Goal: Feedback & Contribution: Leave review/rating

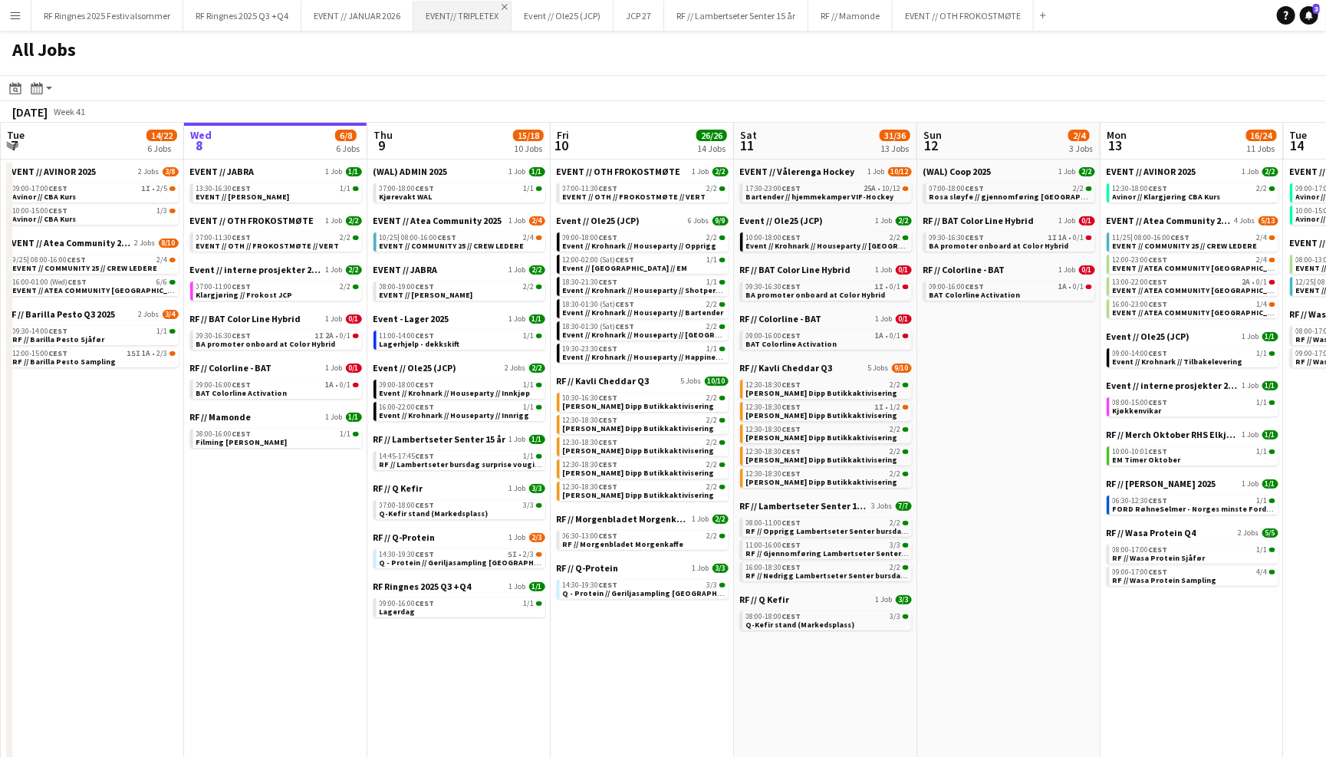
click at [504, 7] on app-icon "Close" at bounding box center [505, 7] width 6 height 6
click at [508, 5] on app-icon "Close" at bounding box center [508, 7] width 6 height 6
click at [457, 6] on app-icon "Close" at bounding box center [457, 7] width 6 height 6
click at [550, 6] on app-icon "Close" at bounding box center [551, 7] width 6 height 6
click at [489, 7] on app-icon "Close" at bounding box center [491, 7] width 6 height 6
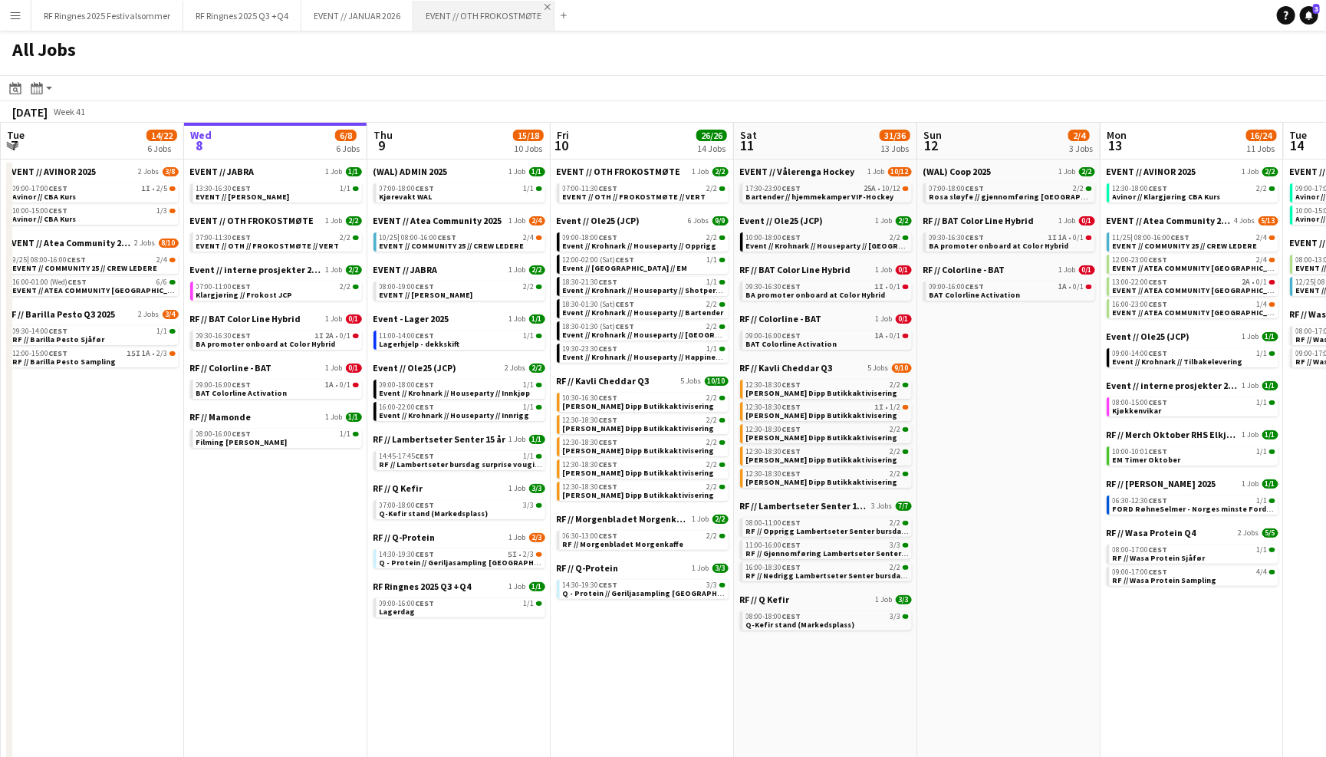
click at [545, 6] on app-icon "Close" at bounding box center [548, 7] width 6 height 6
click at [406, 7] on app-icon "Close" at bounding box center [406, 7] width 6 height 6
click at [270, 18] on button "RF Ringnes 2025 Q3 +Q4 Close" at bounding box center [242, 16] width 118 height 30
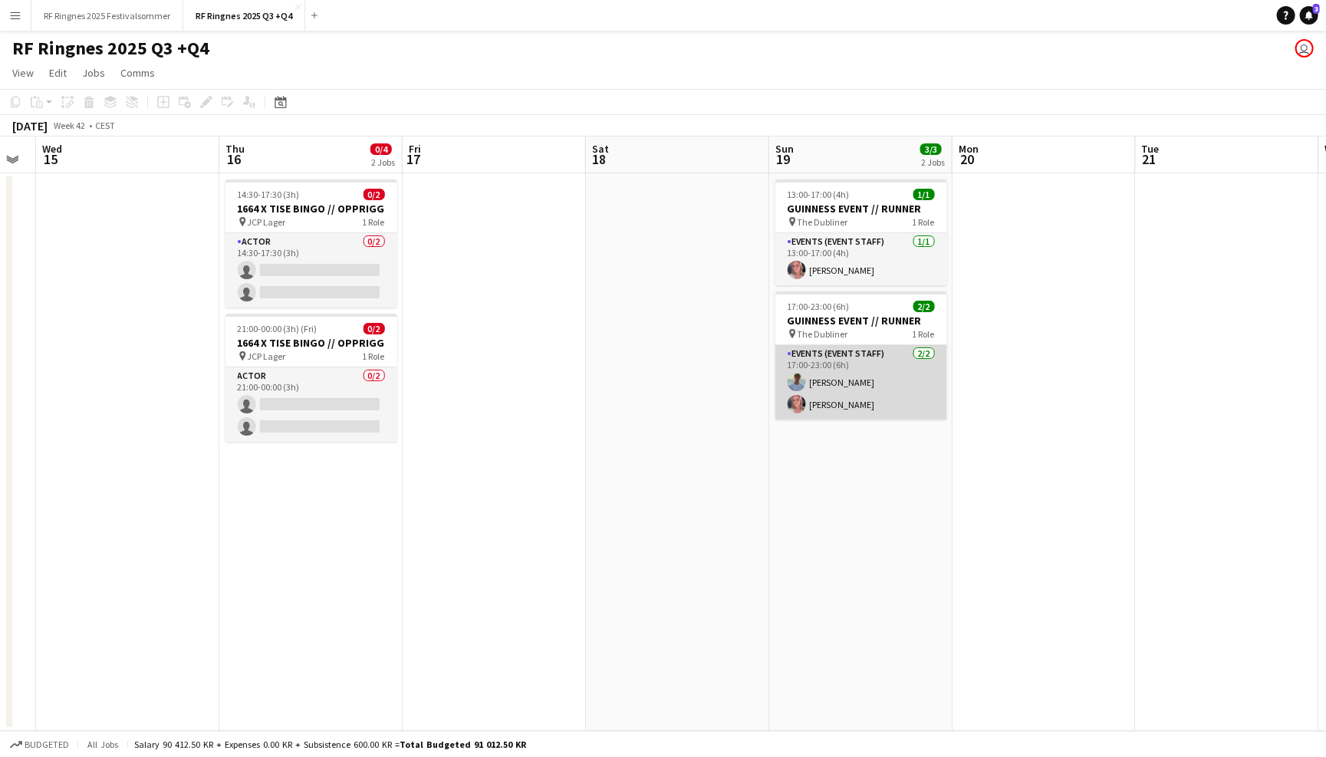
scroll to position [0, 622]
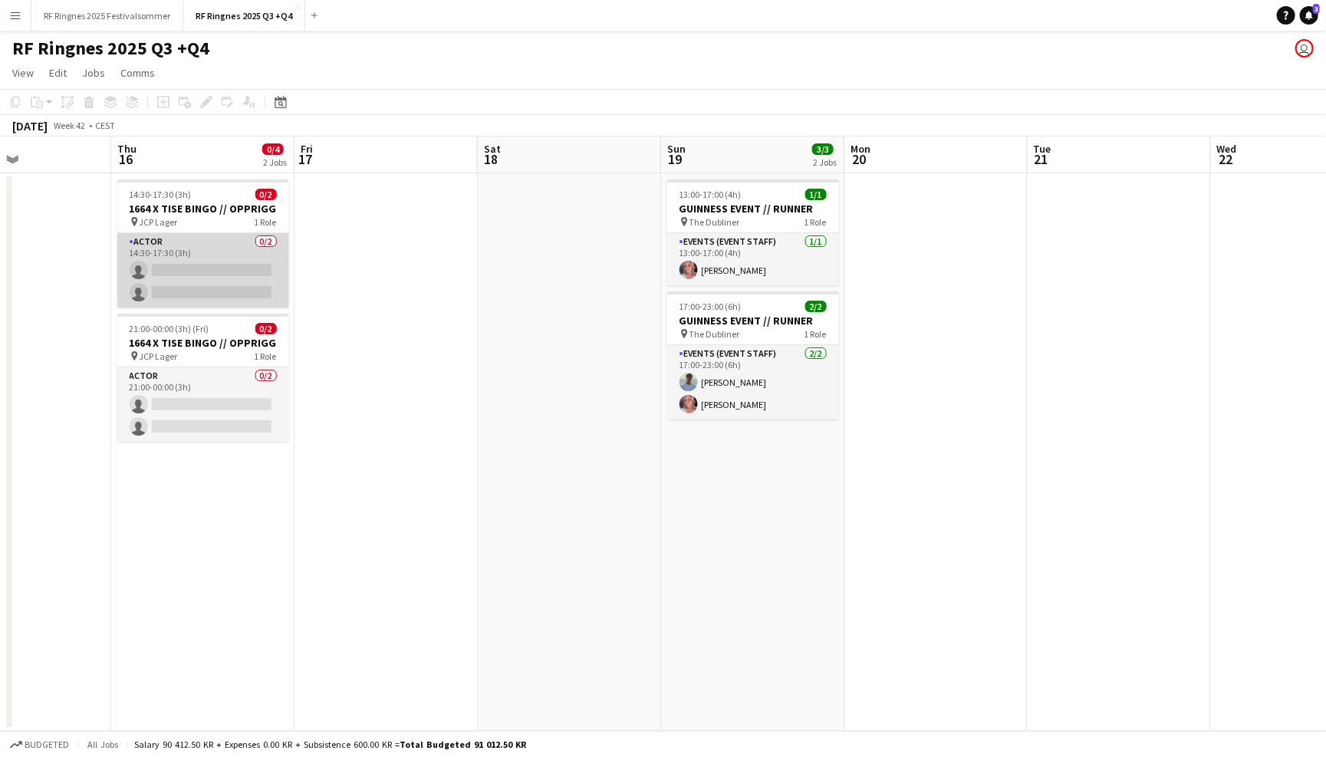
click at [227, 253] on app-card-role "Actor 0/2 14:30-17:30 (3h) single-neutral-actions single-neutral-actions" at bounding box center [203, 270] width 172 height 74
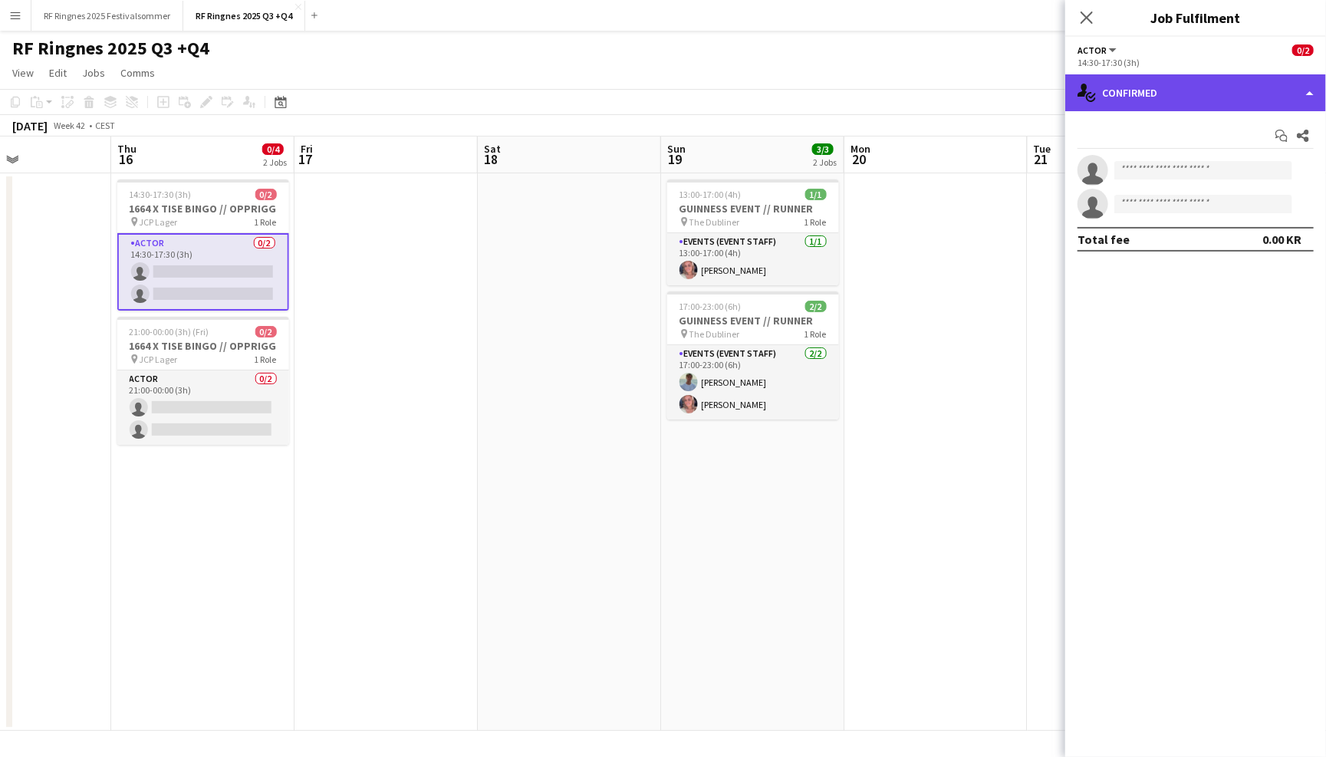
click at [1213, 98] on div "single-neutral-actions-check-2 Confirmed" at bounding box center [1195, 92] width 261 height 37
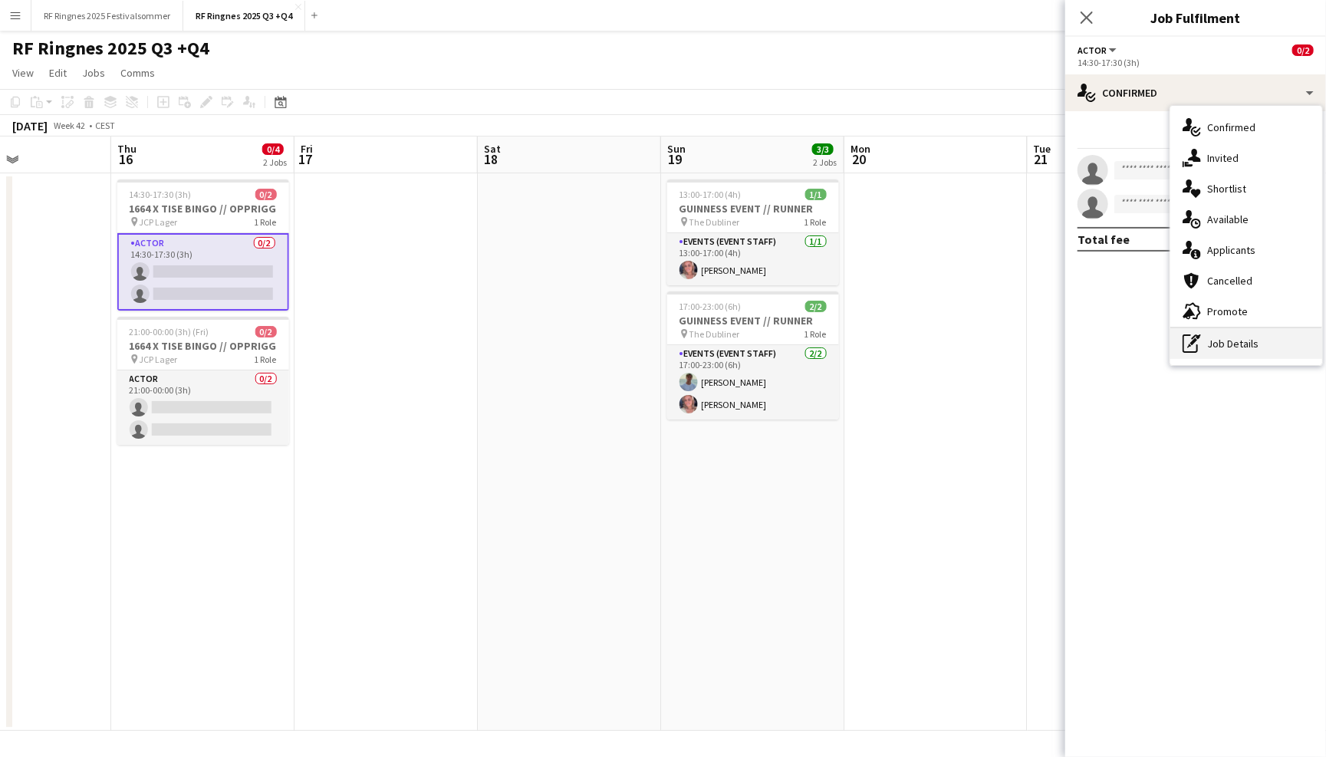
click at [1265, 336] on div "pen-write Job Details" at bounding box center [1246, 343] width 152 height 31
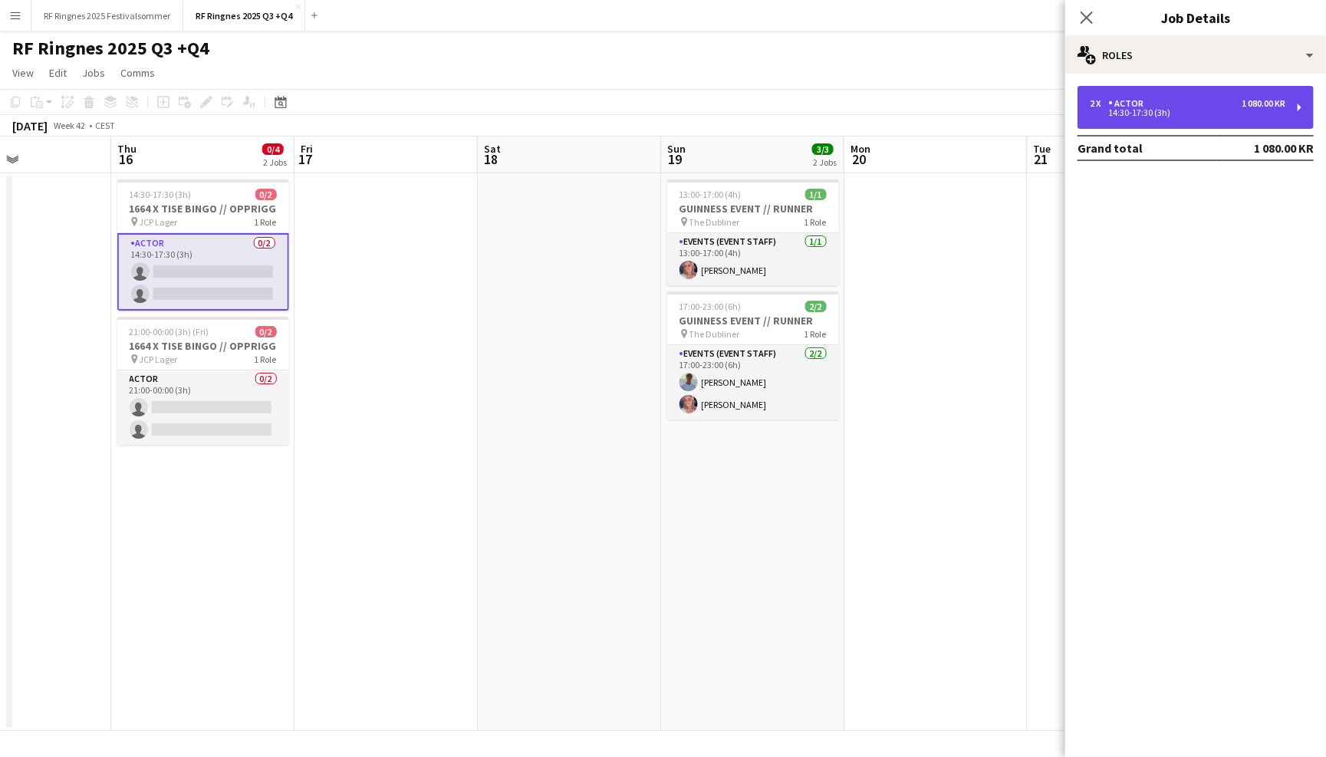
click at [1178, 117] on div "2 x Actor 1 080.00 KR 14:30-17:30 (3h)" at bounding box center [1196, 107] width 236 height 43
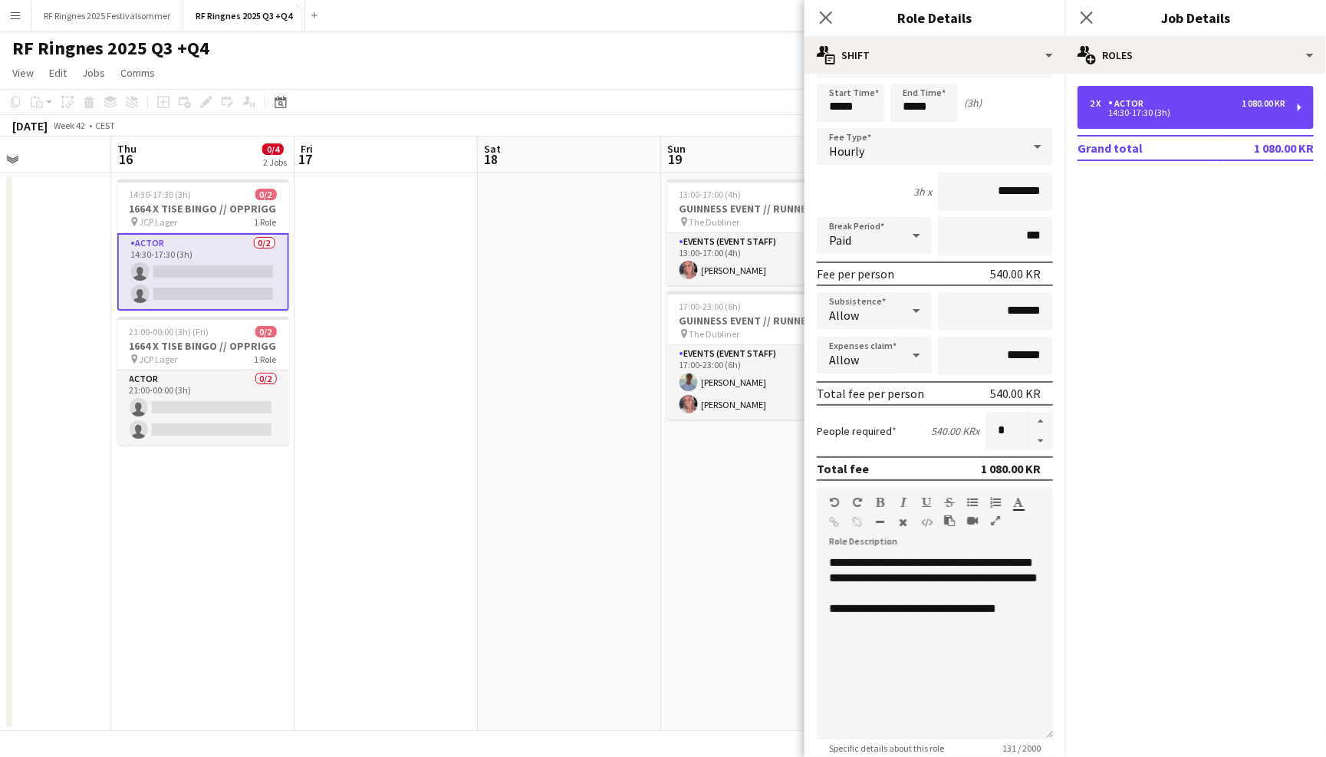
scroll to position [50, 0]
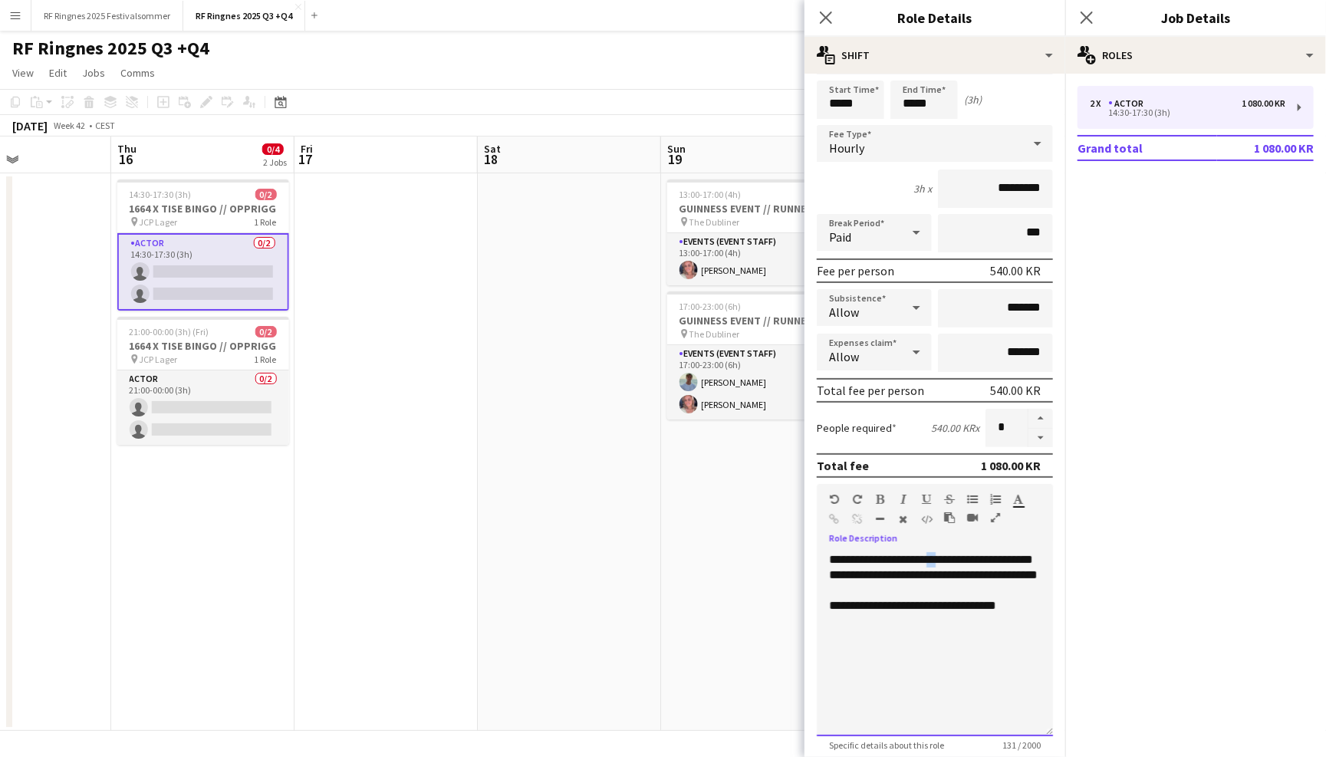
drag, startPoint x: 937, startPoint y: 556, endPoint x: 926, endPoint y: 556, distance: 10.7
click at [926, 556] on div "**********" at bounding box center [935, 644] width 236 height 184
click at [938, 556] on div "**********" at bounding box center [935, 644] width 236 height 184
click at [939, 633] on div "**********" at bounding box center [935, 644] width 236 height 184
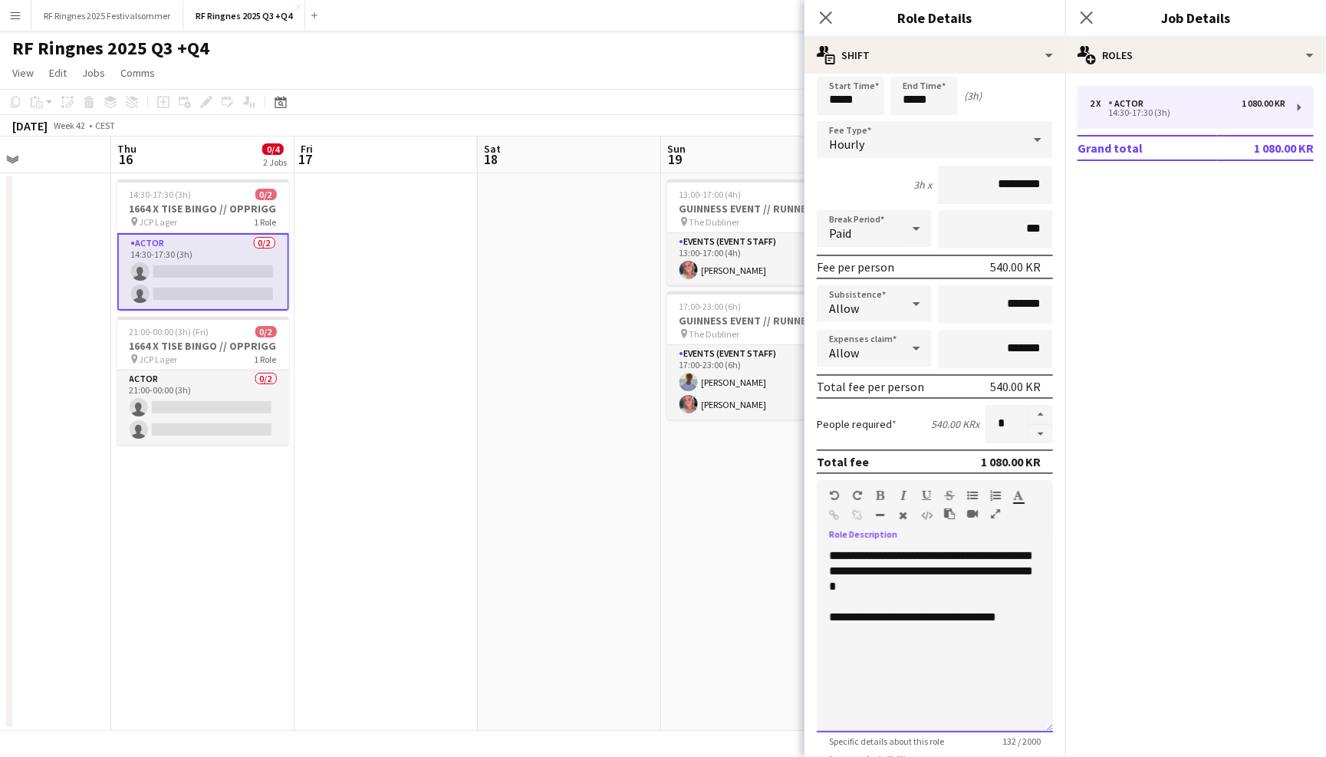
scroll to position [54, 0]
click at [954, 571] on div "**********" at bounding box center [935, 640] width 236 height 184
click at [1023, 567] on div "**********" at bounding box center [935, 640] width 236 height 184
drag, startPoint x: 1041, startPoint y: 567, endPoint x: 1016, endPoint y: 567, distance: 24.5
click at [1016, 567] on div "**********" at bounding box center [935, 640] width 236 height 184
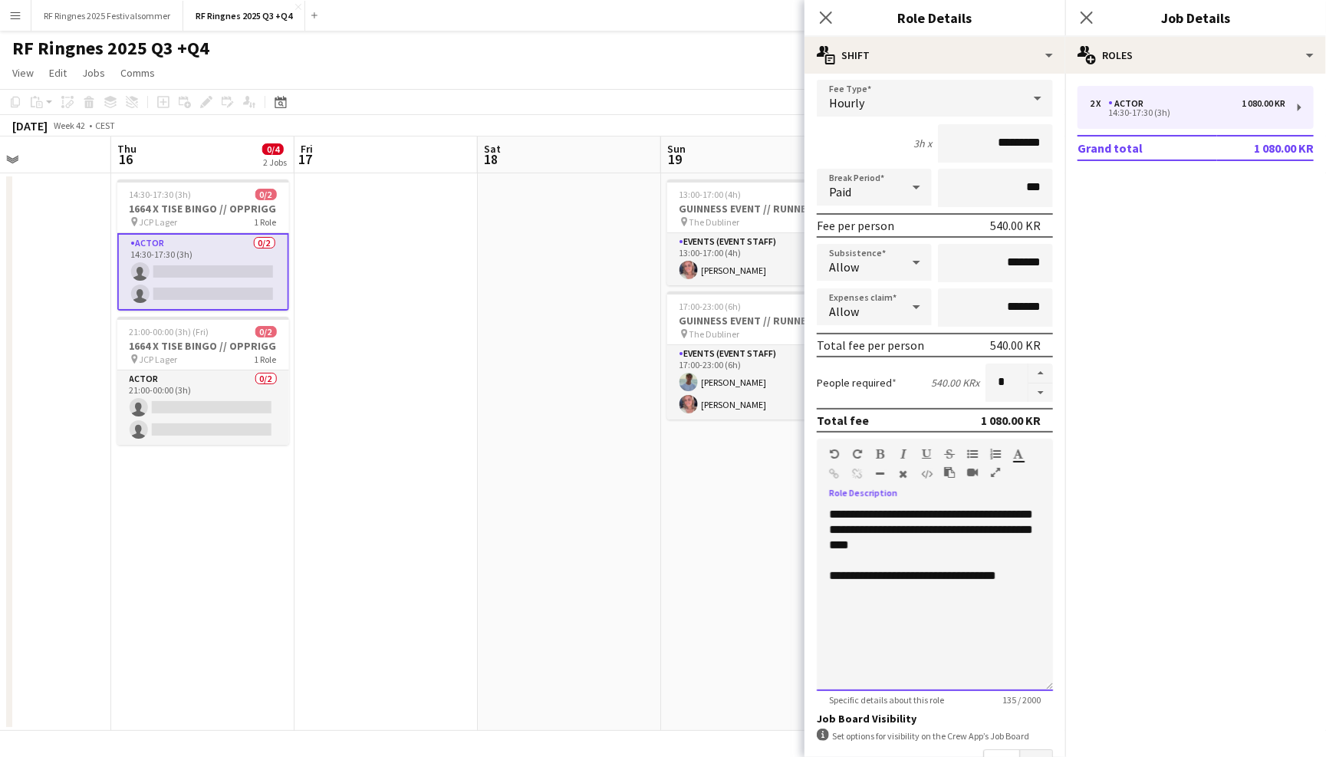
scroll to position [104, 0]
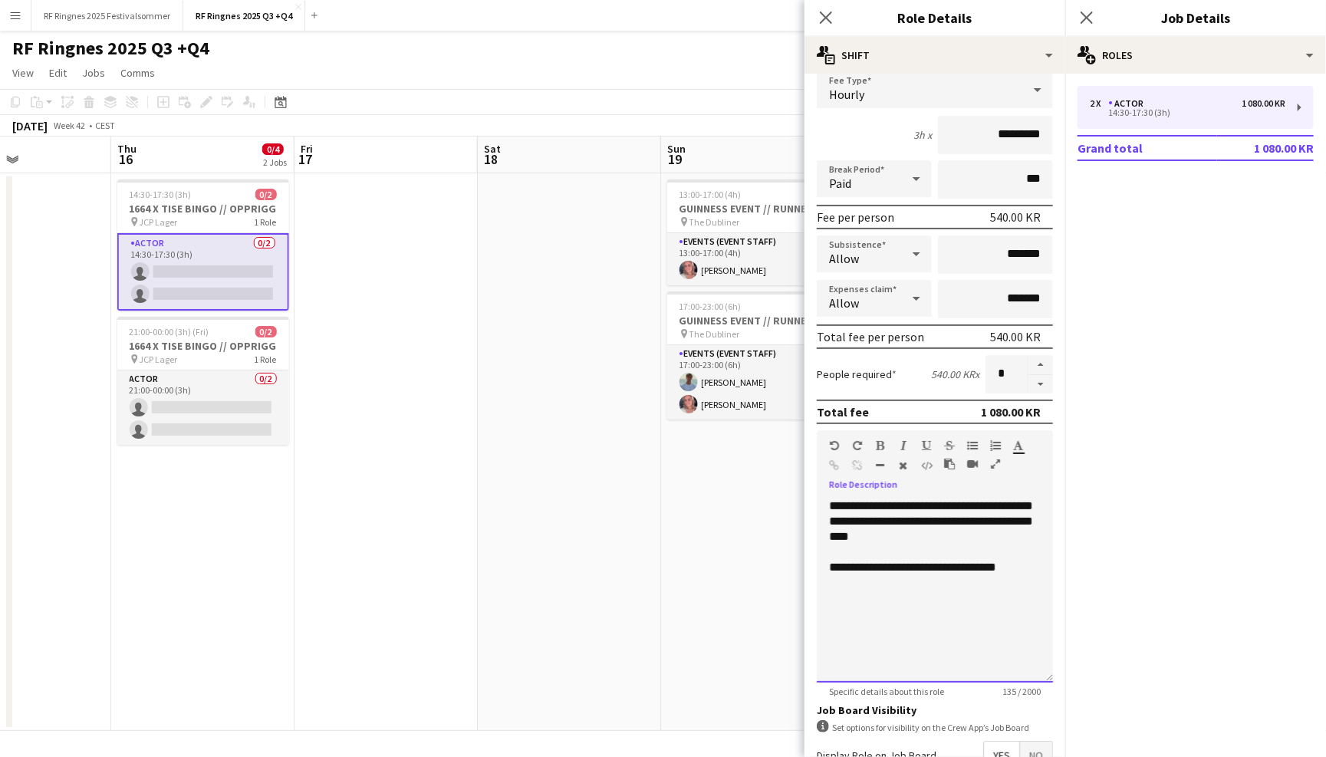
click at [1035, 560] on div "**********" at bounding box center [935, 567] width 212 height 15
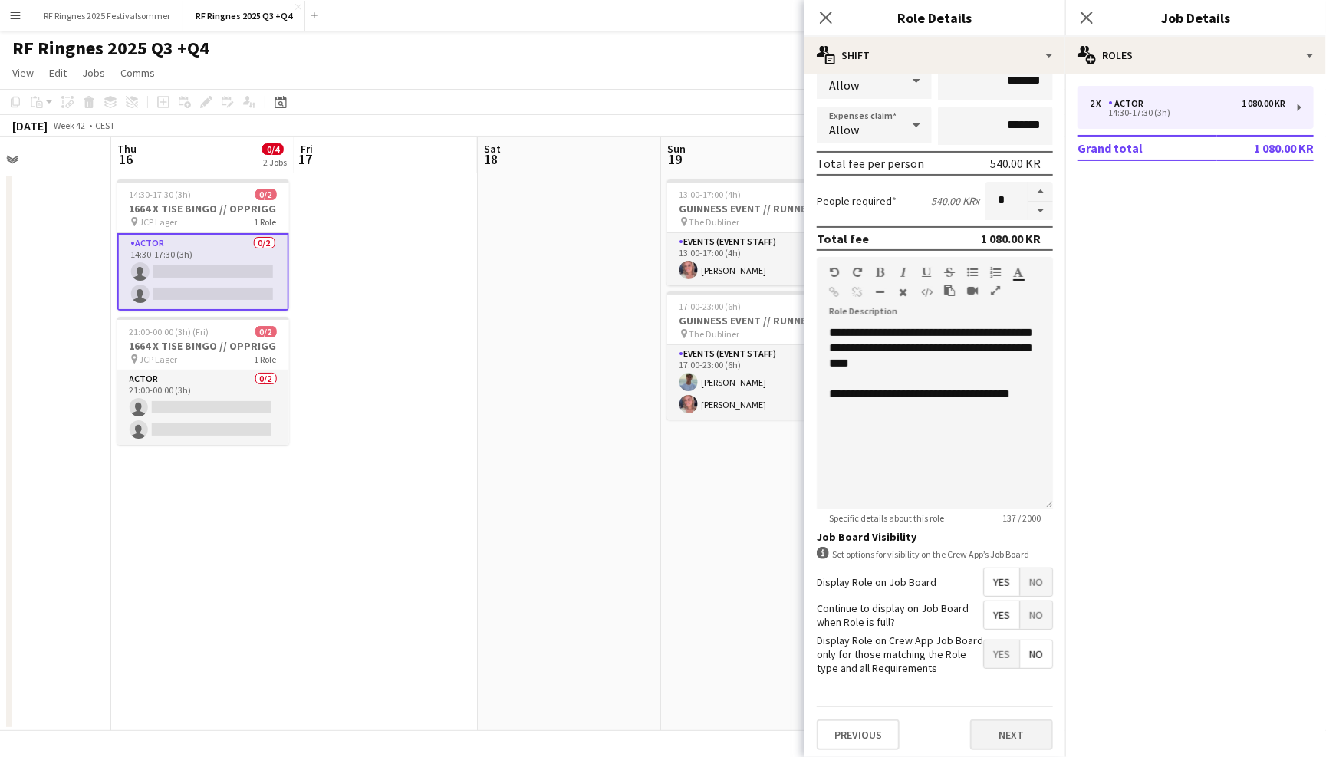
scroll to position [276, 0]
click at [1025, 720] on button "Next" at bounding box center [1011, 735] width 83 height 31
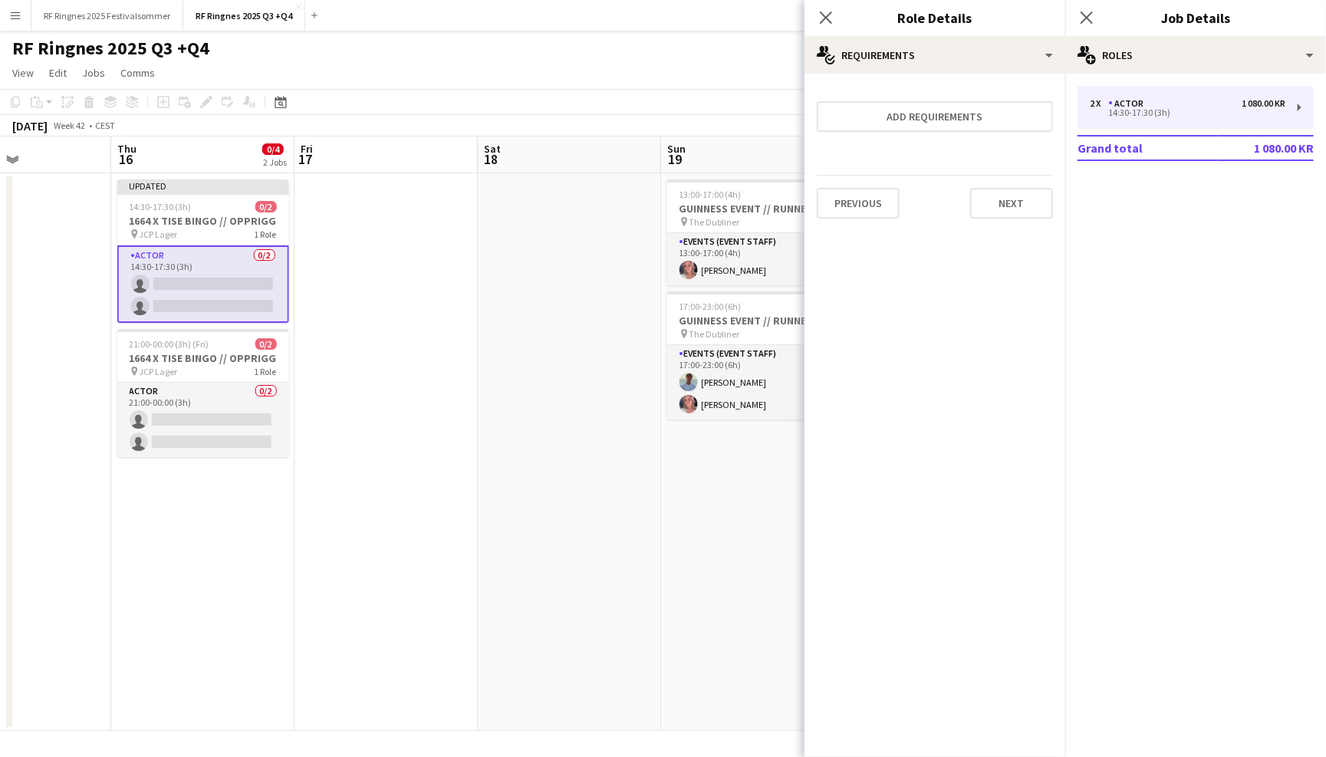
click at [589, 44] on div "RF Ringnes 2025 Q3 +Q4 user" at bounding box center [663, 45] width 1326 height 29
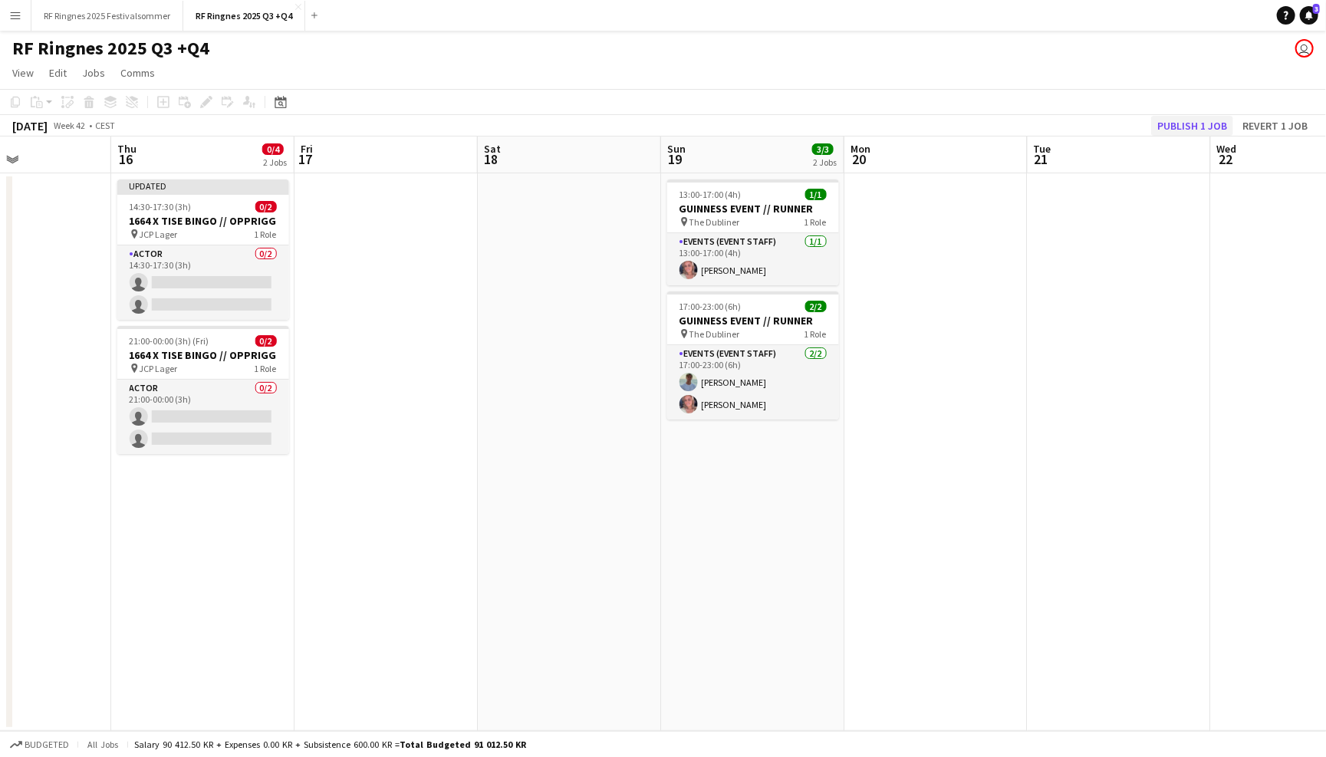
click at [1171, 125] on button "Publish 1 job" at bounding box center [1192, 126] width 82 height 20
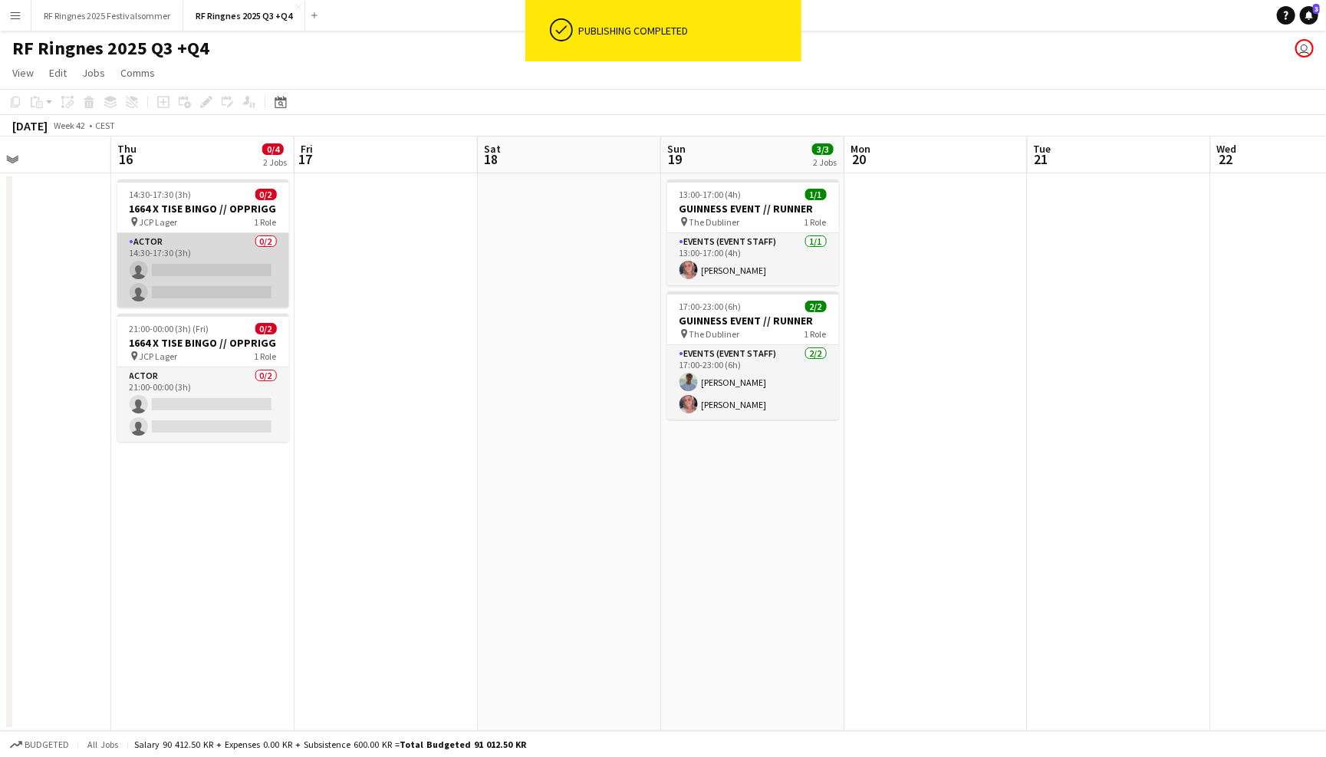
click at [216, 252] on app-card-role "Actor 0/2 14:30-17:30 (3h) single-neutral-actions single-neutral-actions" at bounding box center [203, 270] width 172 height 74
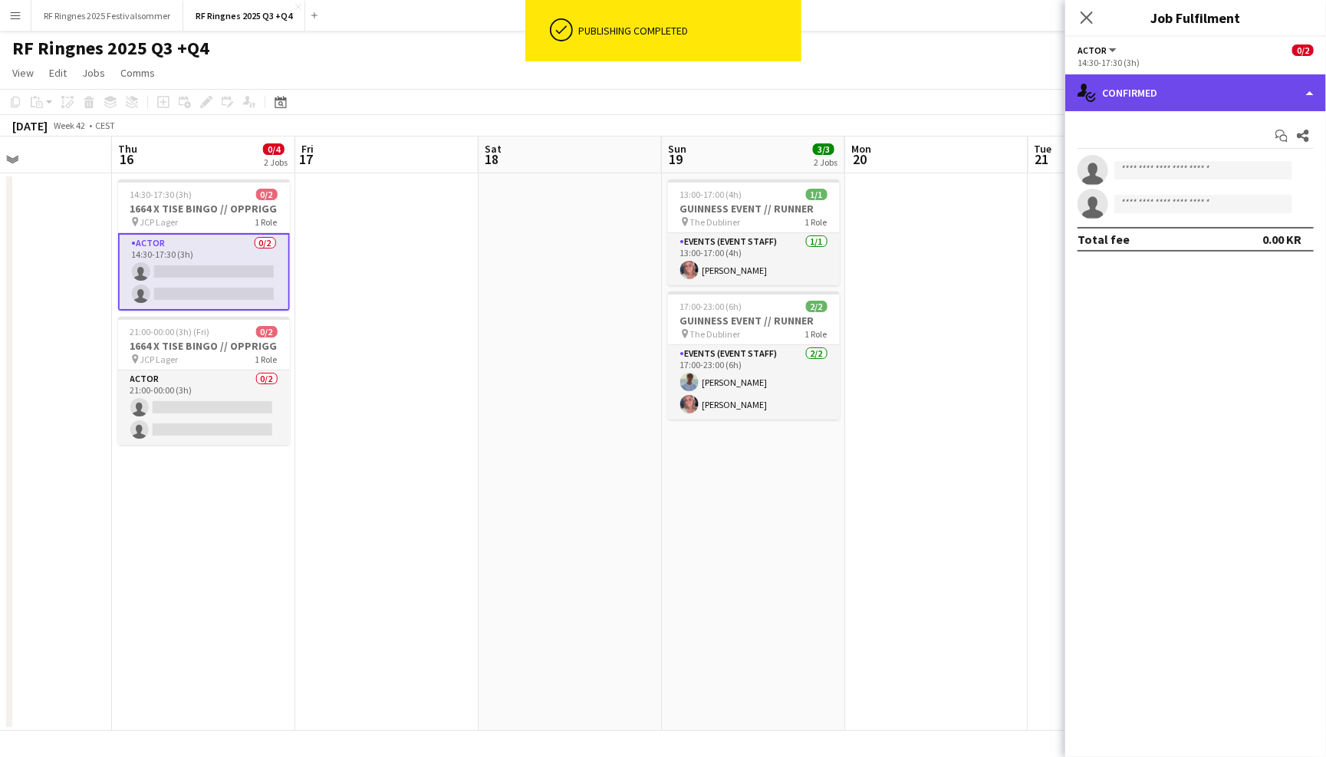
click at [1128, 99] on div "single-neutral-actions-check-2 Confirmed" at bounding box center [1195, 92] width 261 height 37
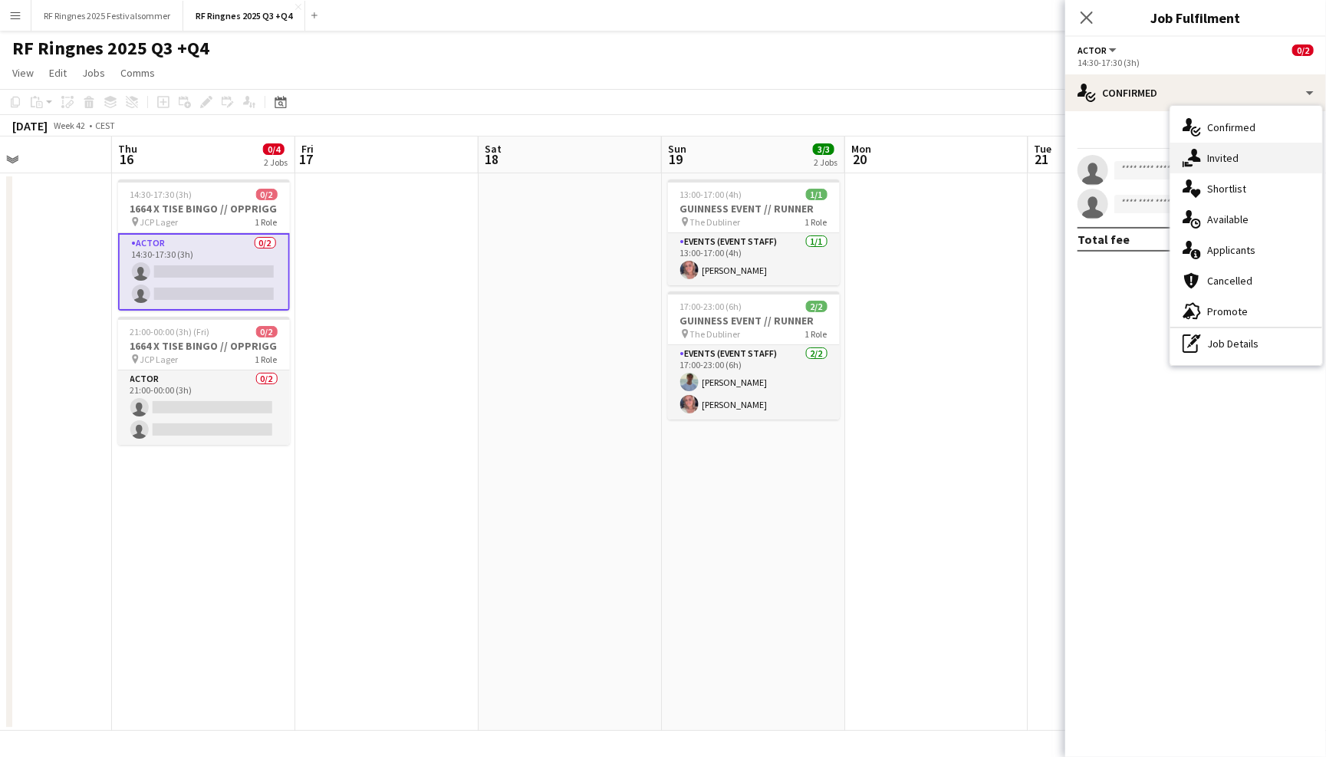
click at [1226, 156] on span "Invited" at bounding box center [1222, 158] width 31 height 14
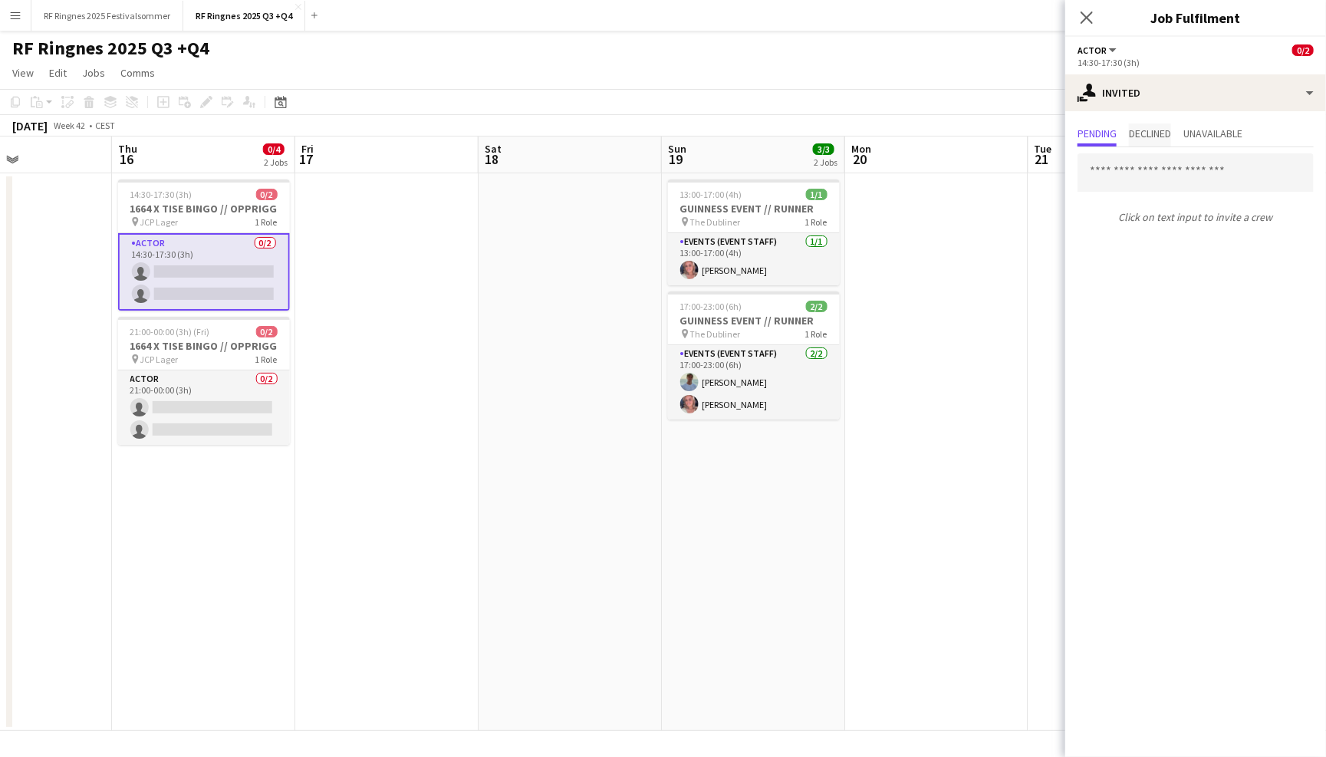
click at [1152, 135] on span "Declined" at bounding box center [1150, 133] width 42 height 11
click at [1108, 137] on span "Pending" at bounding box center [1097, 133] width 39 height 11
click at [1147, 161] on input "text" at bounding box center [1196, 172] width 236 height 38
click at [1187, 54] on div "Actor All roles Actor 0/2" at bounding box center [1196, 50] width 236 height 14
click at [512, 48] on div "RF Ringnes 2025 Q3 +Q4 user" at bounding box center [663, 45] width 1326 height 29
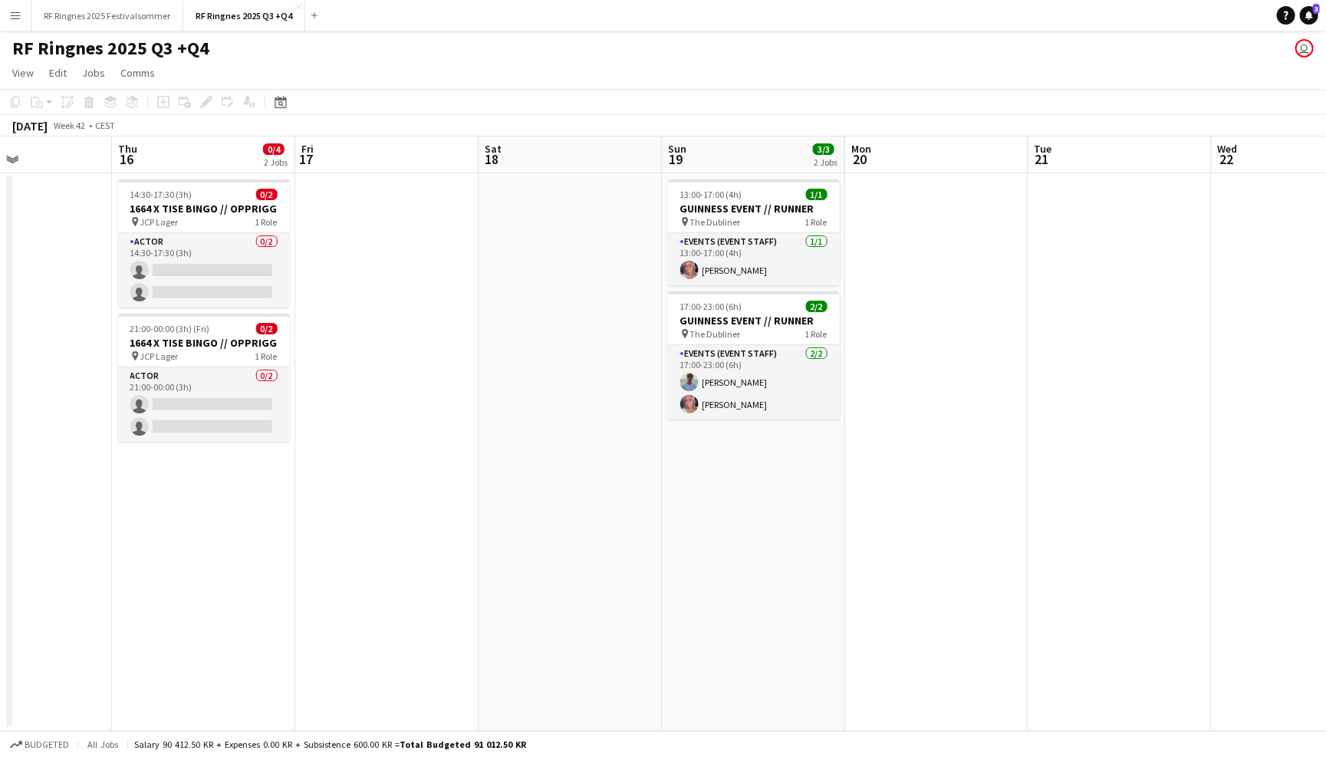
click at [6, 12] on button "Menu" at bounding box center [15, 15] width 31 height 31
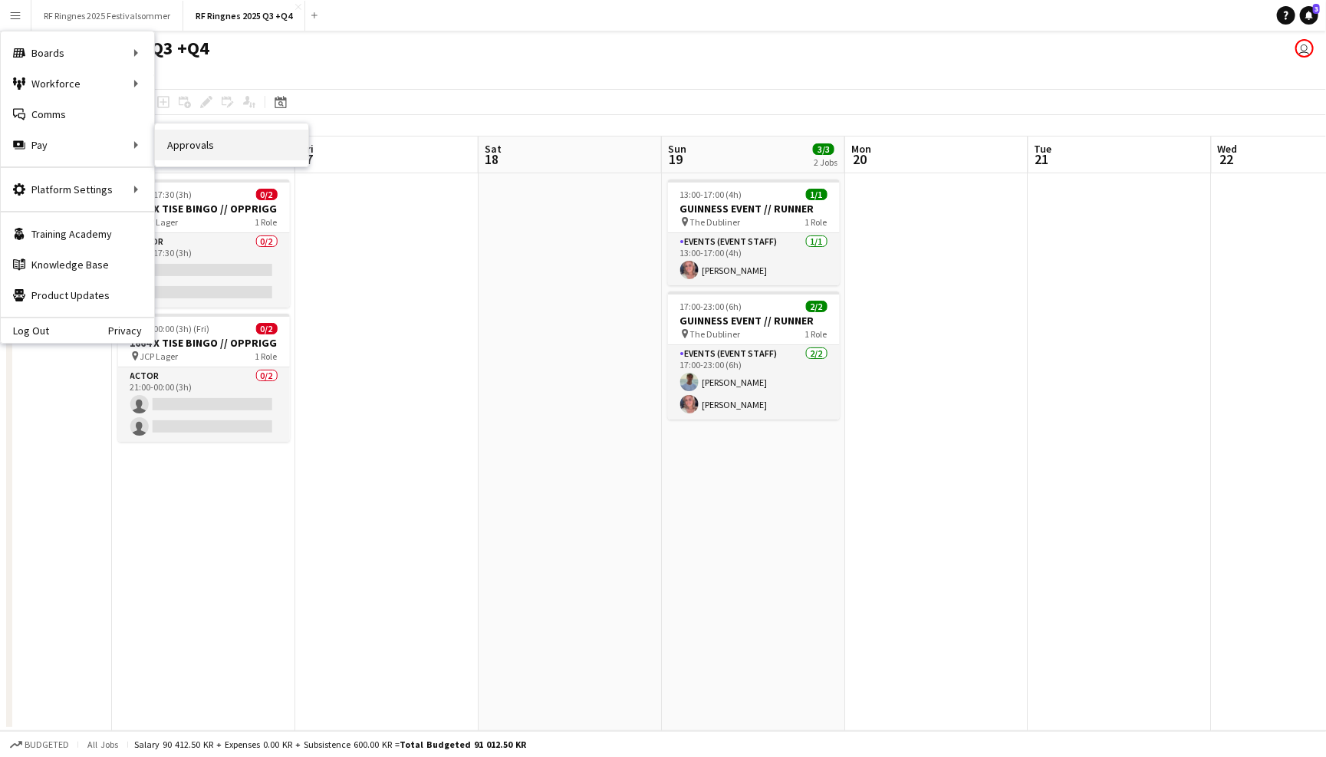
click at [168, 140] on link "Approvals" at bounding box center [231, 145] width 153 height 31
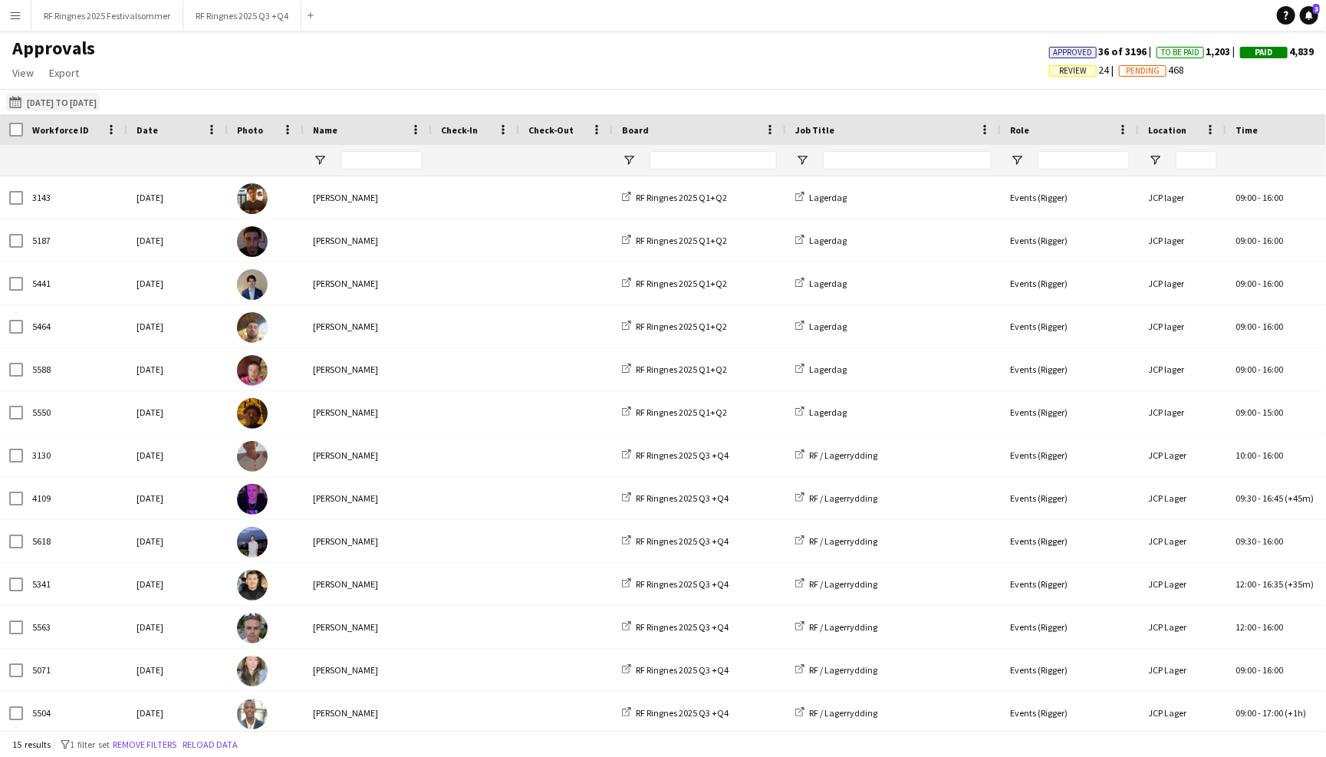
click at [100, 105] on button "[DATE] to [DATE] [DATE] to [DATE]" at bounding box center [53, 102] width 94 height 18
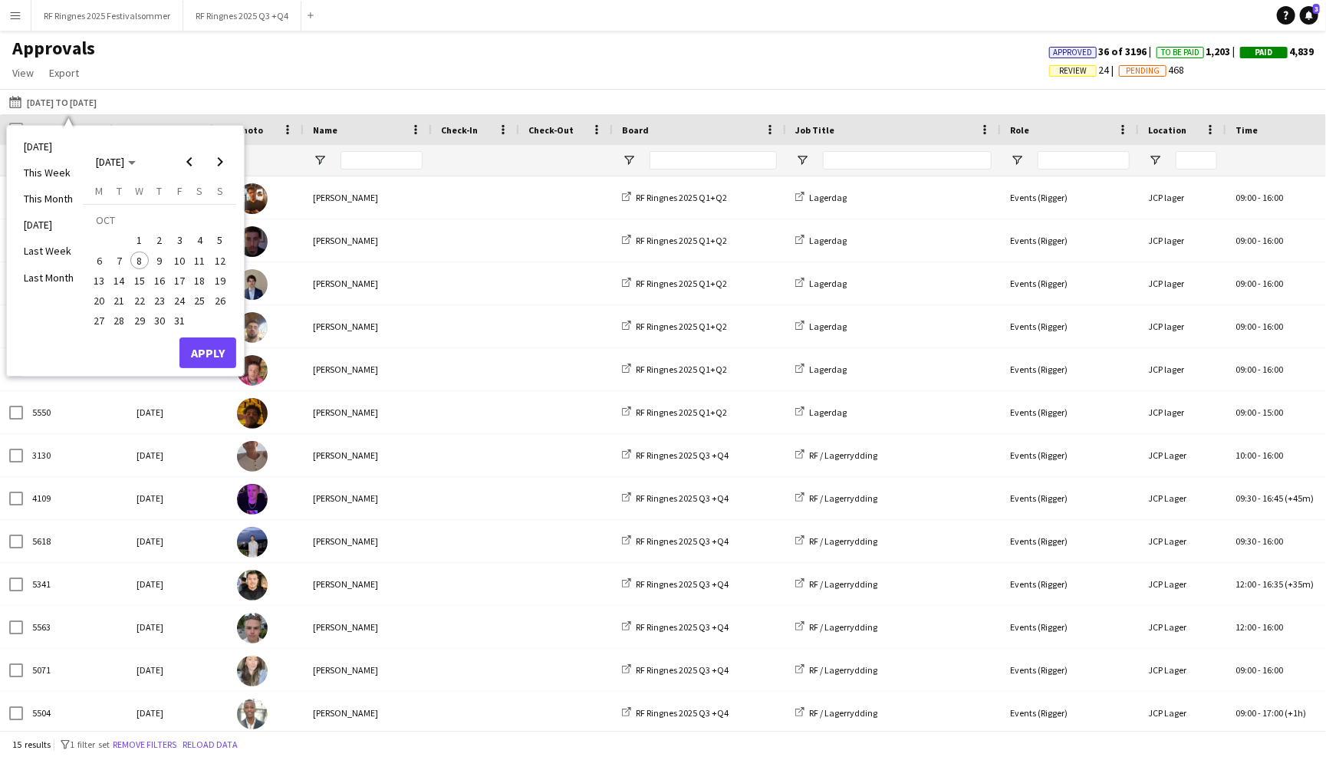
click at [186, 58] on div "Approvals View Customise view Customise filters Reset Filters Reset View Reset …" at bounding box center [663, 63] width 1326 height 52
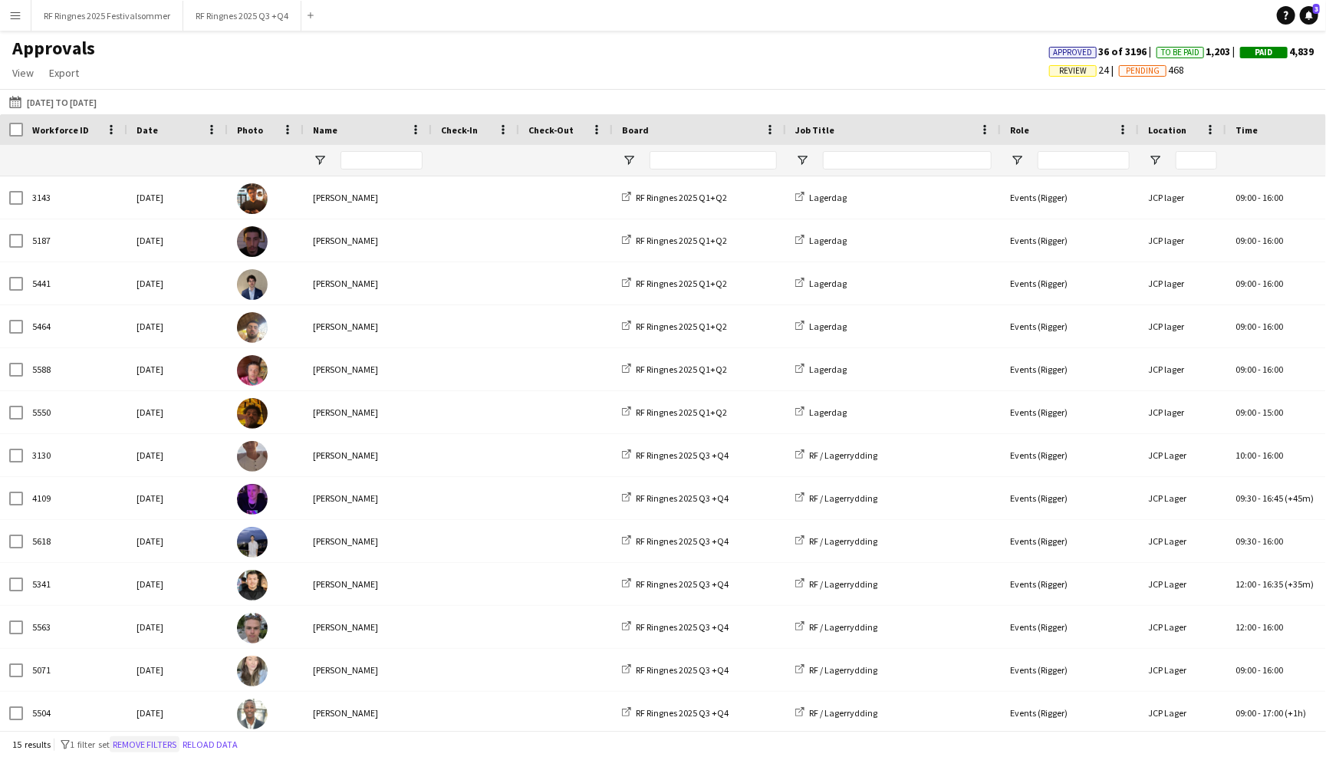
click at [173, 745] on button "Remove filters" at bounding box center [145, 744] width 70 height 17
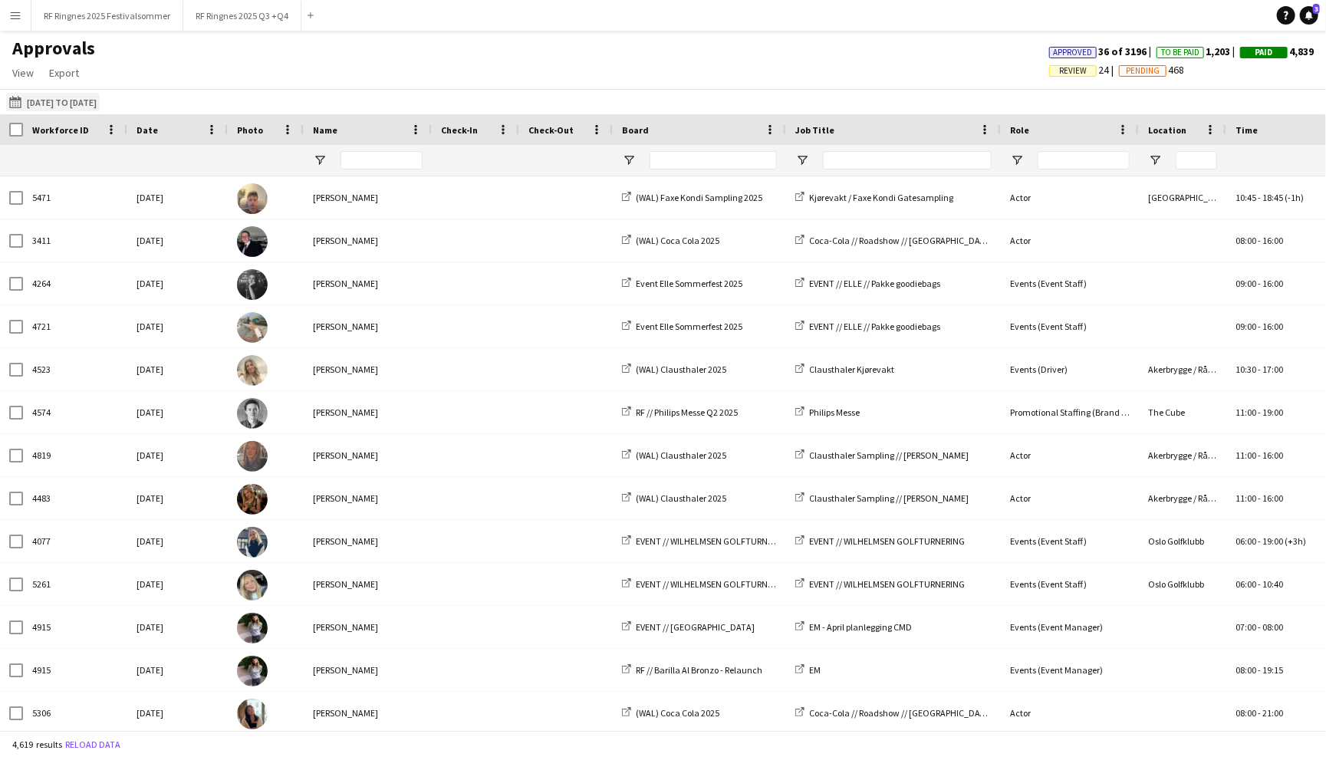
click at [99, 103] on button "[DATE] to [DATE] [DATE] to [DATE]" at bounding box center [53, 102] width 94 height 18
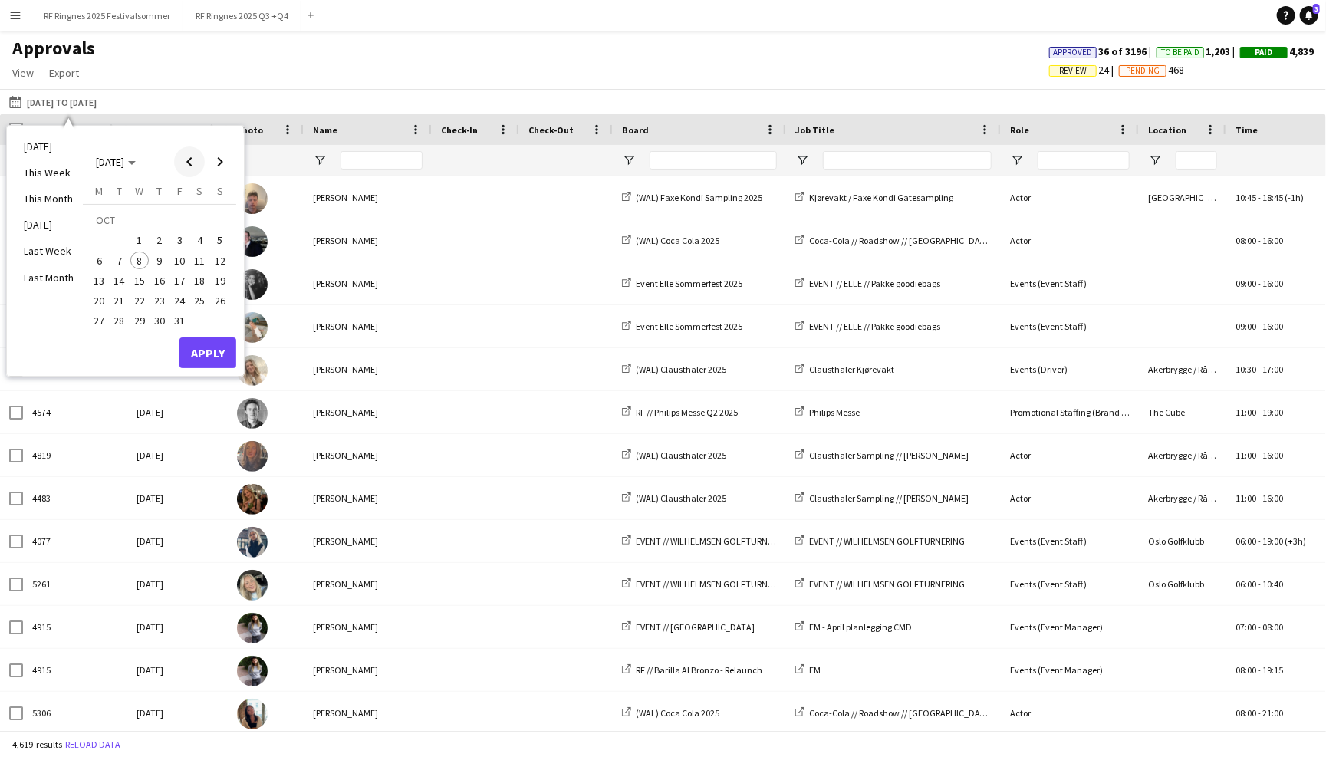
click at [192, 166] on span "Previous month" at bounding box center [189, 161] width 31 height 31
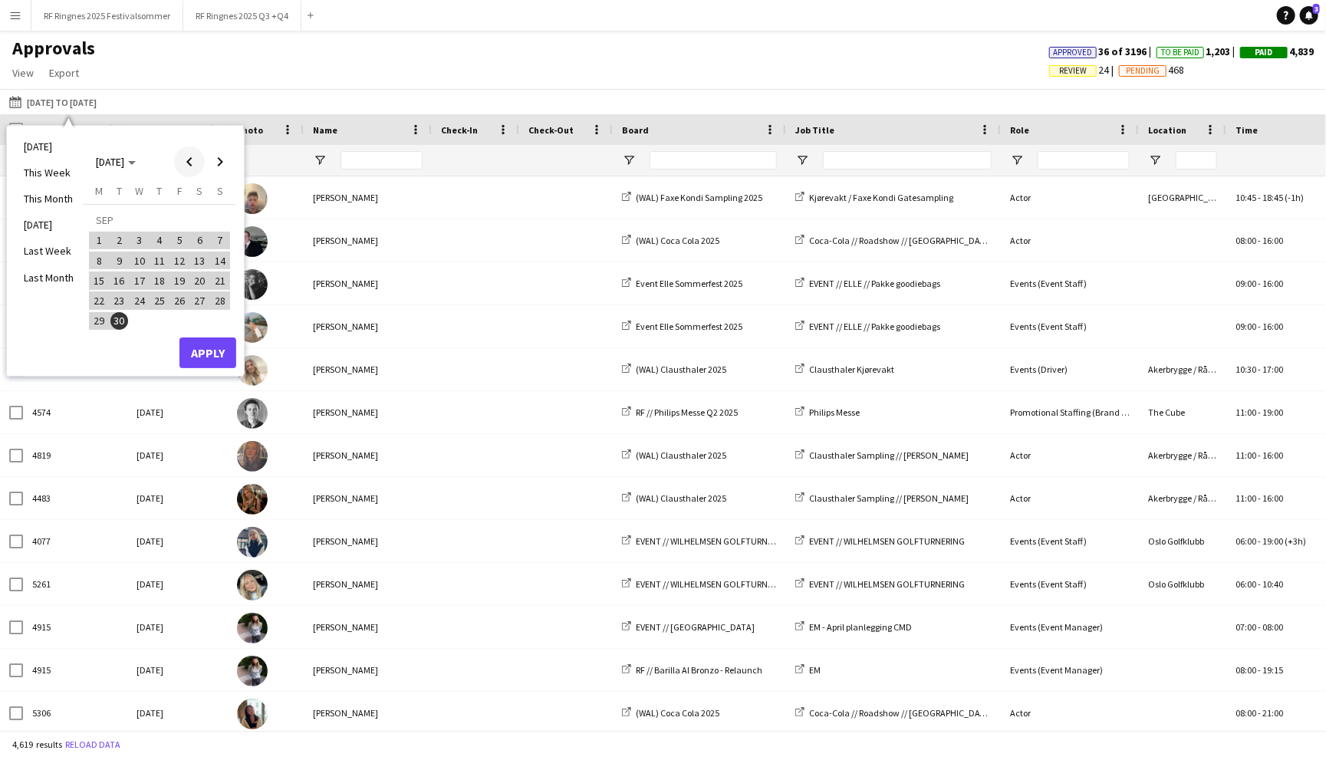
click at [191, 171] on span "Previous month" at bounding box center [189, 161] width 31 height 31
click at [178, 219] on span "1" at bounding box center [179, 221] width 18 height 21
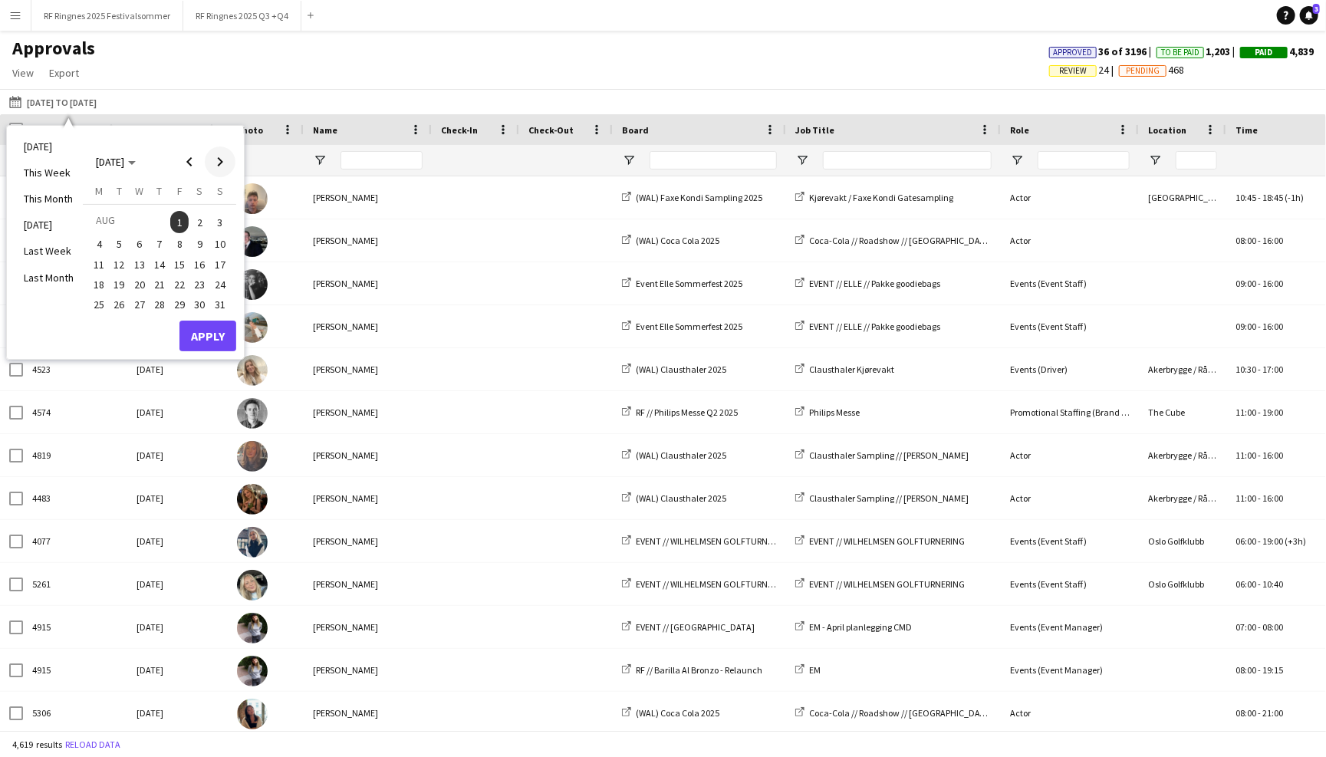
click at [224, 163] on span "Next month" at bounding box center [220, 161] width 31 height 31
click at [178, 268] on span "10" at bounding box center [179, 261] width 18 height 18
click at [206, 347] on button "Apply" at bounding box center [207, 352] width 57 height 31
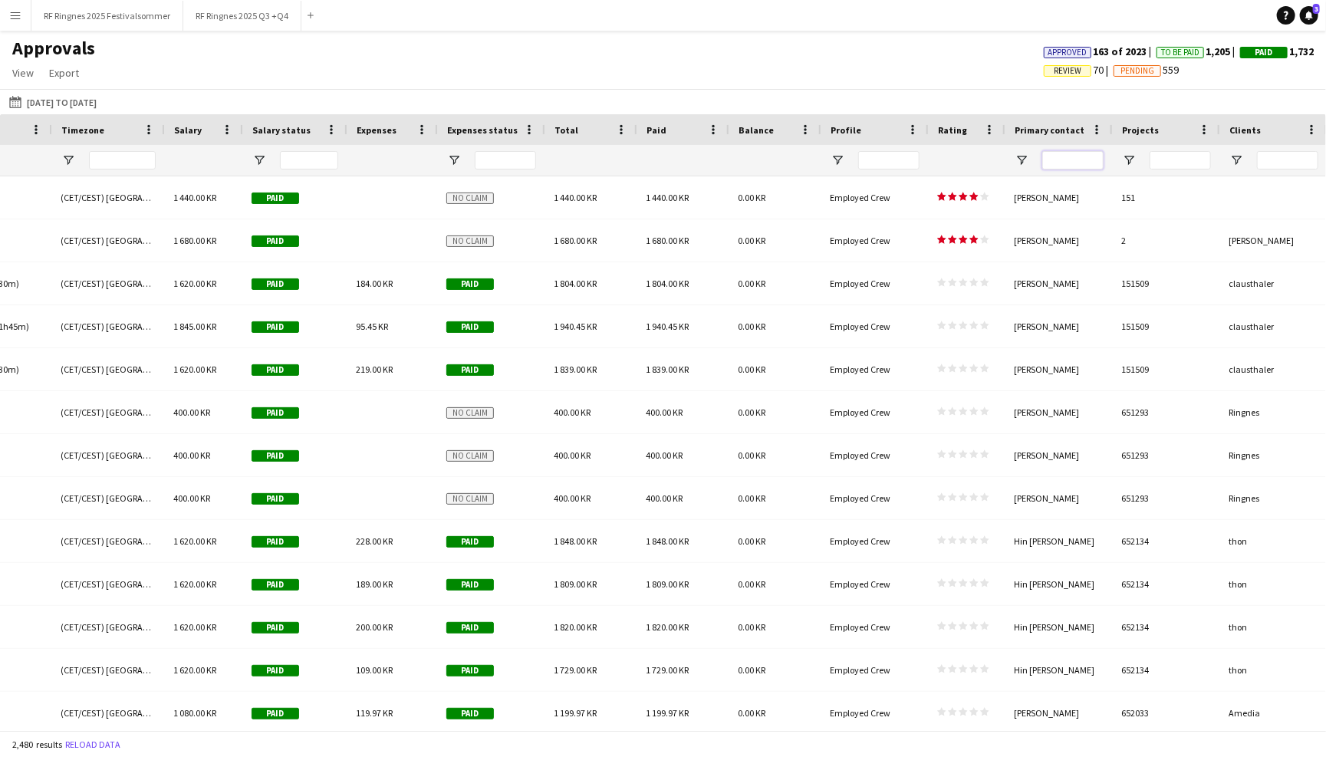
click at [1075, 162] on input "Primary contact Filter Input" at bounding box center [1072, 160] width 61 height 18
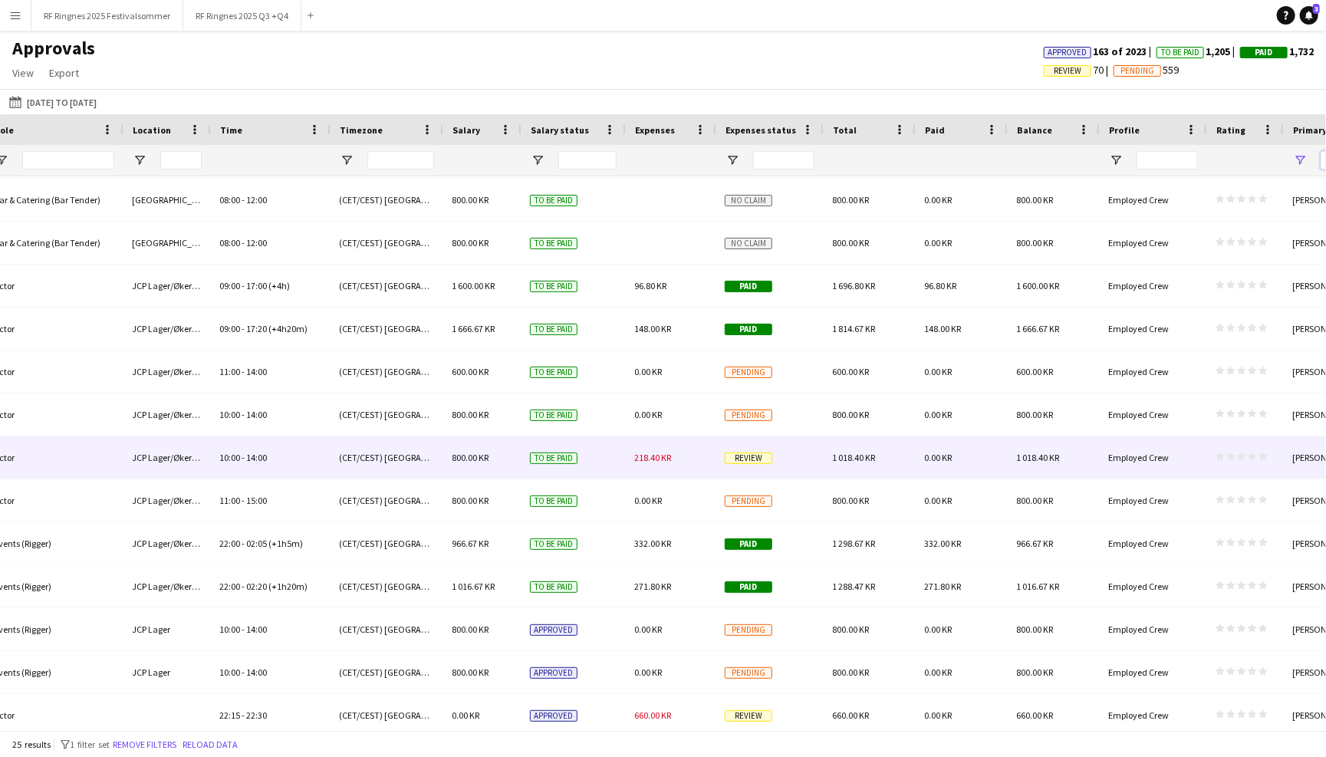
type input "*****"
click at [683, 452] on div "218.40 KR" at bounding box center [670, 457] width 90 height 42
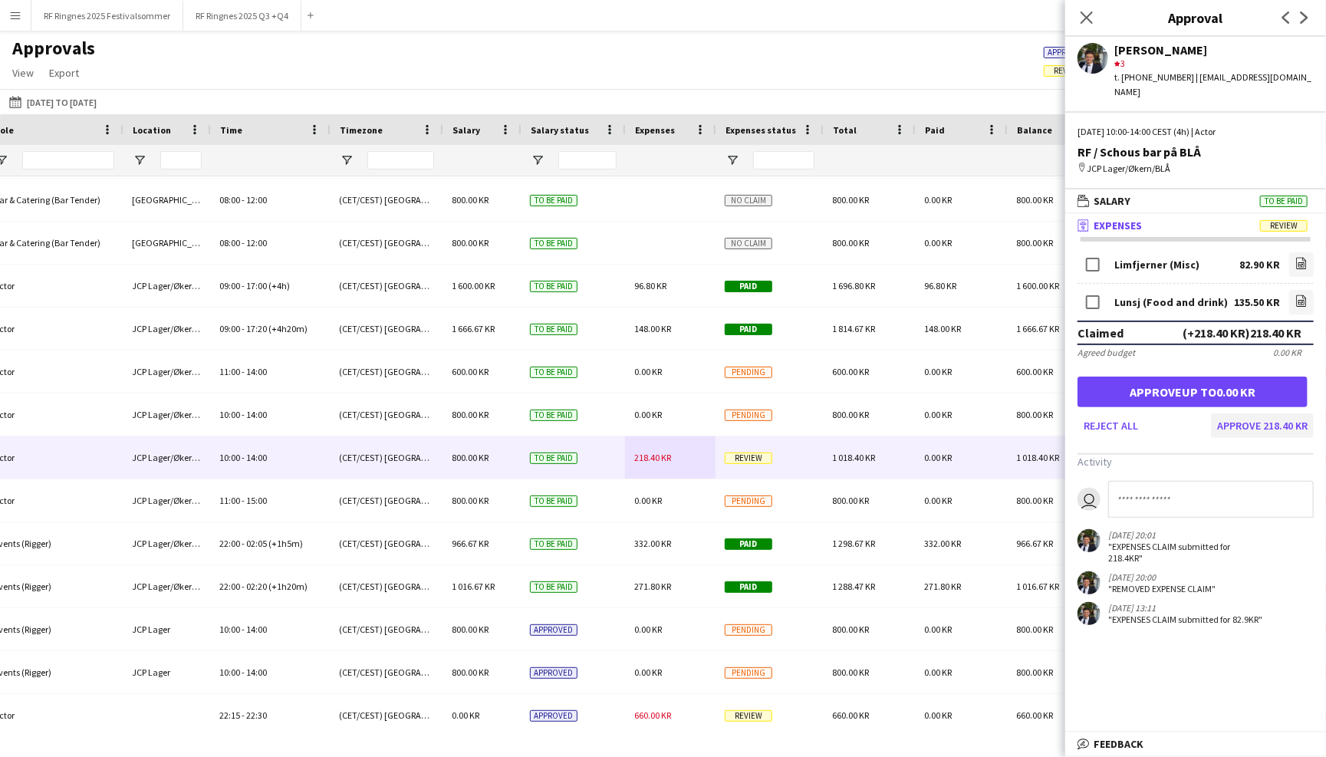
click at [1235, 413] on button "Approve 218.40 KR" at bounding box center [1262, 425] width 103 height 25
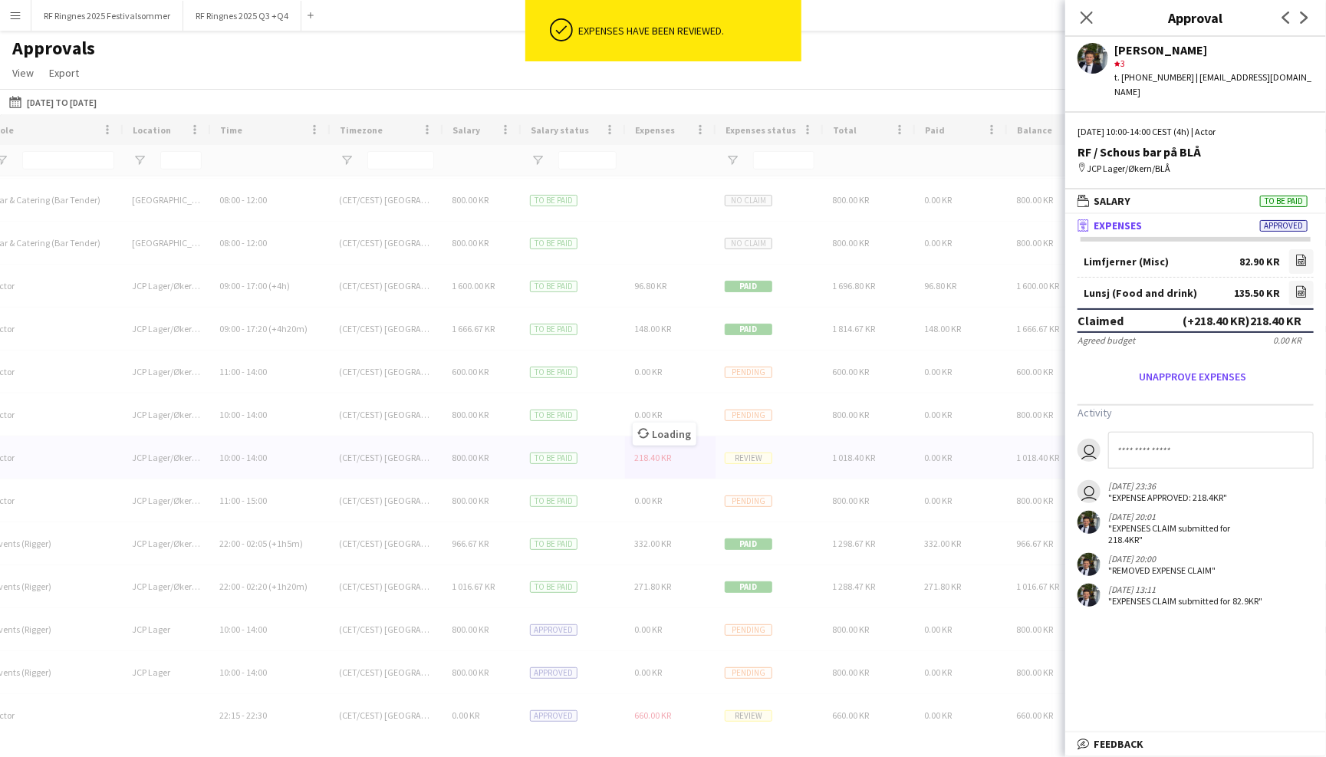
click at [660, 709] on div "Loading" at bounding box center [663, 422] width 1326 height 616
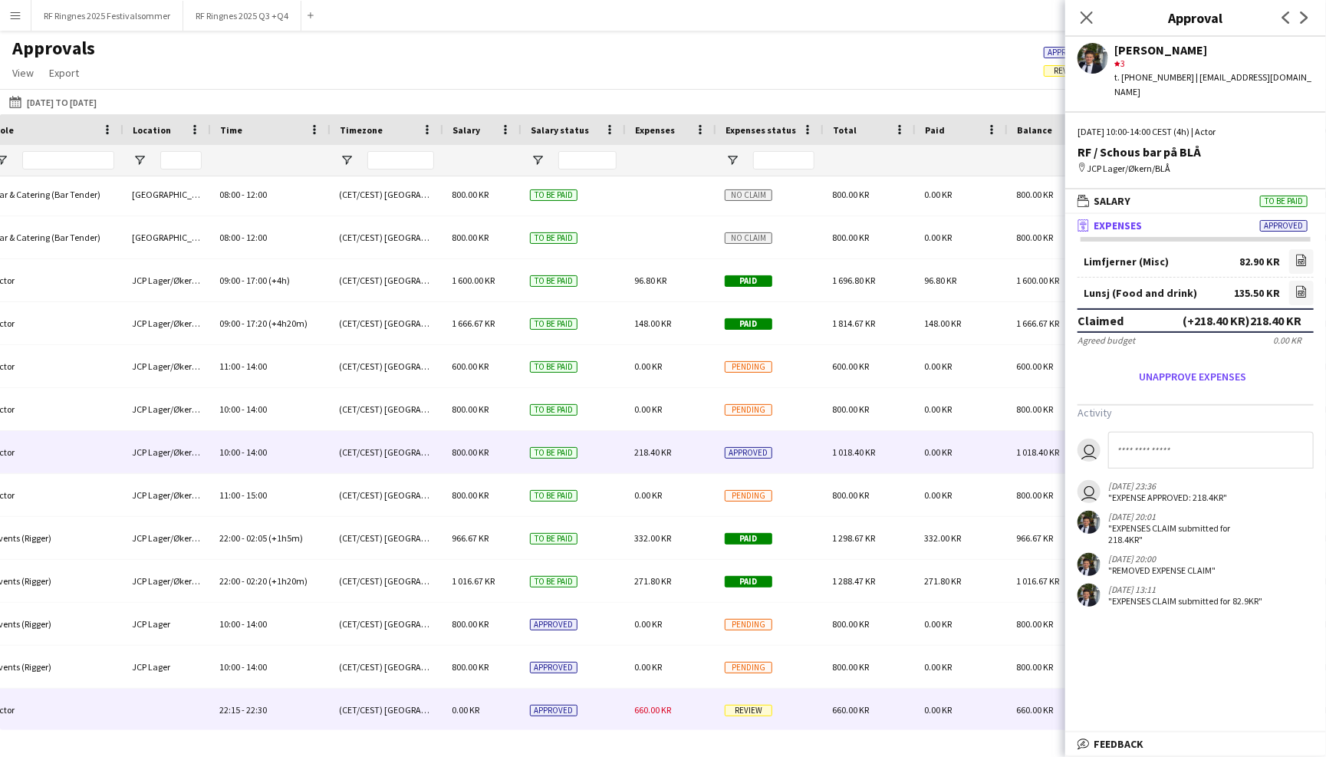
click at [680, 716] on div "660.00 KR" at bounding box center [670, 710] width 90 height 42
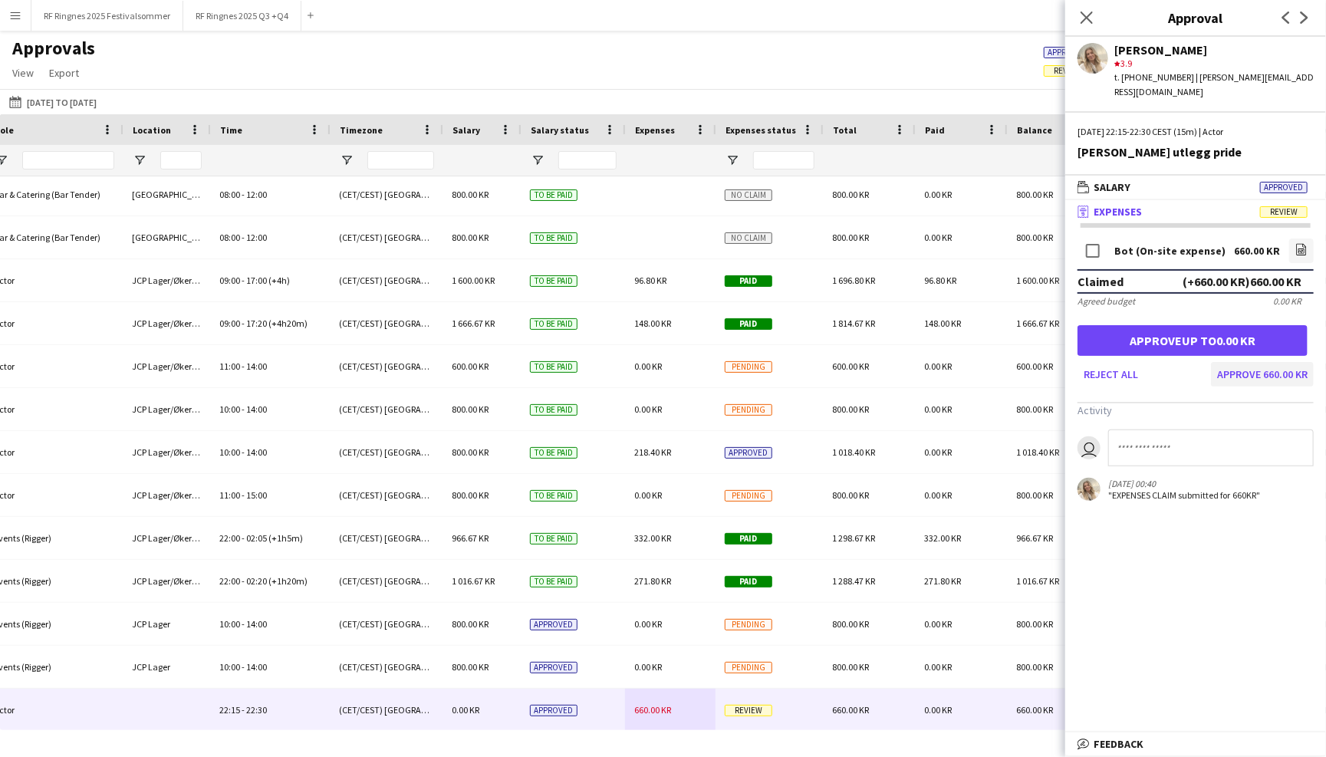
click at [1232, 362] on button "Approve 660.00 KR" at bounding box center [1262, 374] width 103 height 25
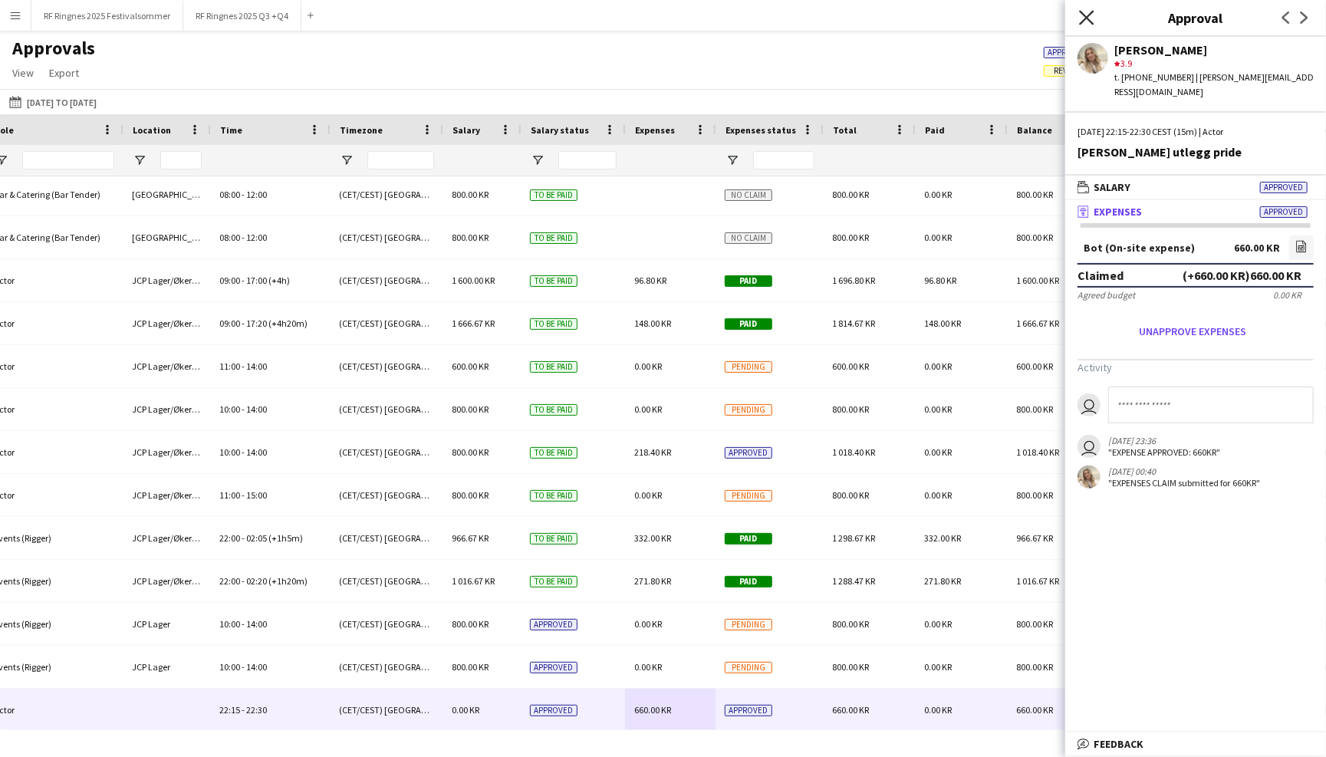
click at [1091, 18] on icon "Close pop-in" at bounding box center [1086, 17] width 15 height 15
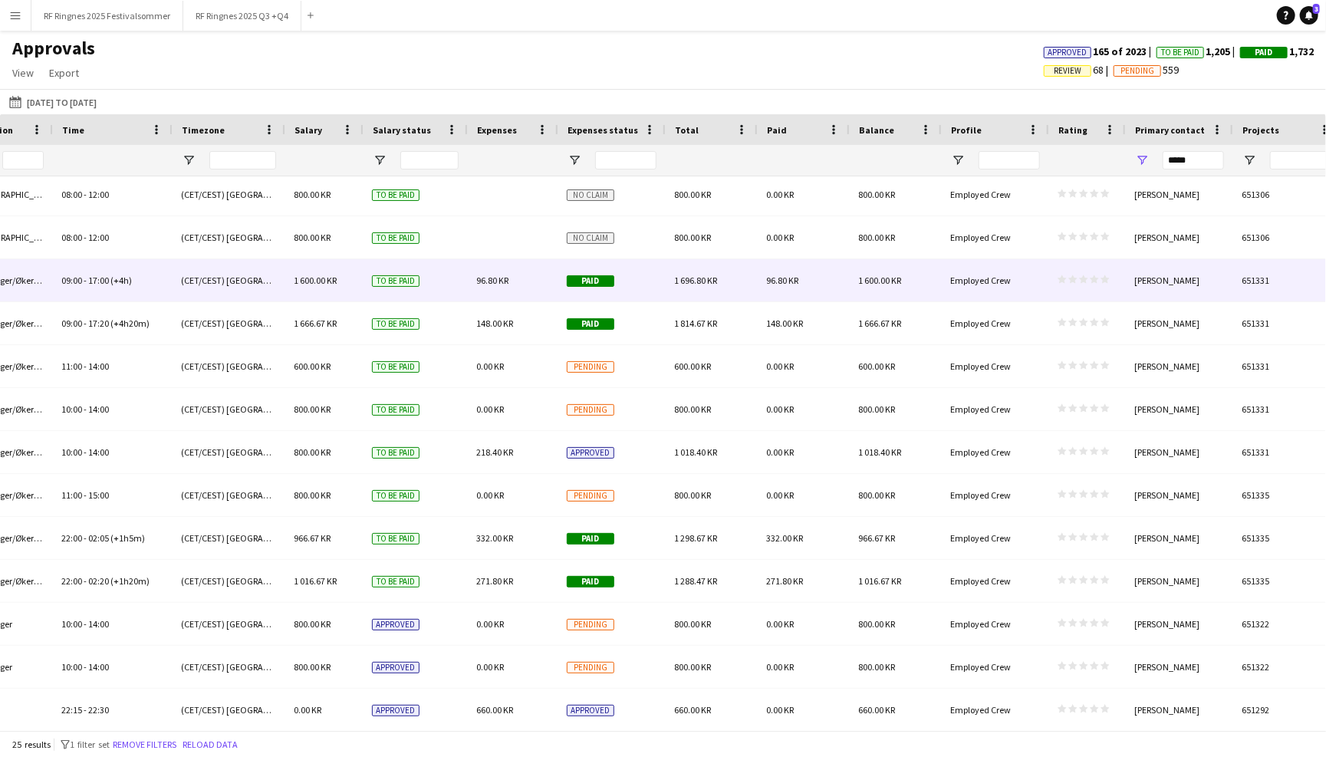
click at [1114, 278] on div "star star star star star star star star star star" at bounding box center [1086, 280] width 77 height 42
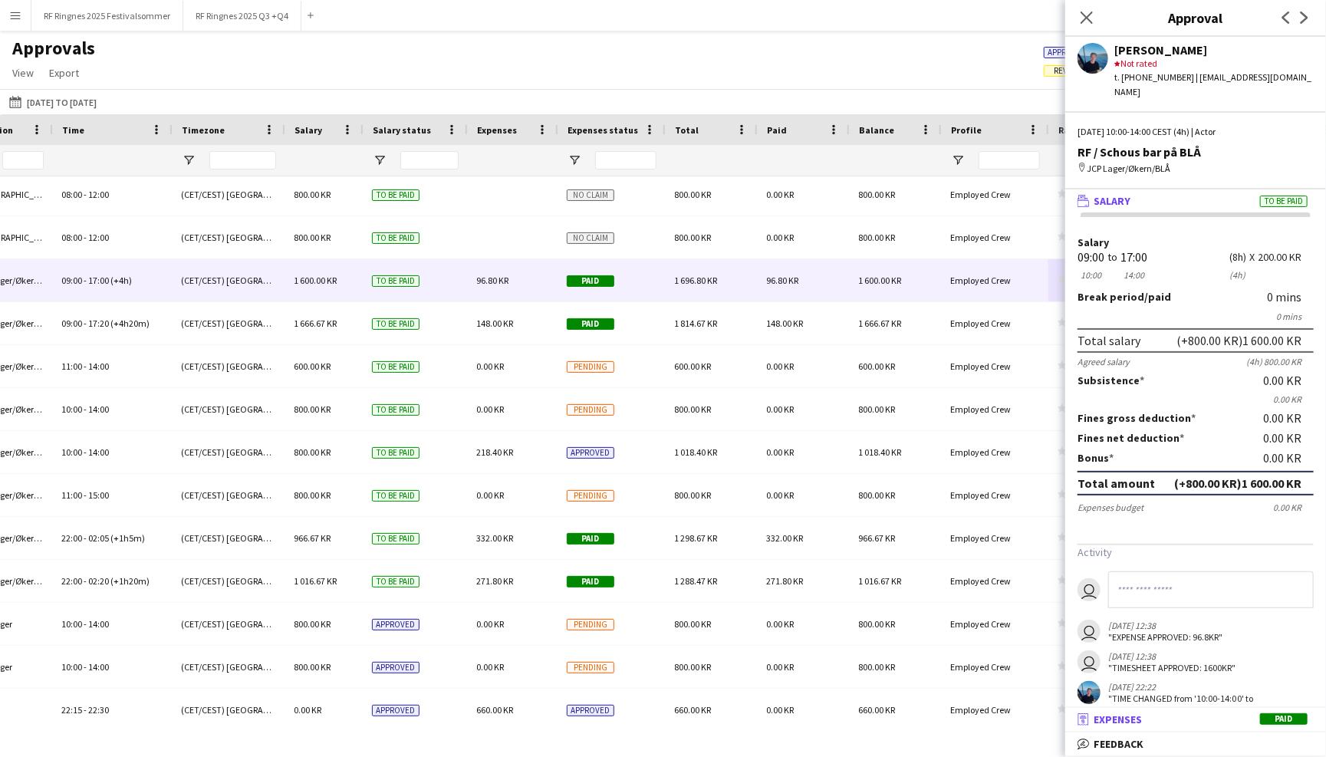
click at [1230, 719] on mat-panel-title "receipt Expenses Paid" at bounding box center [1192, 719] width 255 height 14
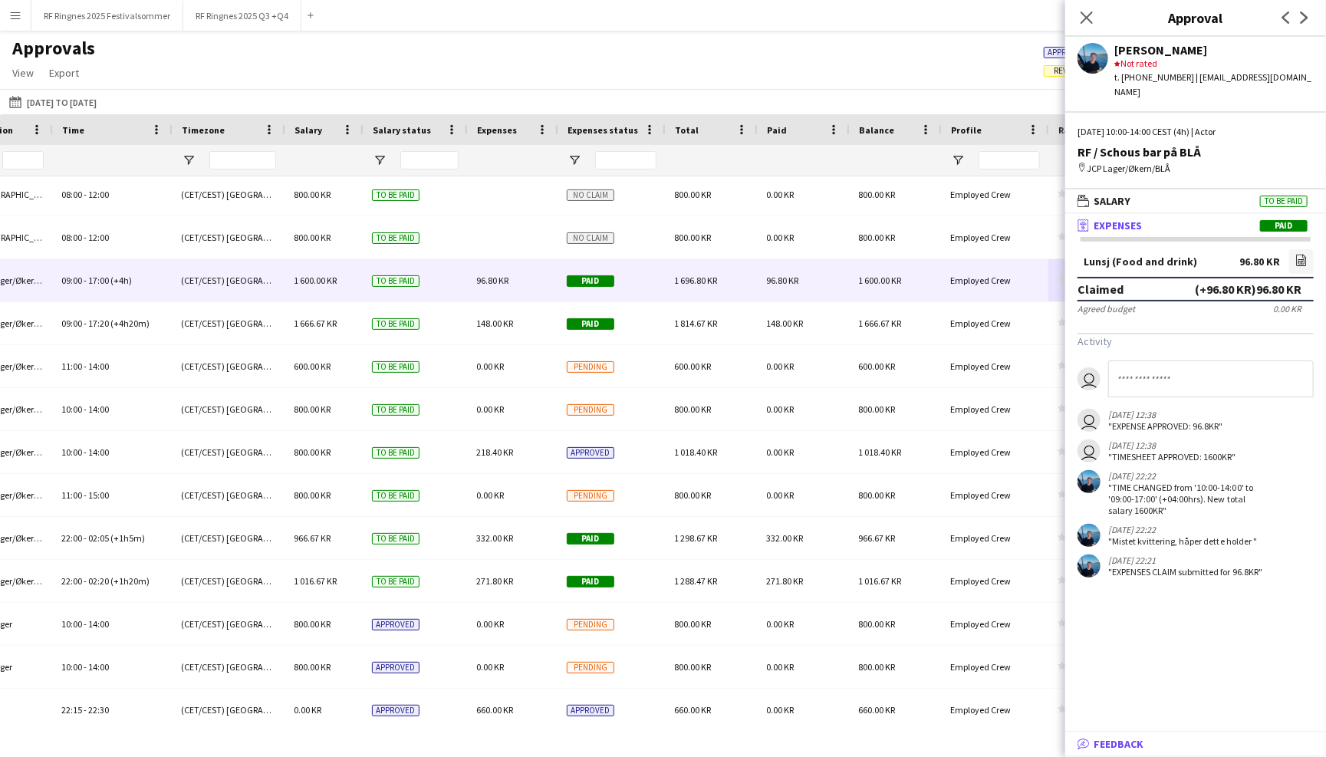
click at [1213, 748] on mat-panel-title "bubble-pencil Feedback" at bounding box center [1192, 744] width 255 height 14
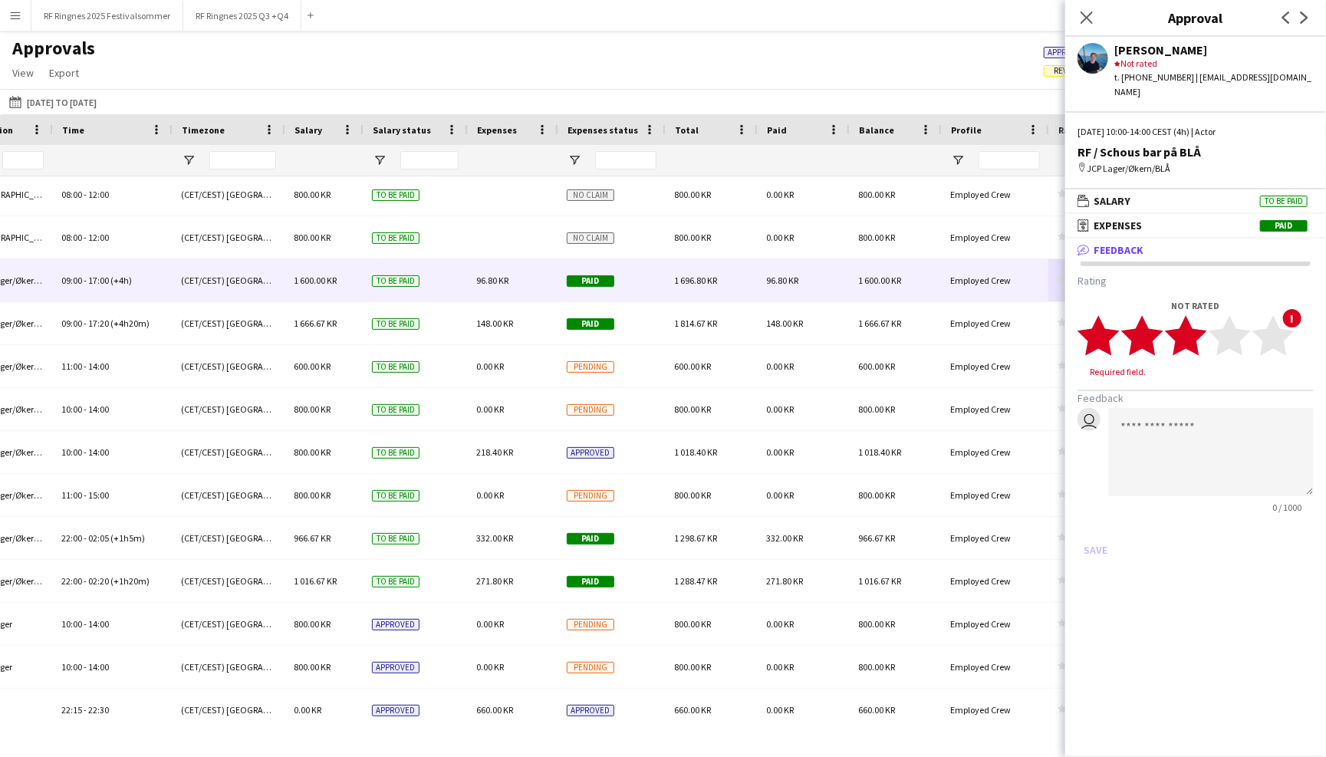
click at [1193, 331] on polygon at bounding box center [1186, 336] width 42 height 40
click at [1184, 397] on textarea at bounding box center [1211, 437] width 206 height 88
type textarea "**********"
click at [1093, 523] on button "Save" at bounding box center [1096, 535] width 36 height 25
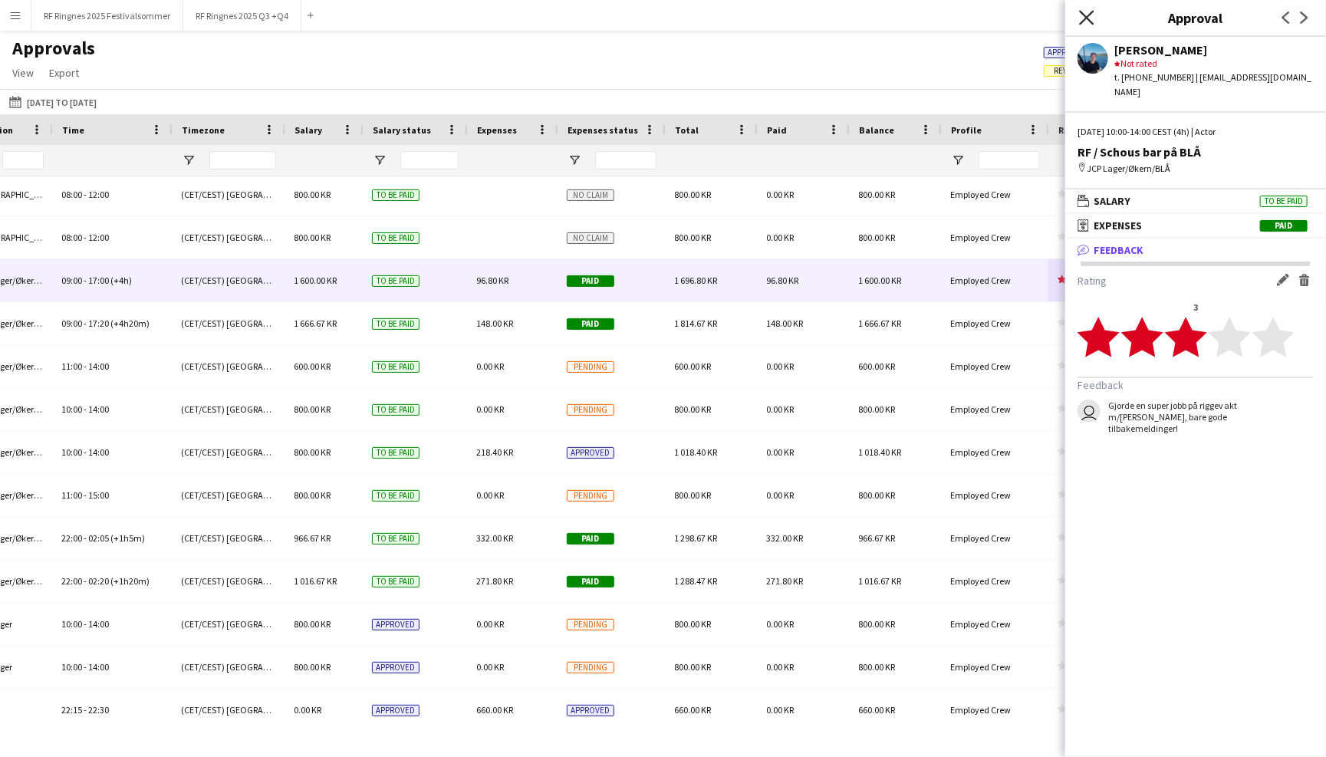
click at [1088, 19] on icon at bounding box center [1086, 17] width 15 height 15
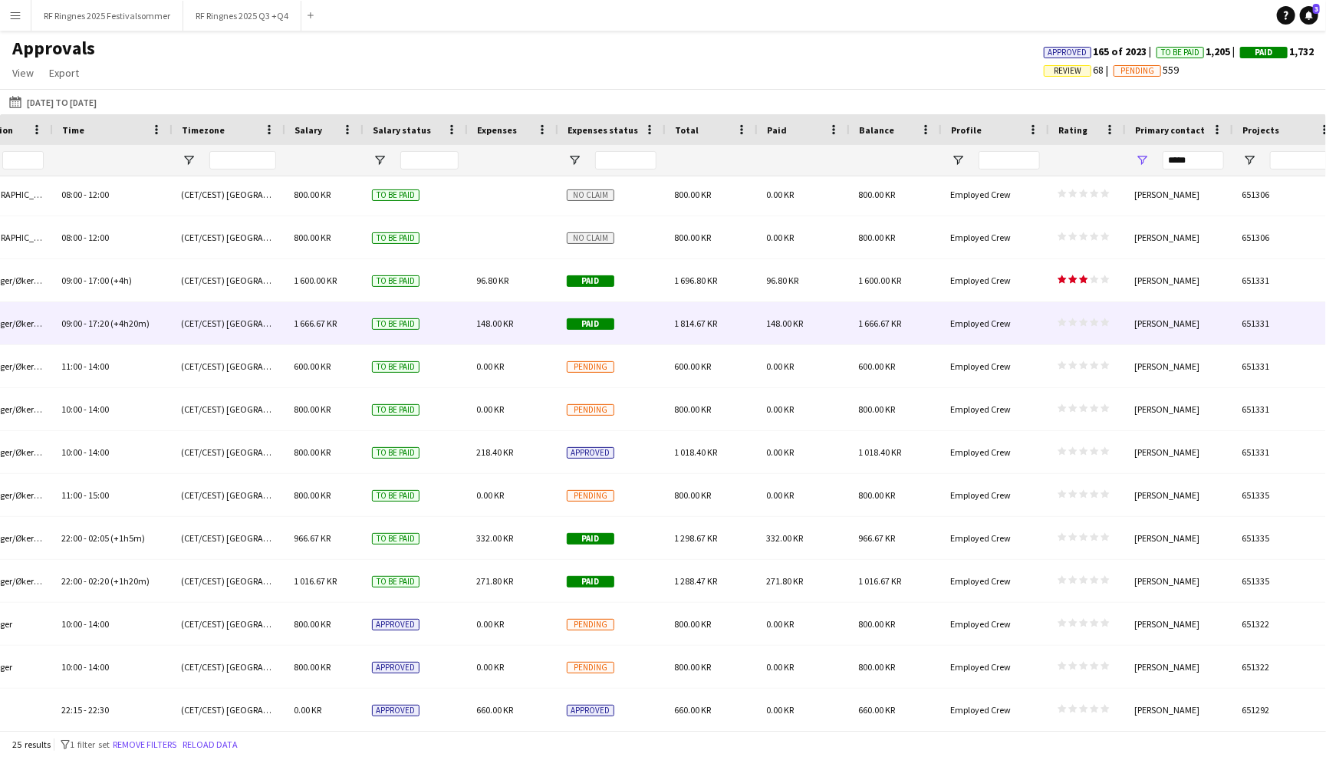
click at [998, 326] on span "Employed Crew" at bounding box center [980, 324] width 61 height 12
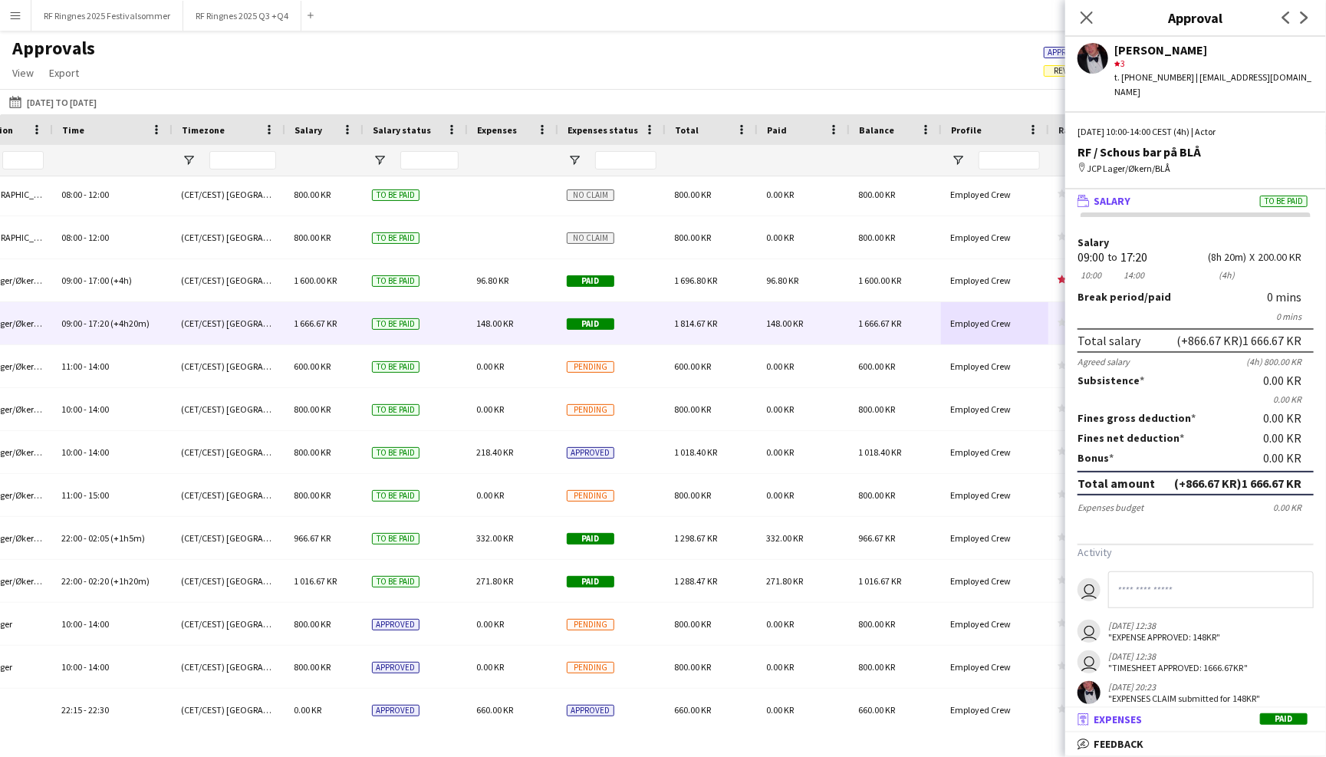
click at [1140, 718] on span "Expenses" at bounding box center [1118, 719] width 48 height 14
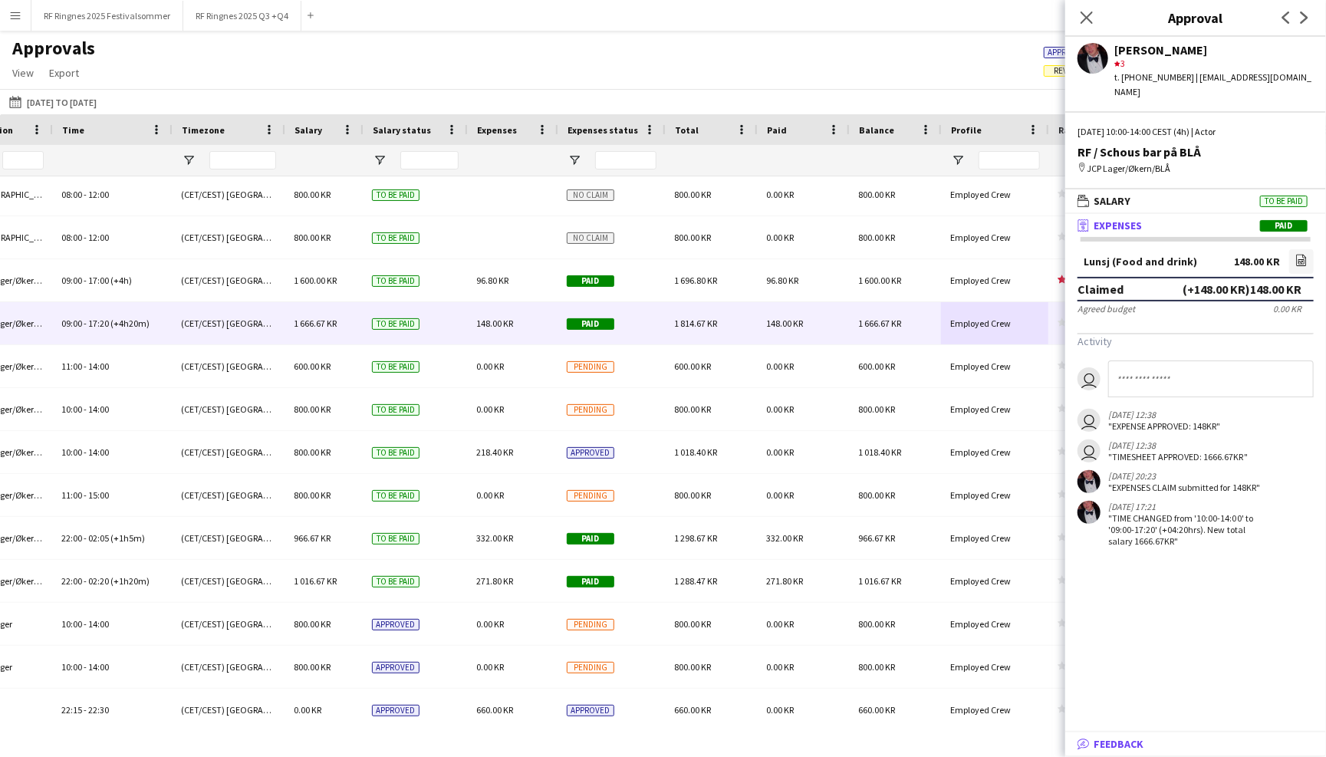
click at [1140, 752] on mat-expansion-panel-header "bubble-pencil Feedback" at bounding box center [1195, 743] width 261 height 23
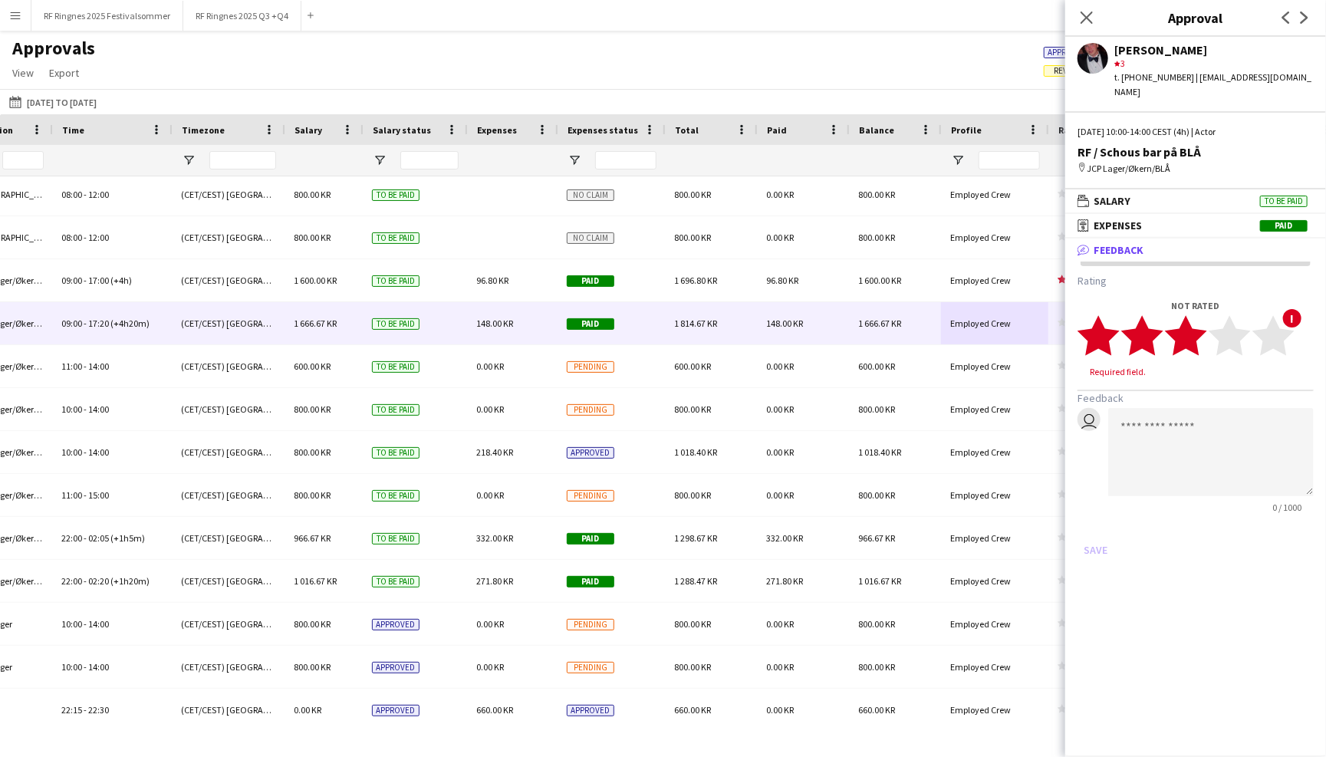
click at [1193, 318] on polygon at bounding box center [1186, 336] width 42 height 40
click at [1173, 407] on textarea at bounding box center [1211, 437] width 206 height 88
type textarea "*"
drag, startPoint x: 1291, startPoint y: 397, endPoint x: 1110, endPoint y: 397, distance: 181.0
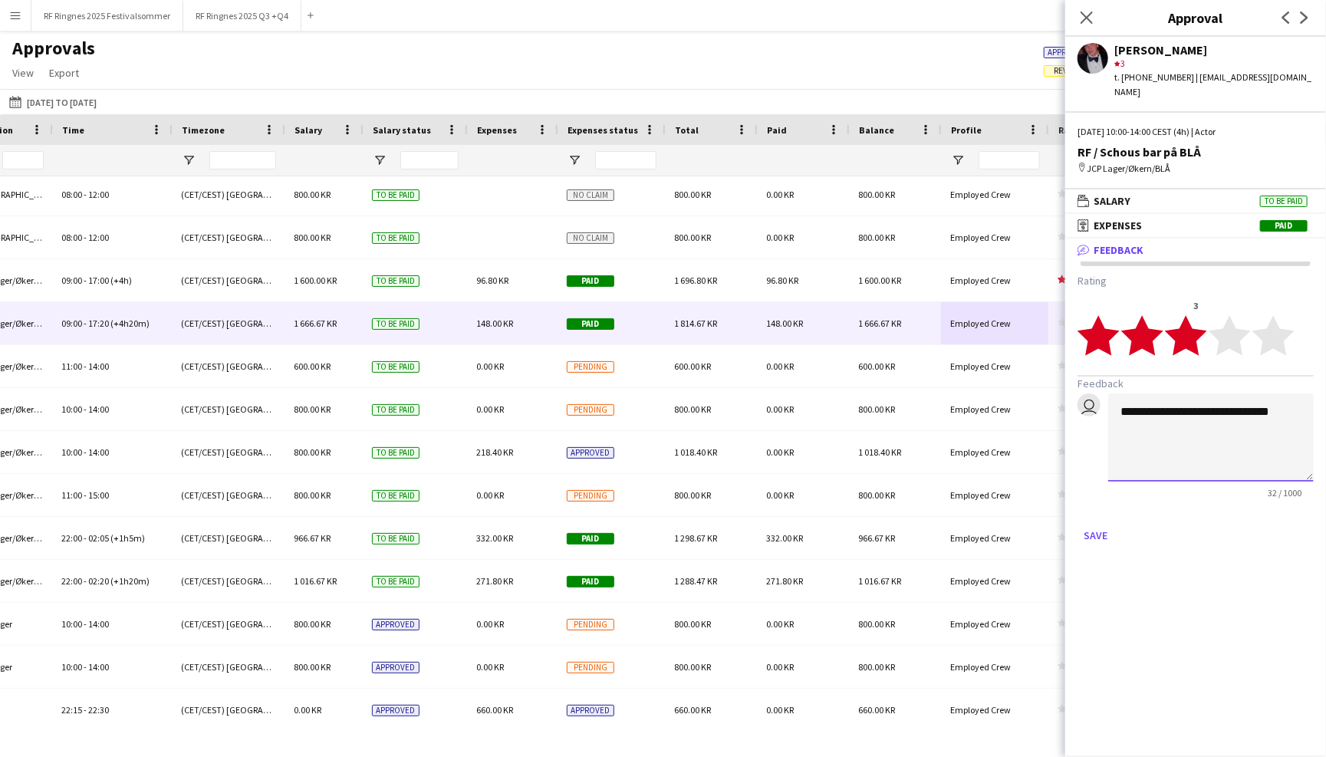
click at [1110, 397] on textarea "**********" at bounding box center [1211, 437] width 206 height 88
drag, startPoint x: 1255, startPoint y: 426, endPoint x: 1102, endPoint y: 394, distance: 156.7
click at [1102, 394] on div "**********" at bounding box center [1196, 445] width 236 height 105
type textarea "**********"
click at [1093, 523] on button "Save" at bounding box center [1096, 535] width 36 height 25
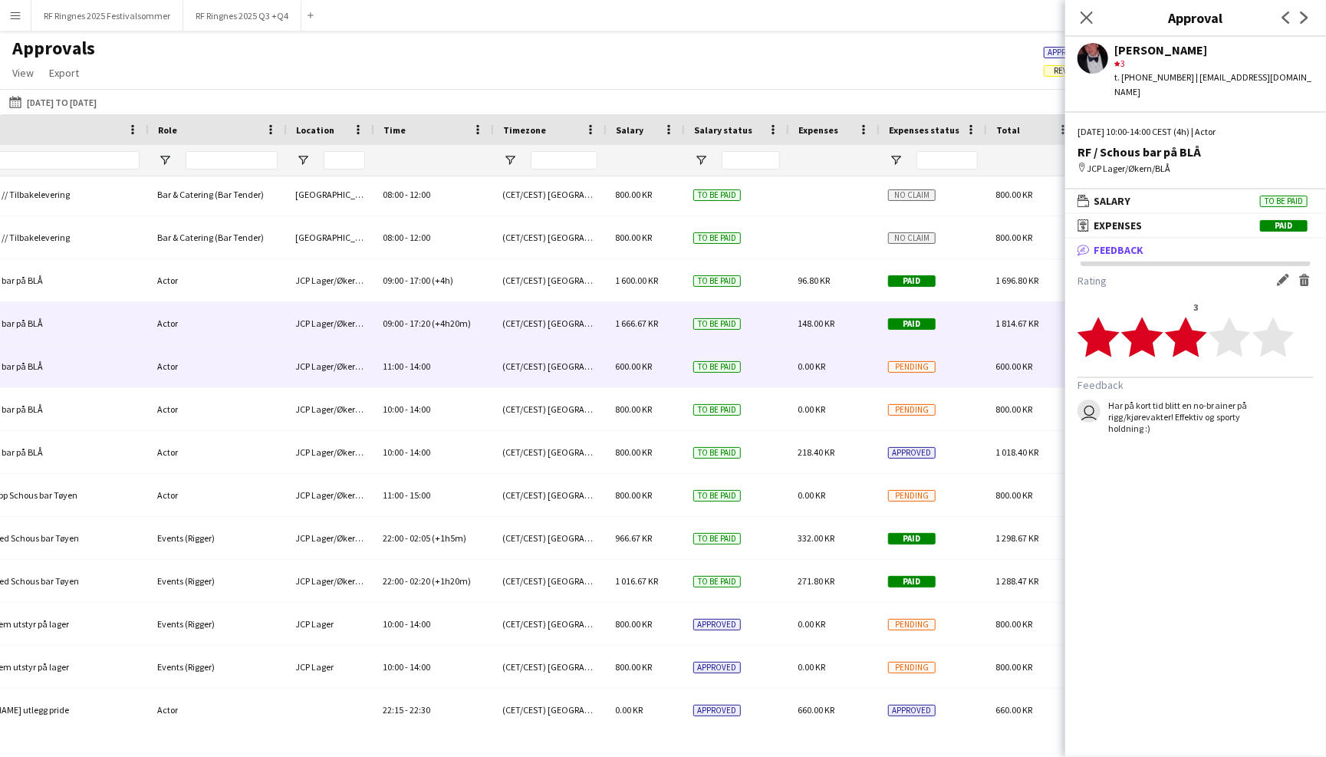
scroll to position [0, 711]
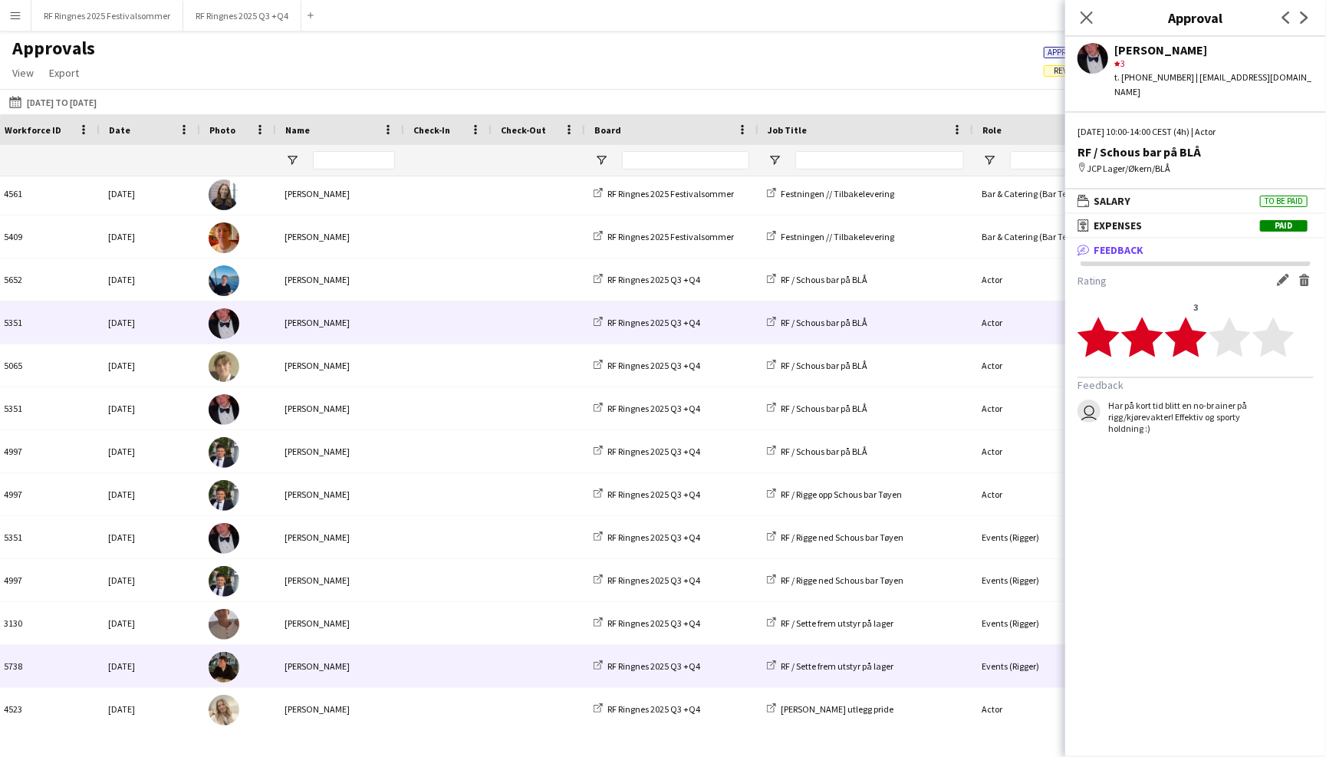
click at [456, 666] on span at bounding box center [447, 666] width 69 height 42
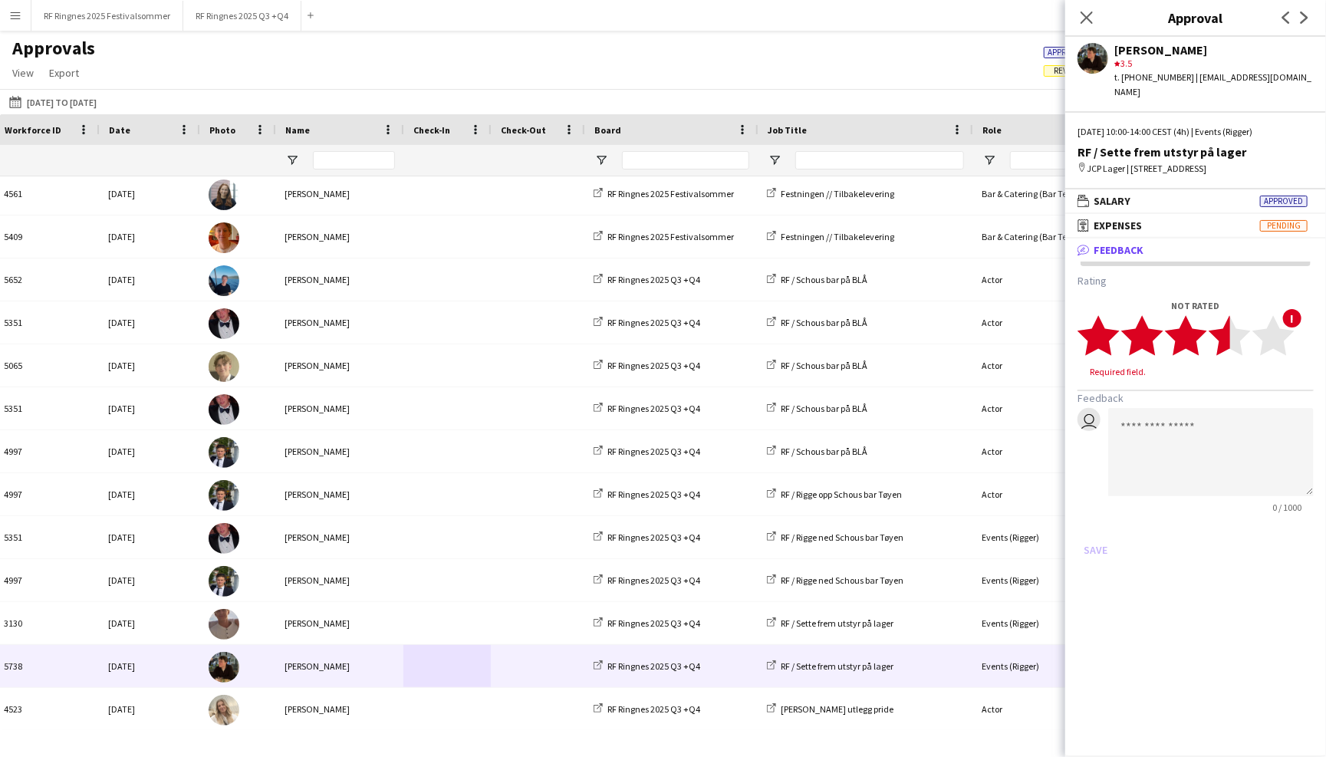
click at [1214, 327] on icon "star" at bounding box center [1230, 335] width 42 height 42
click at [1174, 405] on textarea at bounding box center [1211, 437] width 206 height 88
click at [1223, 324] on polygon at bounding box center [1230, 336] width 42 height 40
click at [1190, 324] on polygon at bounding box center [1186, 336] width 42 height 40
click at [1187, 395] on textarea at bounding box center [1211, 437] width 206 height 88
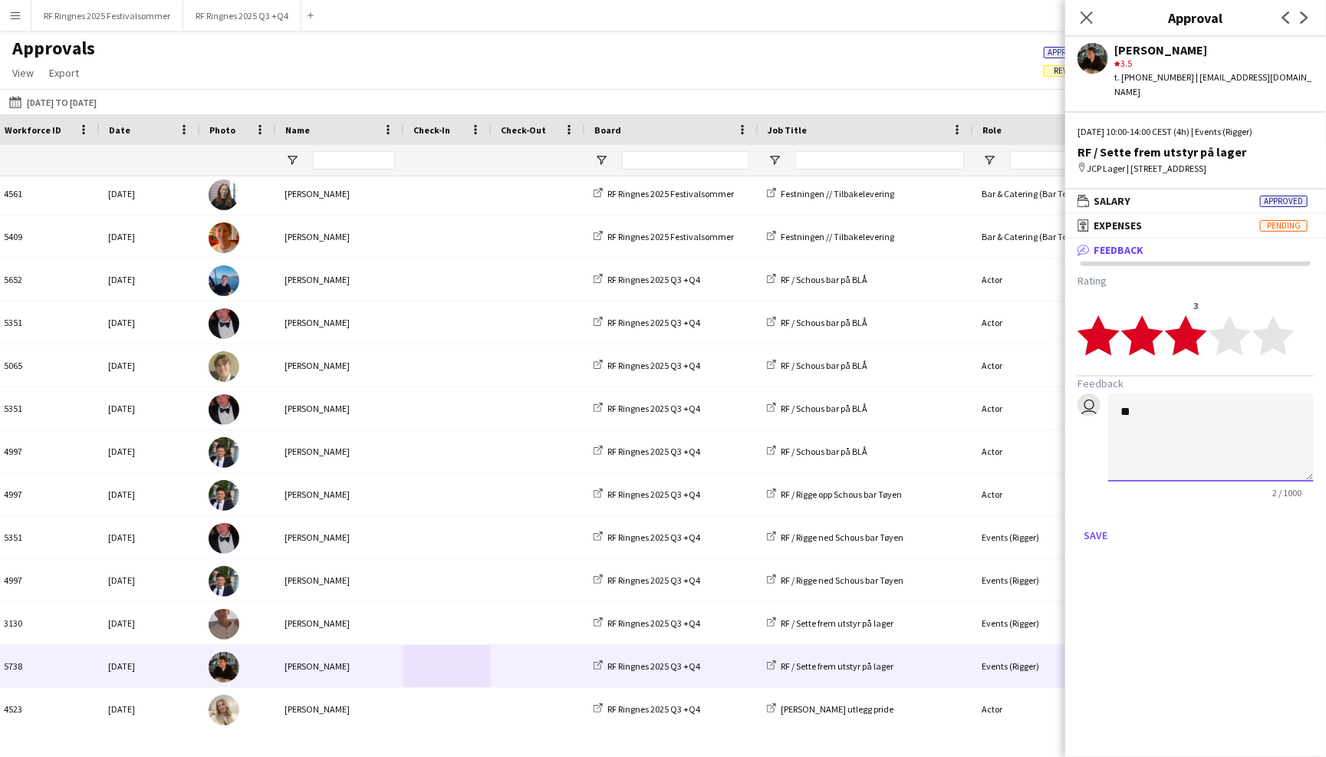
type textarea "*"
drag, startPoint x: 1294, startPoint y: 391, endPoint x: 1226, endPoint y: 392, distance: 67.5
click at [1226, 393] on textarea "**********" at bounding box center [1211, 437] width 206 height 88
type textarea "**********"
click at [1102, 523] on button "Save" at bounding box center [1096, 535] width 36 height 25
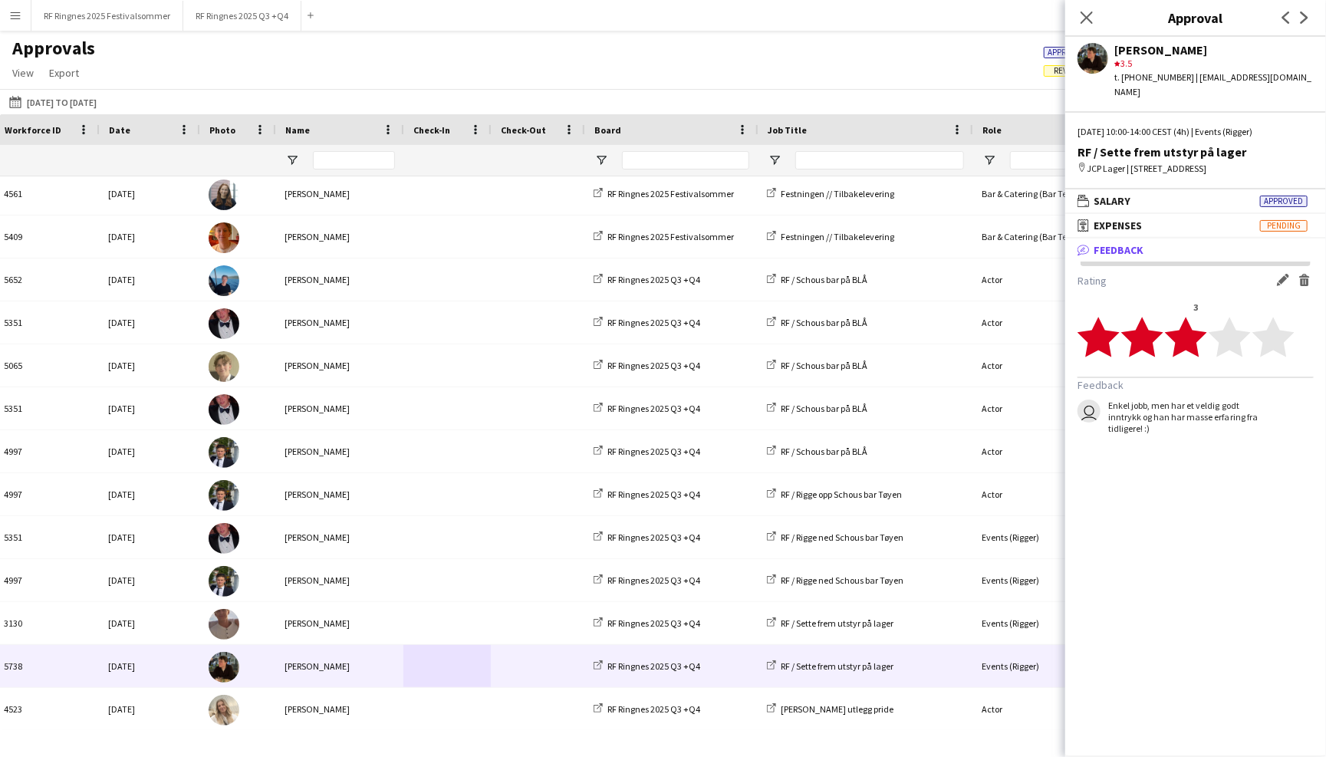
click at [1100, 57] on app-user-avatar at bounding box center [1093, 58] width 31 height 31
click at [254, 22] on button "RF Ringnes 2025 Q3 +Q4 Close" at bounding box center [242, 16] width 118 height 30
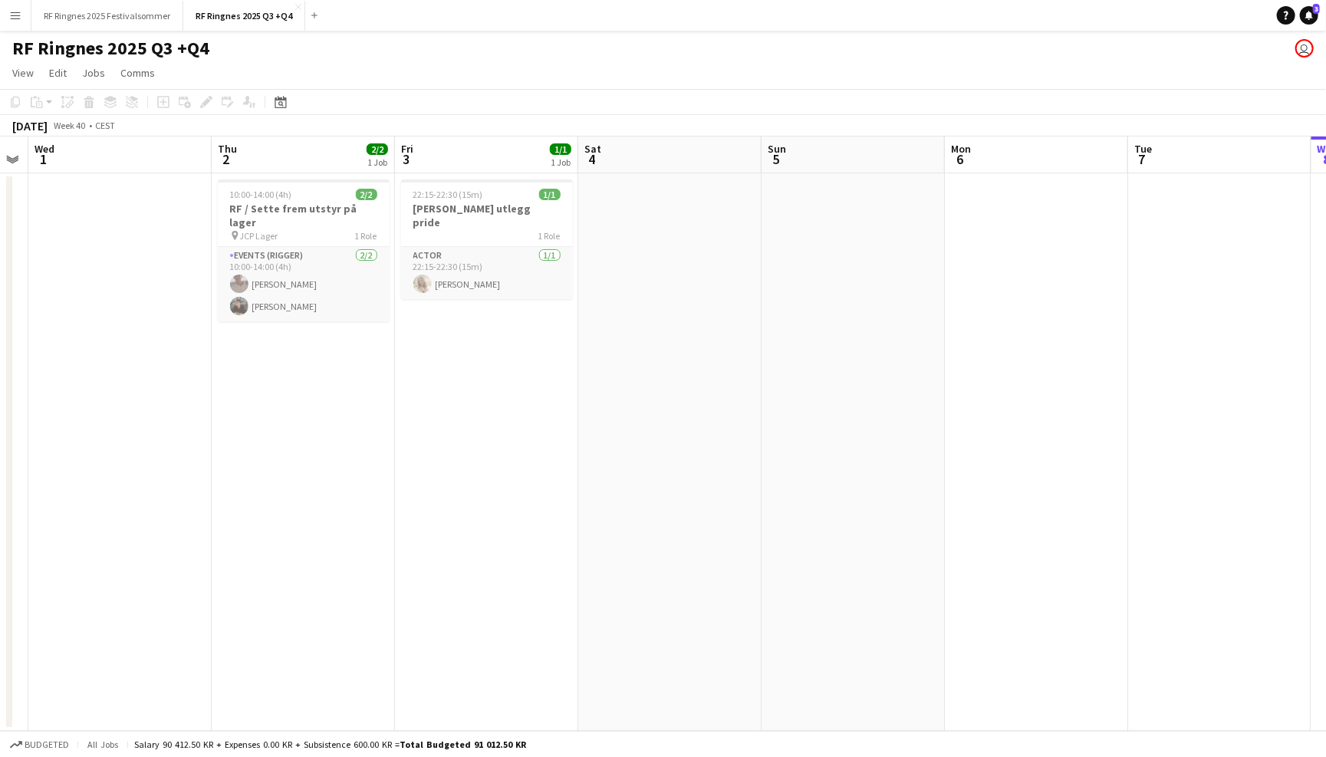
scroll to position [0, 331]
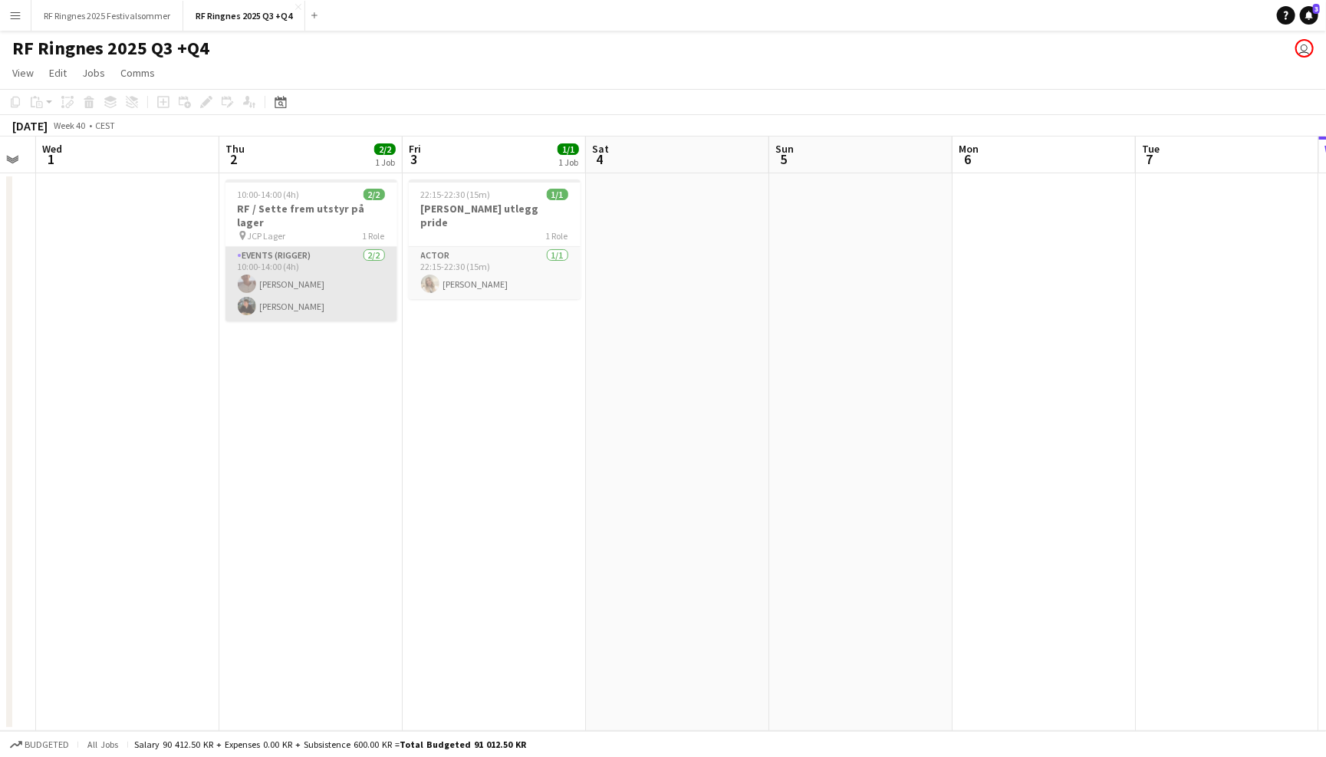
click at [365, 281] on app-card-role "Events (Rigger) [DATE] 10:00-14:00 (4h) [PERSON_NAME] [PERSON_NAME]" at bounding box center [311, 284] width 172 height 74
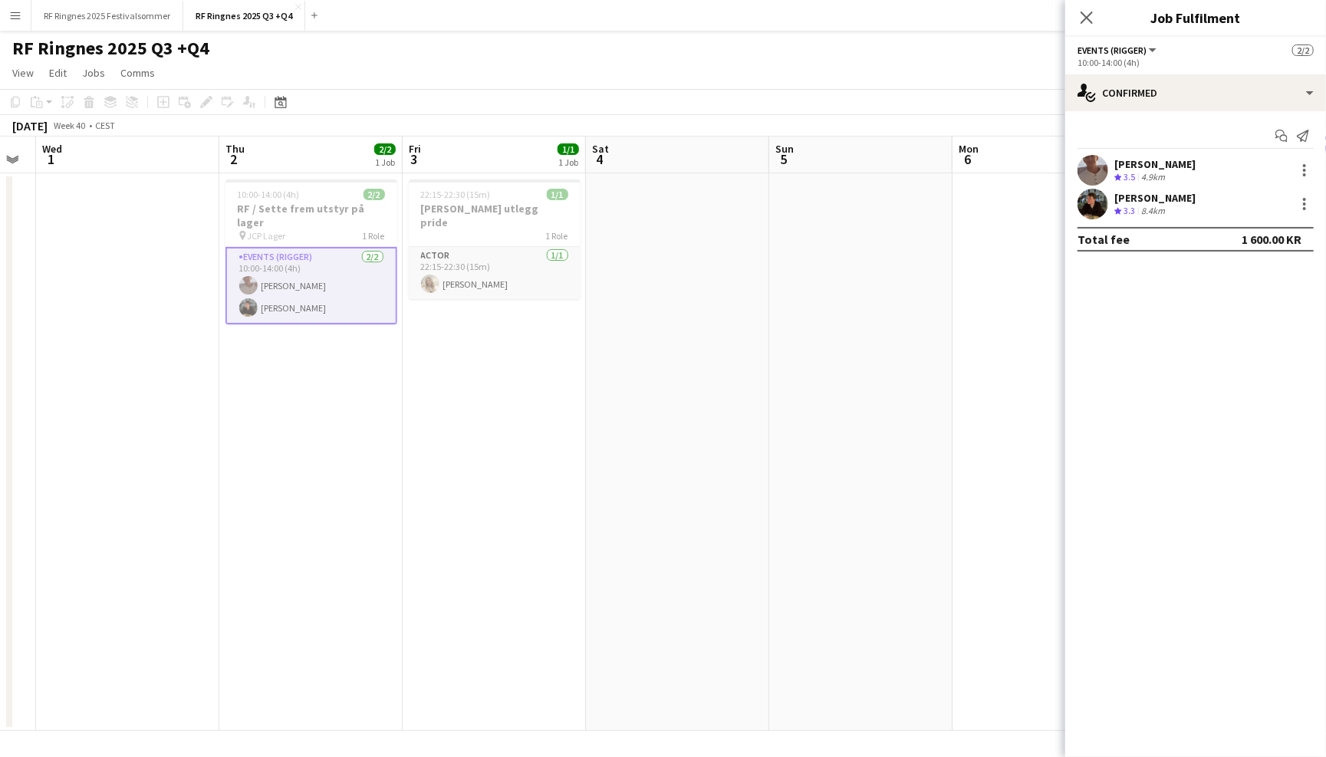
click at [1091, 207] on app-user-avatar at bounding box center [1093, 204] width 31 height 31
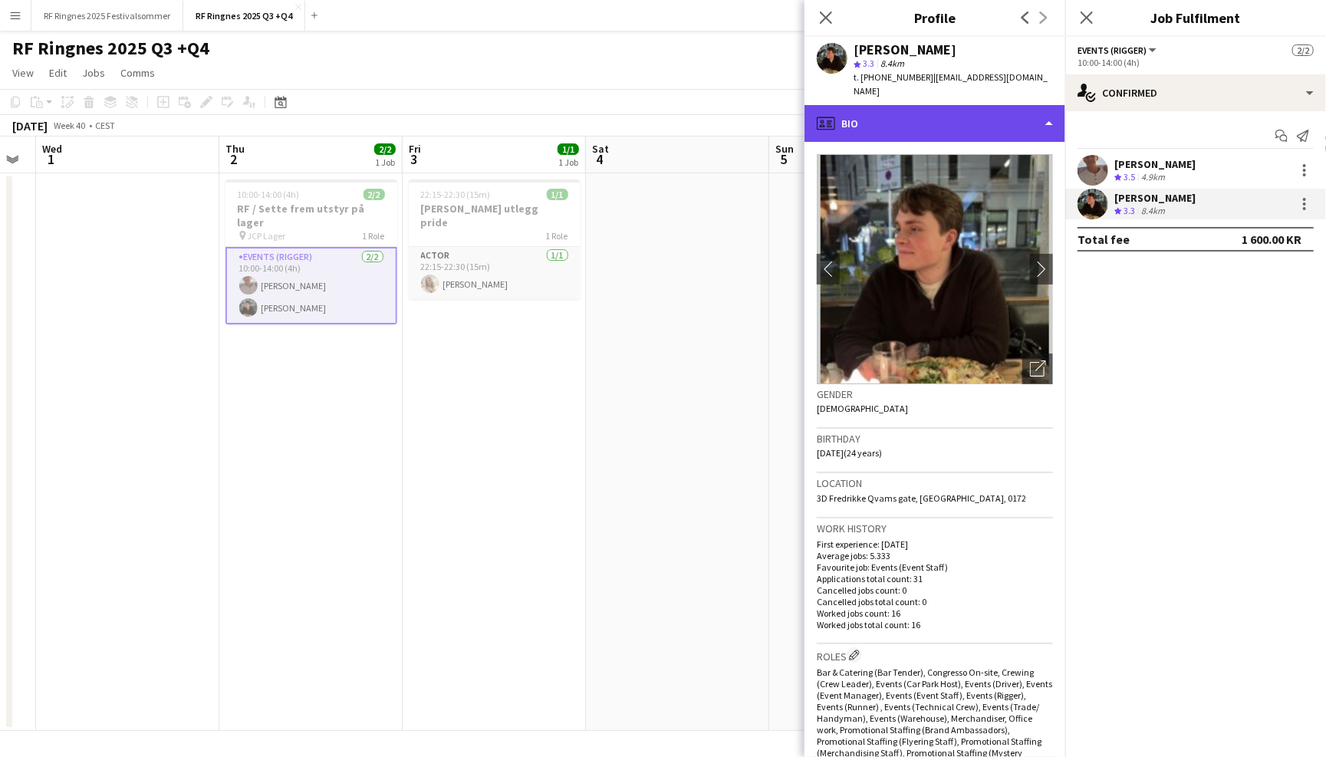
click at [1011, 107] on div "profile Bio" at bounding box center [935, 123] width 261 height 37
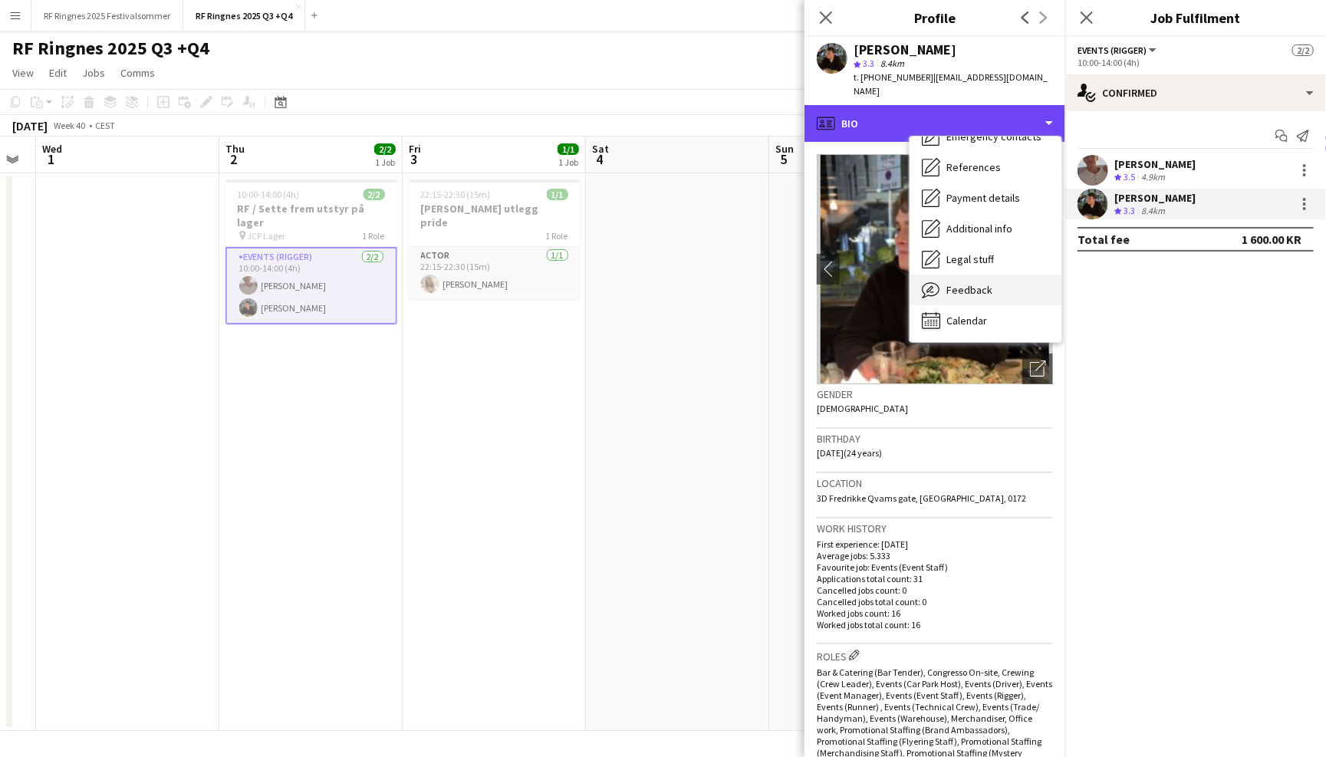
scroll to position [144, 0]
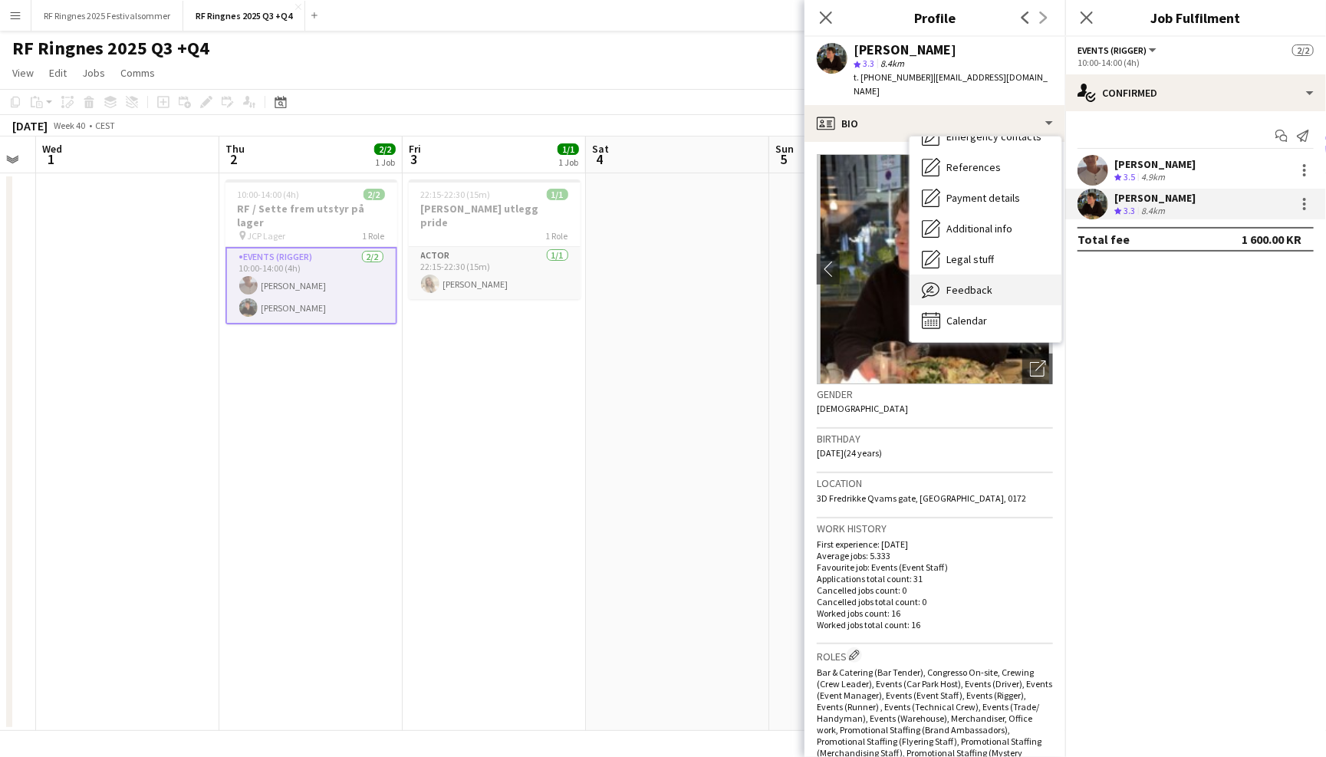
click at [1000, 275] on div "Feedback Feedback" at bounding box center [986, 290] width 152 height 31
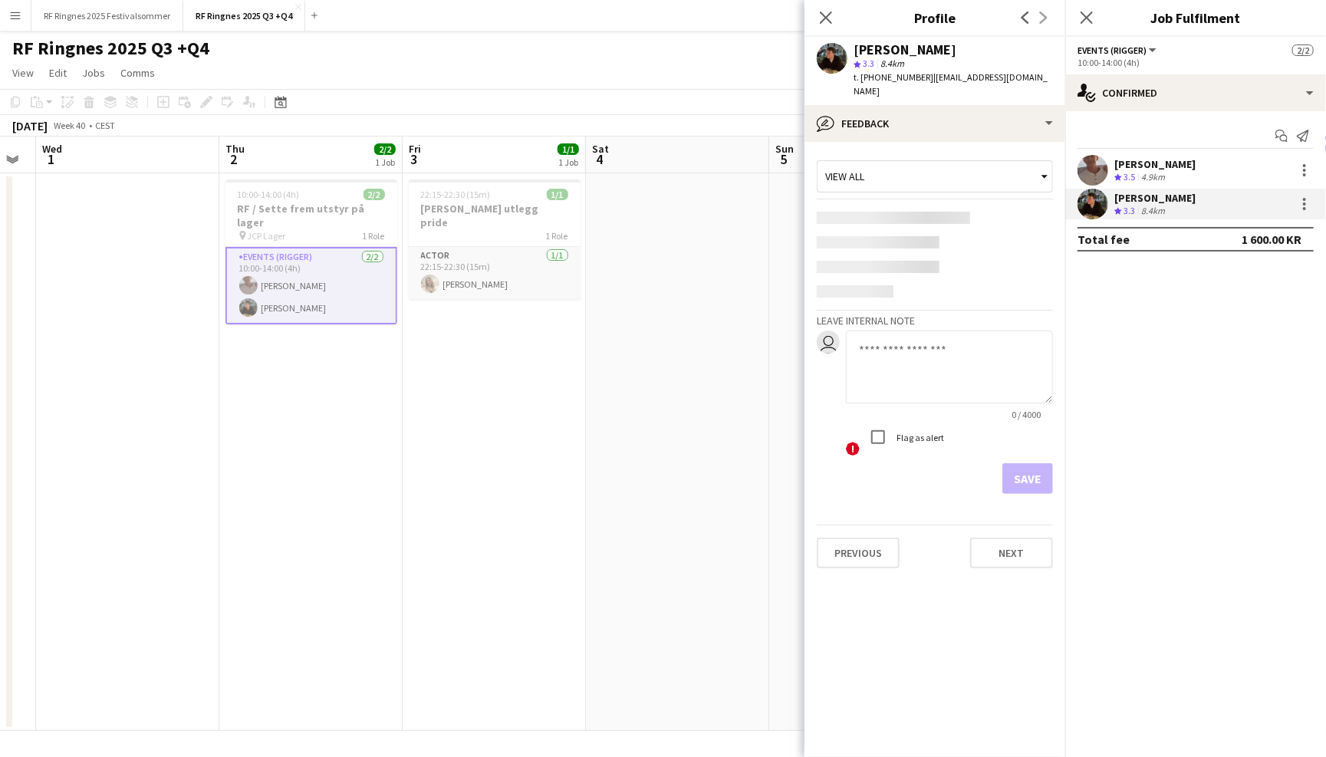
scroll to position [0, 0]
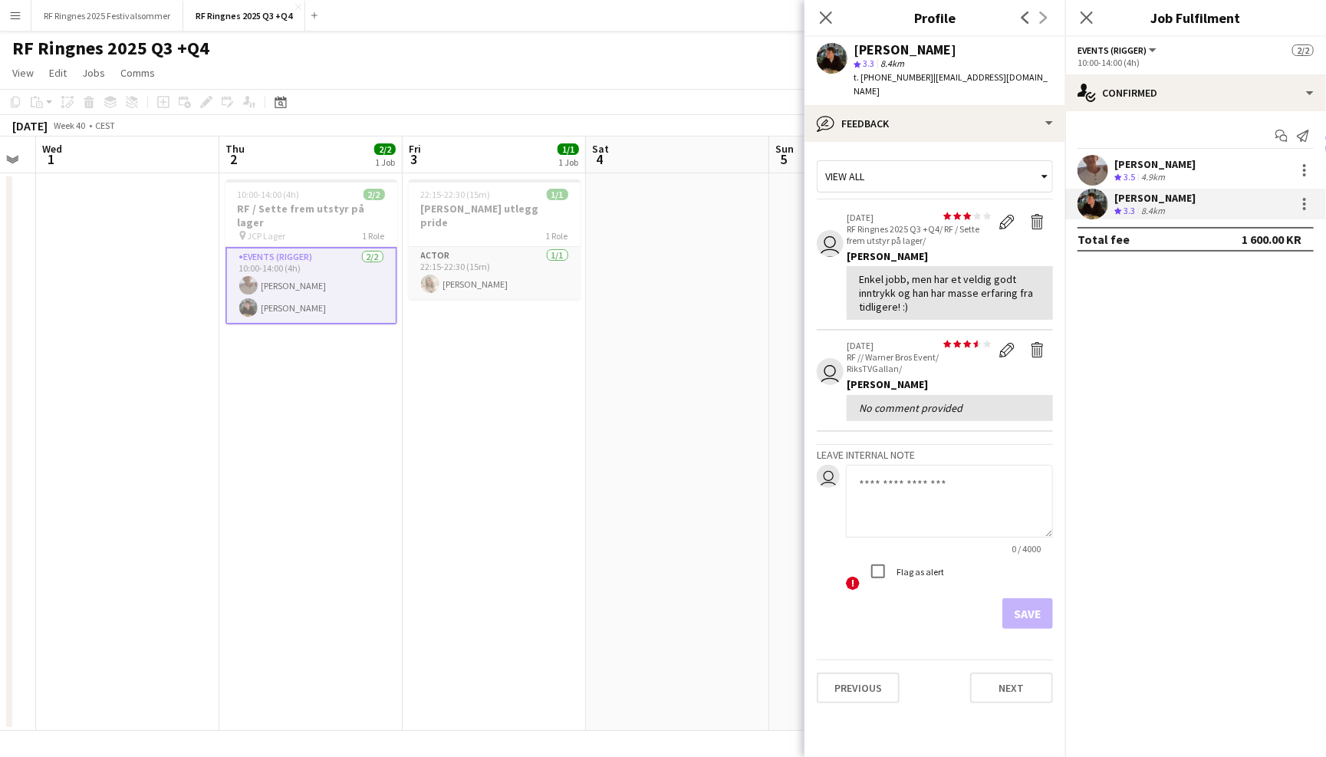
click at [1083, 169] on app-user-avatar at bounding box center [1093, 170] width 31 height 31
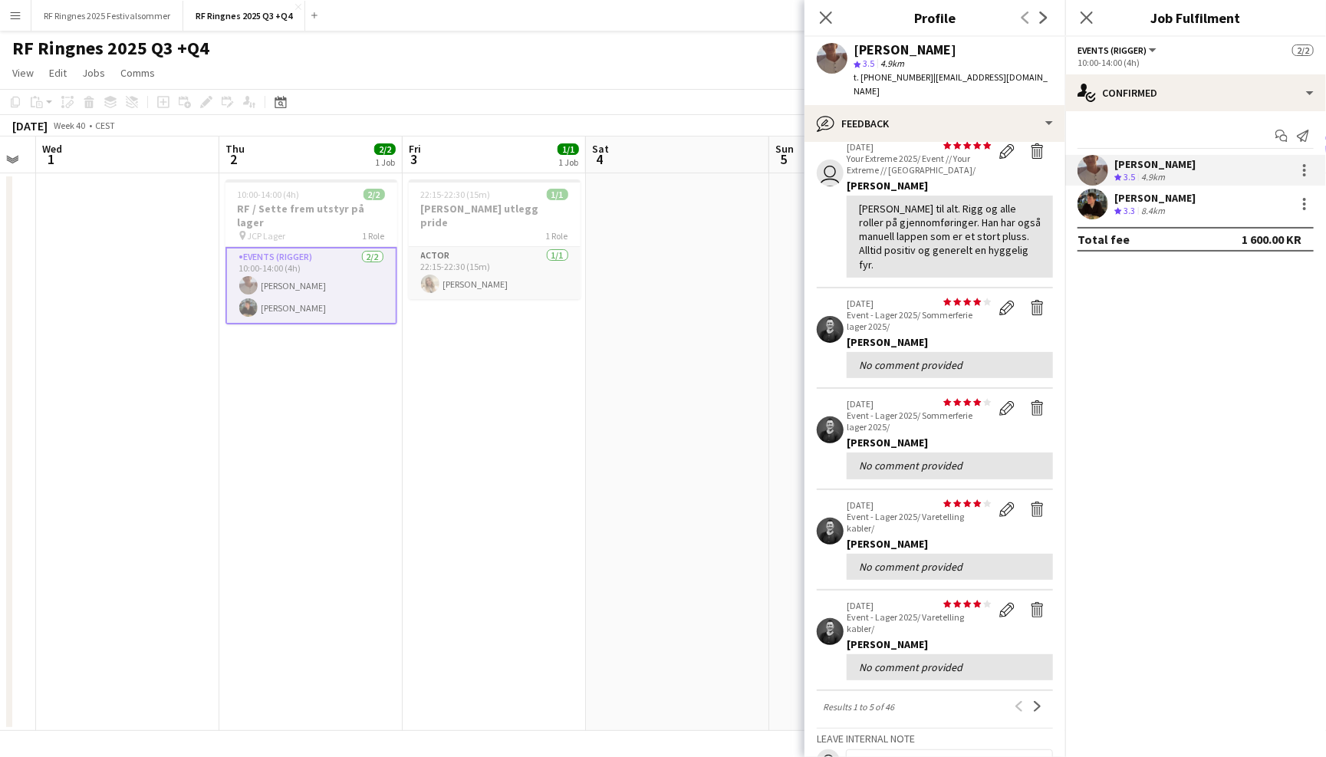
scroll to position [87, 0]
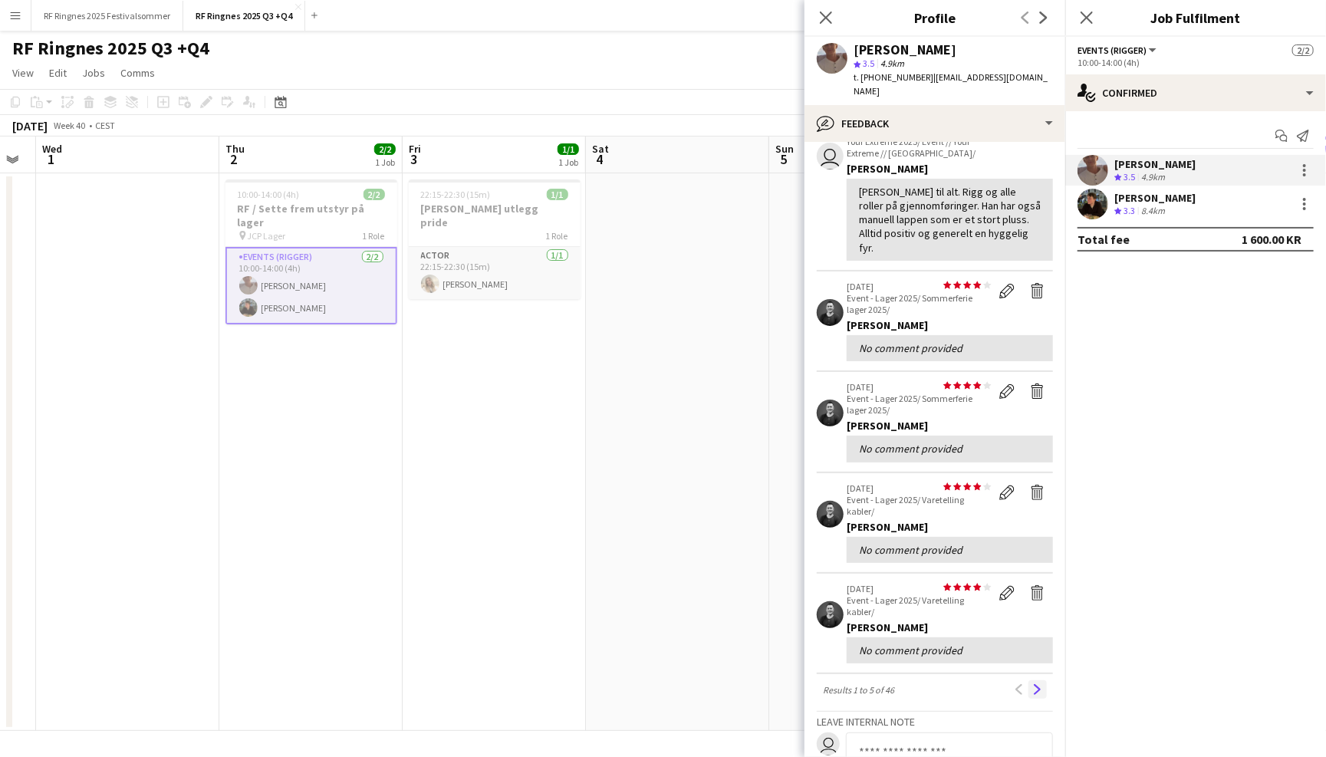
click at [1038, 684] on app-icon "Next" at bounding box center [1037, 689] width 11 height 11
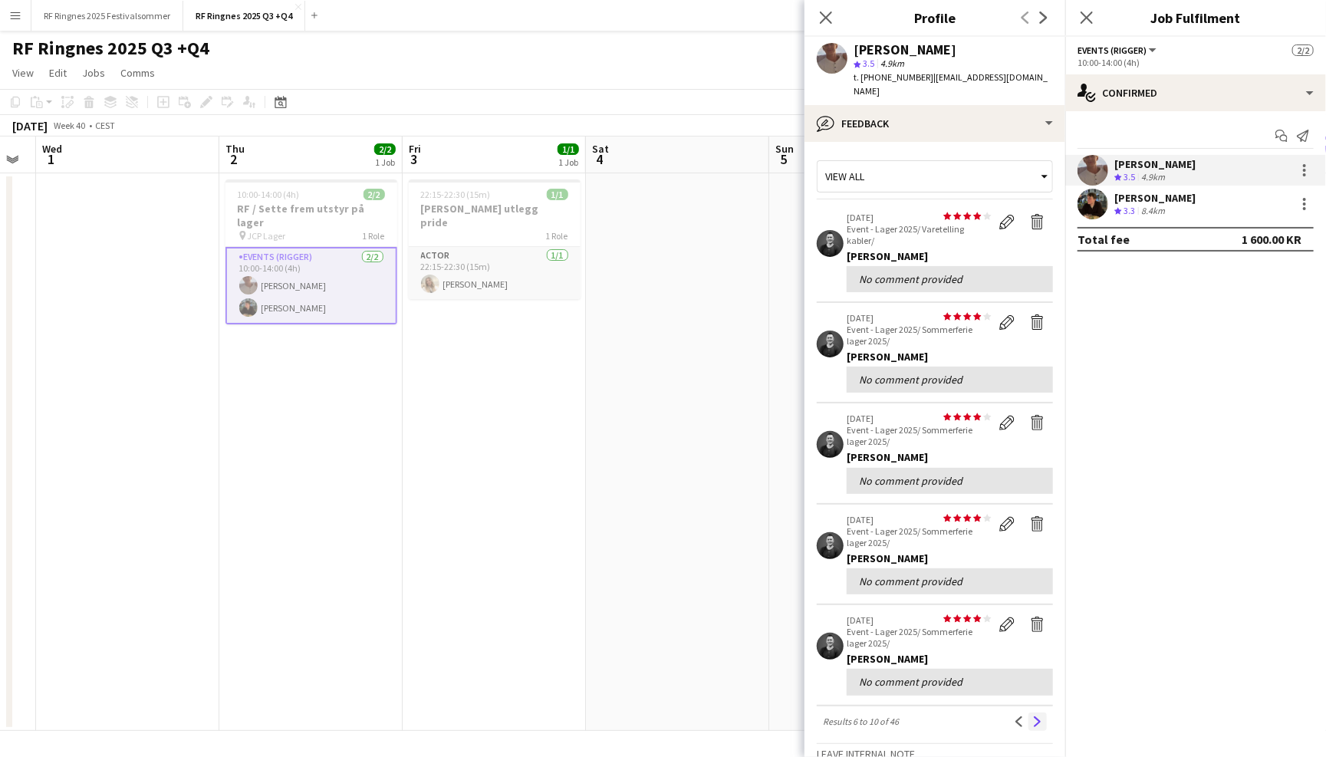
click at [1038, 712] on button "Next" at bounding box center [1037, 721] width 18 height 18
click at [1037, 740] on button "Next" at bounding box center [1037, 749] width 18 height 18
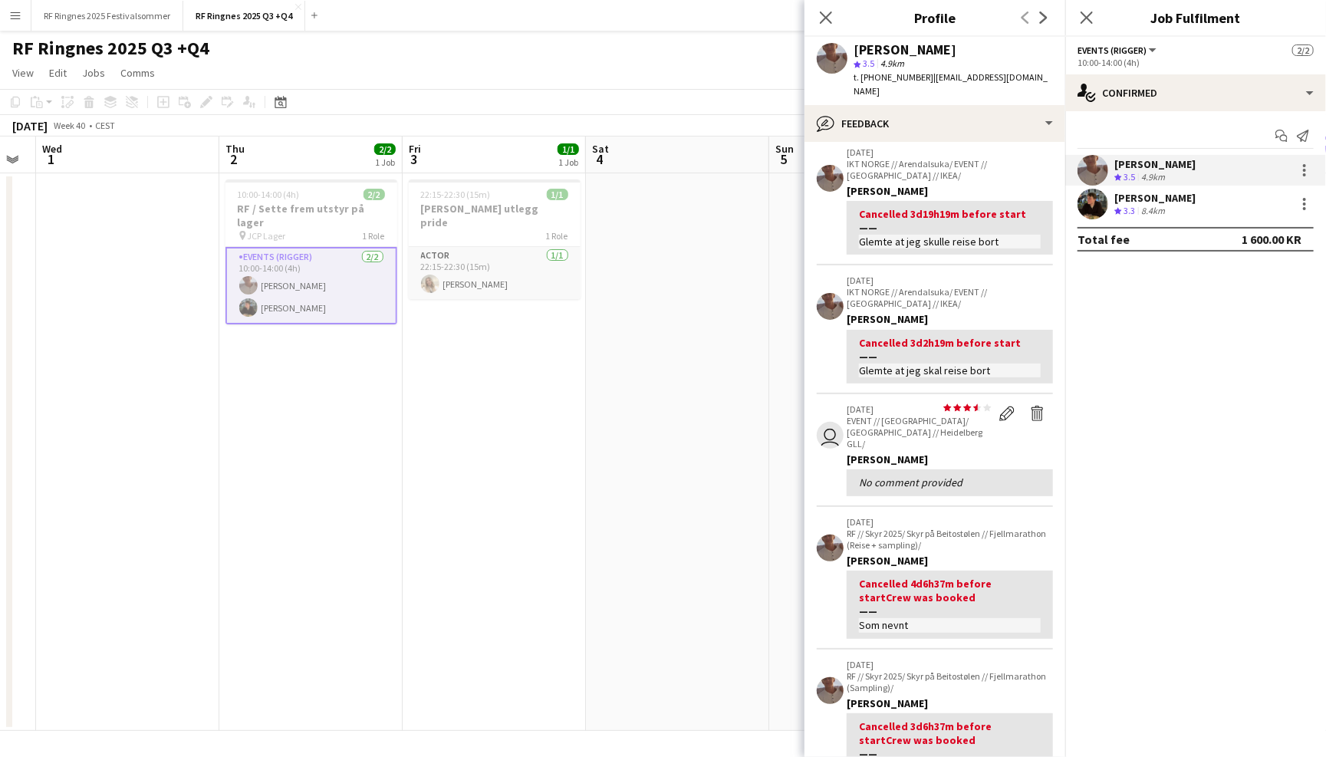
scroll to position [133, 0]
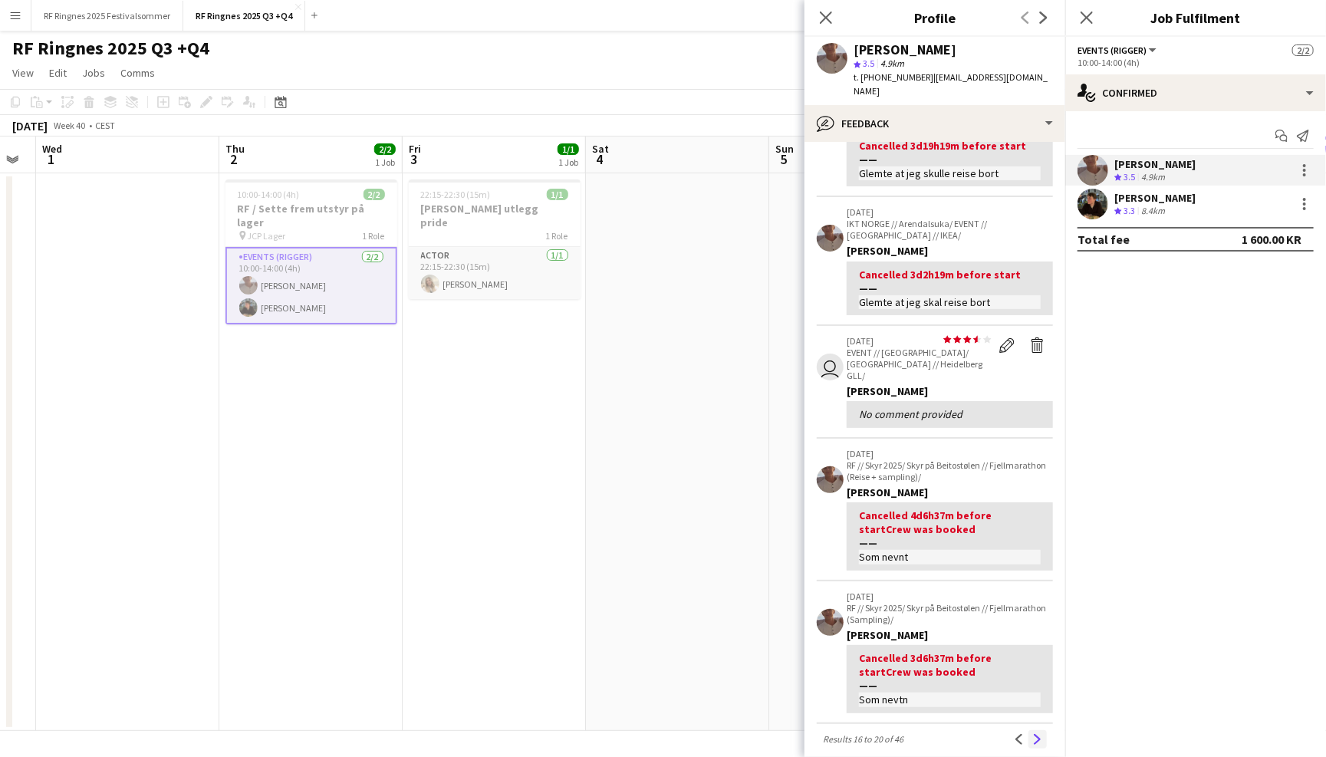
click at [1042, 734] on app-icon "Next" at bounding box center [1037, 739] width 11 height 11
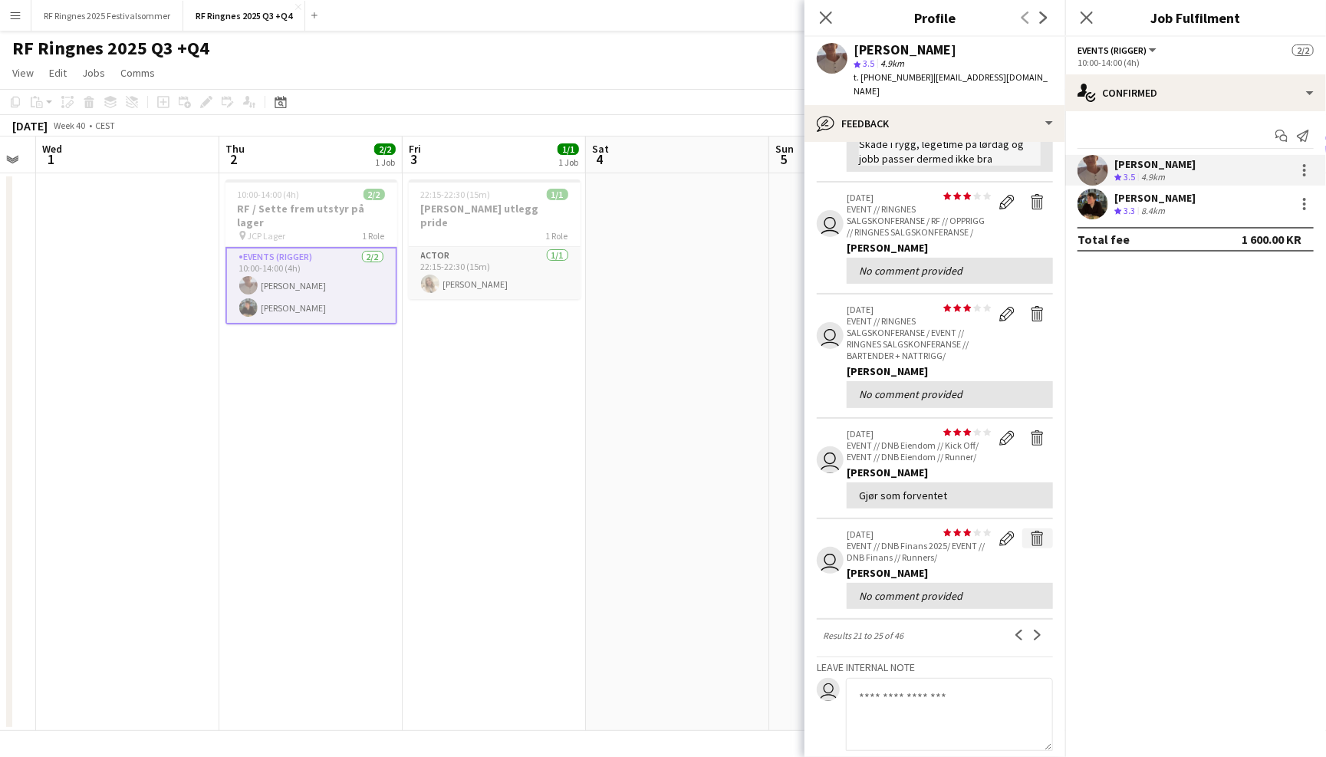
scroll to position [189, 0]
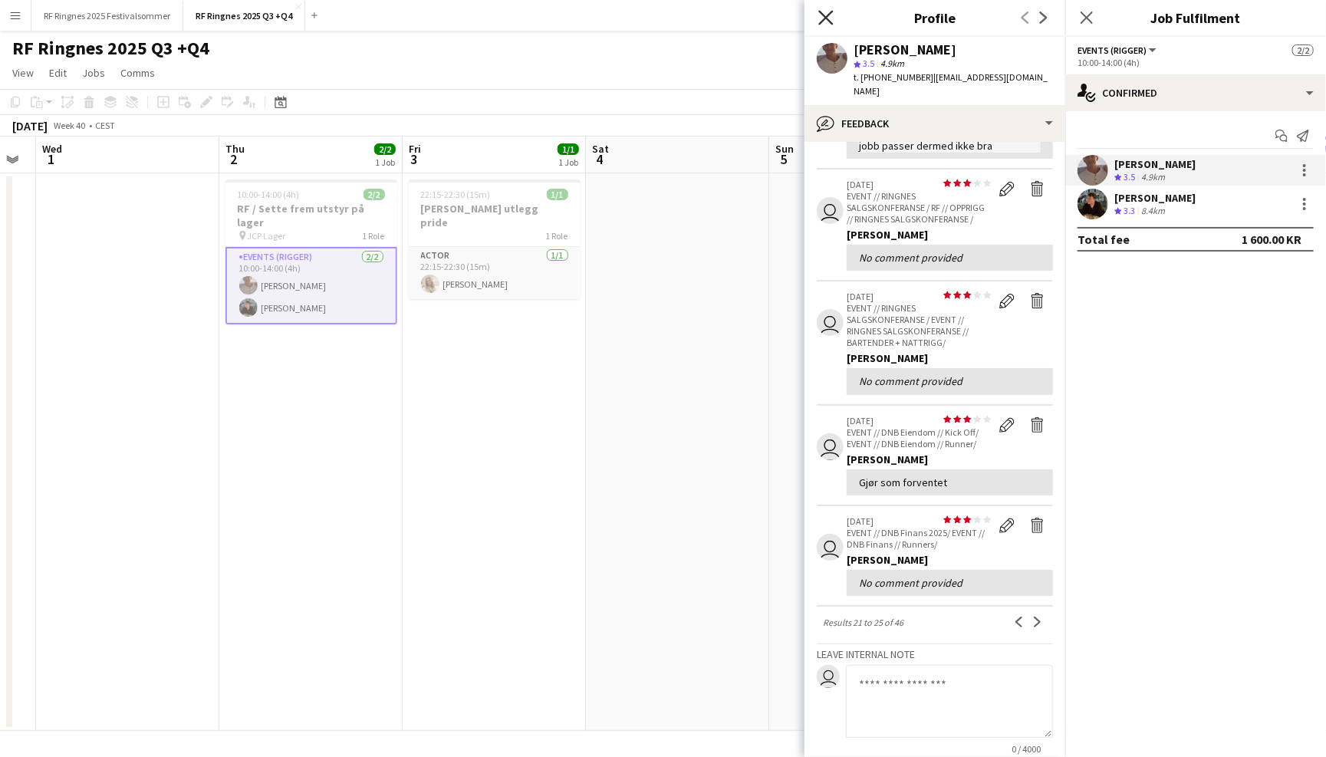
click at [825, 19] on icon "Close pop-in" at bounding box center [825, 17] width 15 height 15
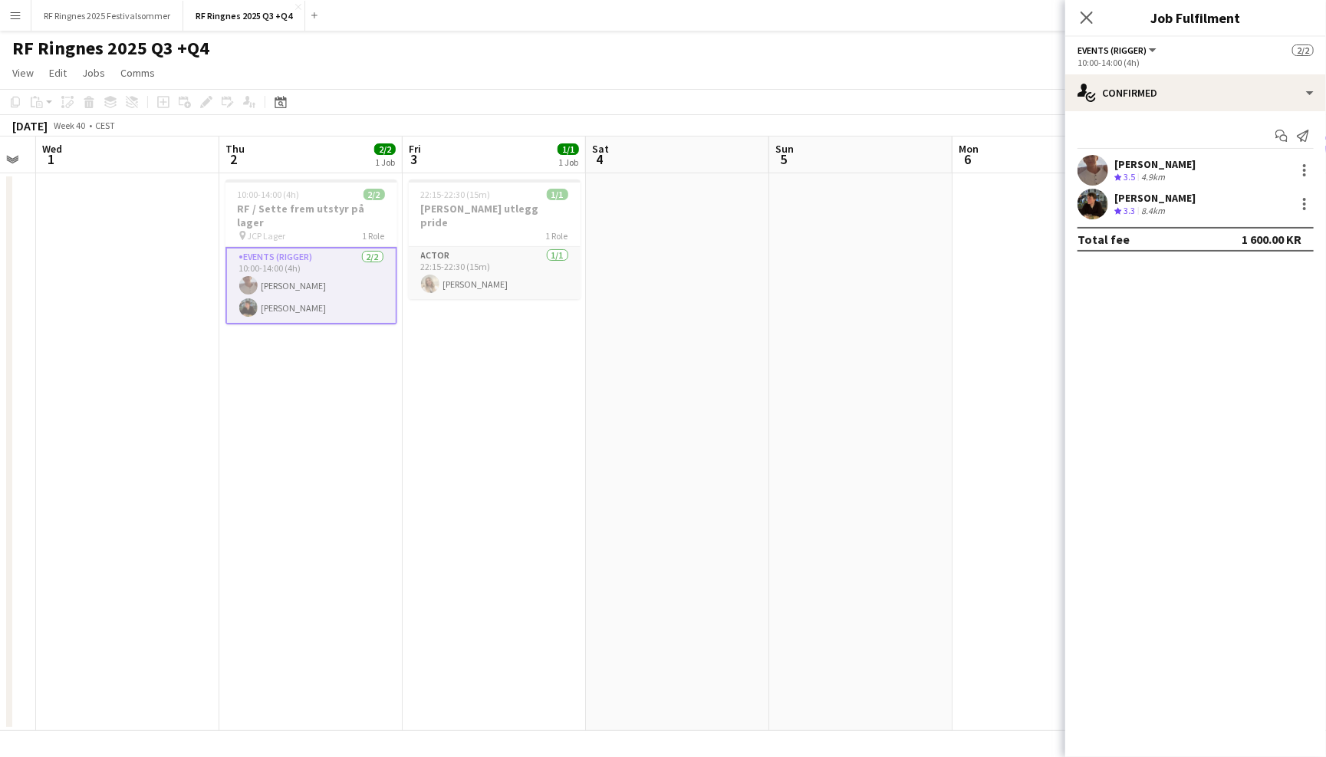
click at [814, 38] on div "RF Ringnes 2025 Q3 +Q4 user" at bounding box center [663, 45] width 1326 height 29
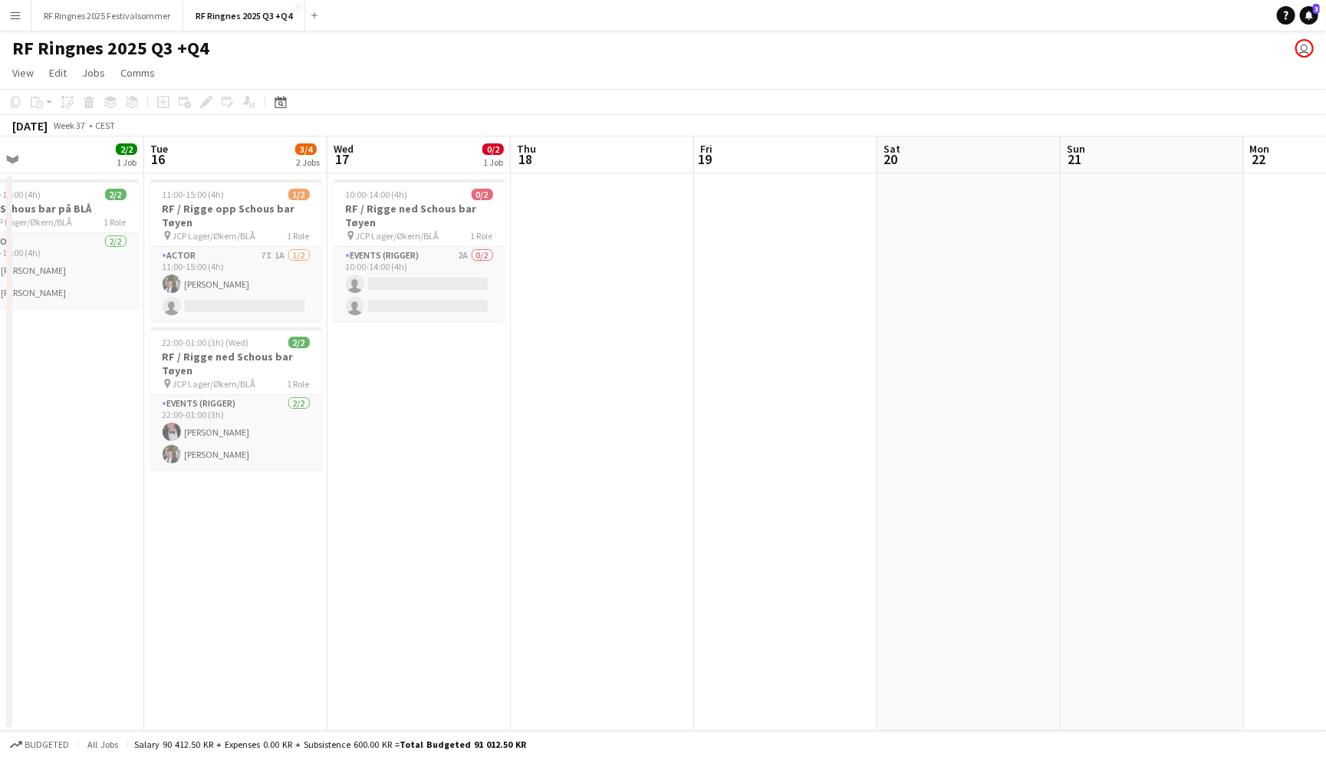
scroll to position [0, 441]
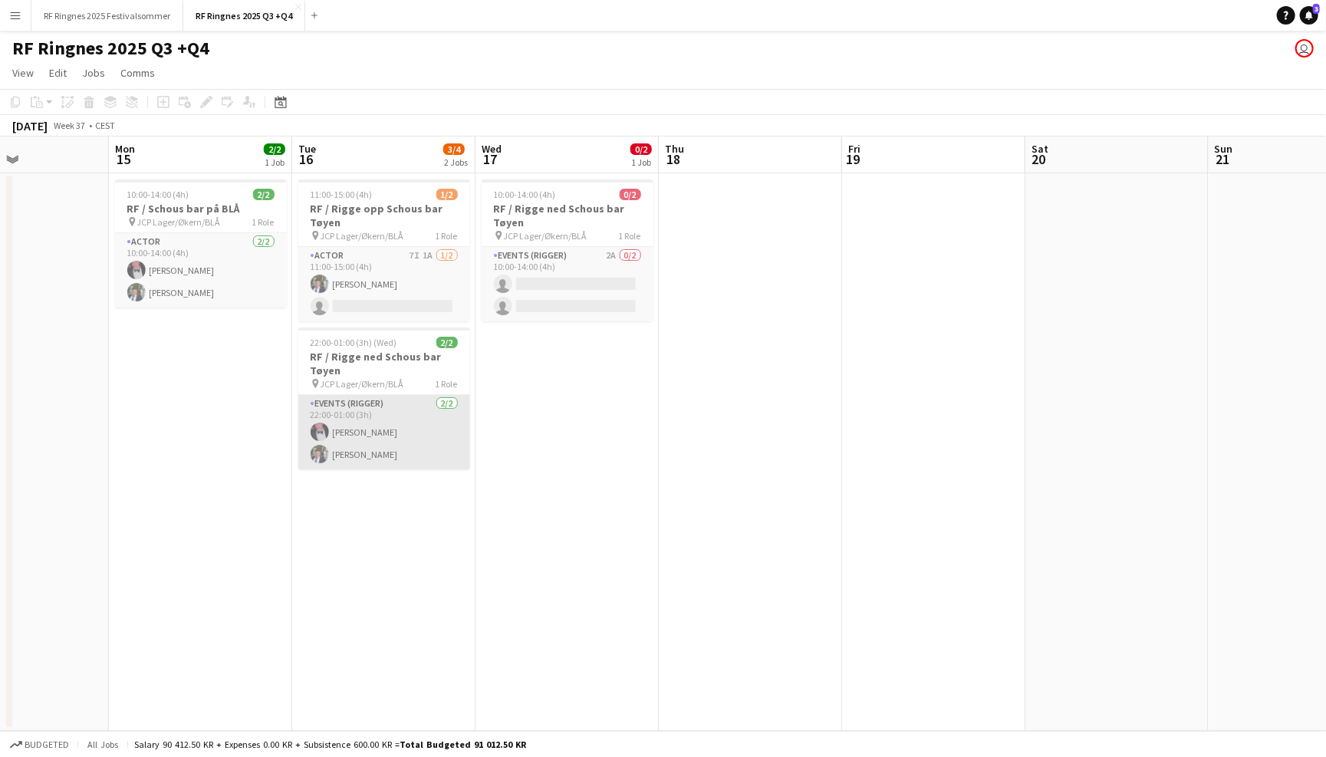
click at [376, 435] on app-card-role "Events (Rigger) [DATE] 22:00-01:00 (3h) [PERSON_NAME]" at bounding box center [384, 432] width 172 height 74
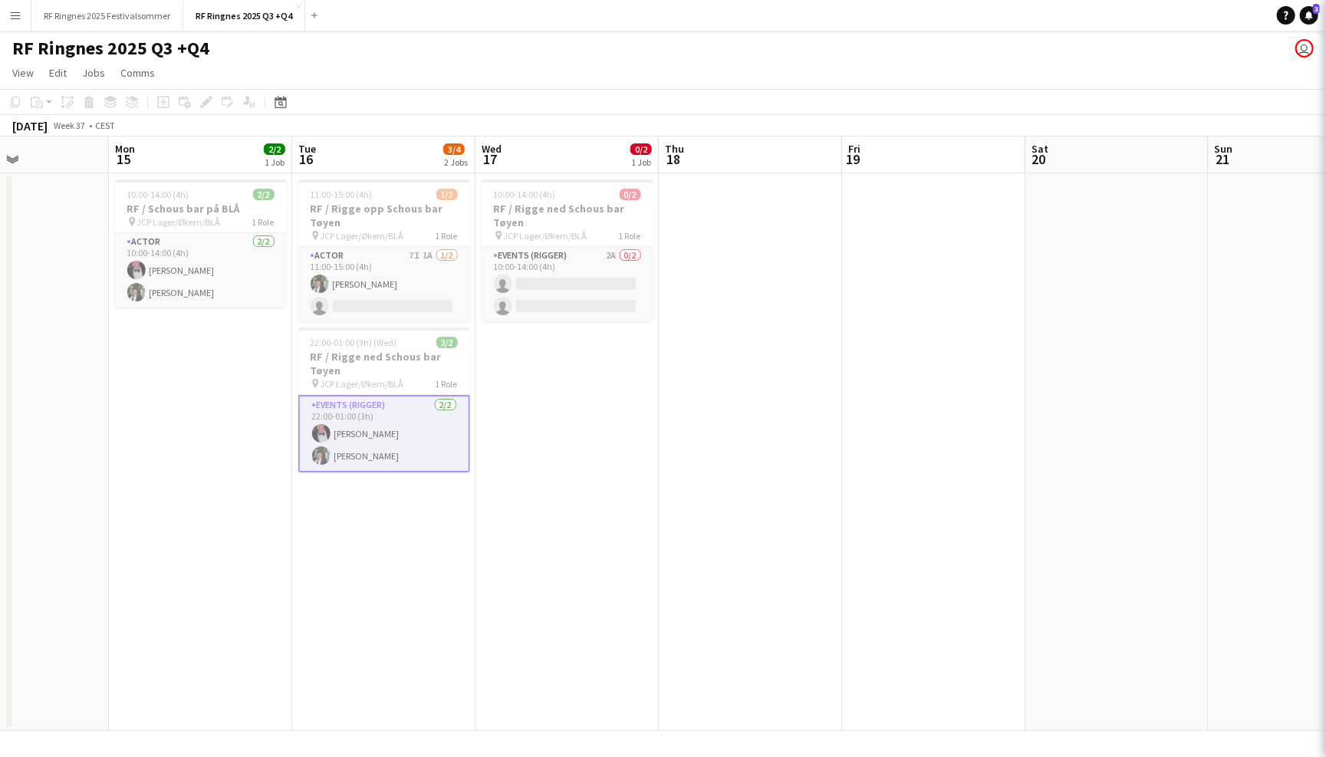
scroll to position [0, 440]
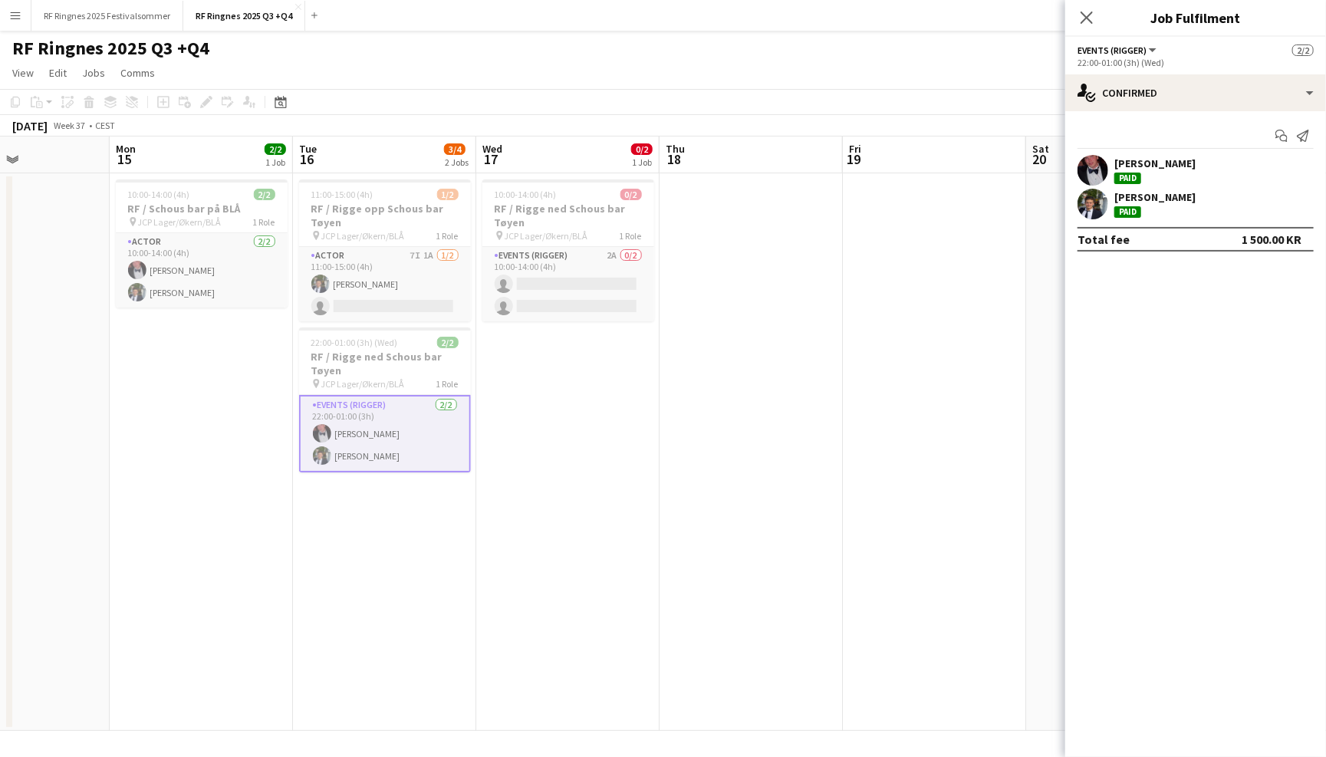
click at [1095, 167] on app-user-avatar at bounding box center [1093, 170] width 31 height 31
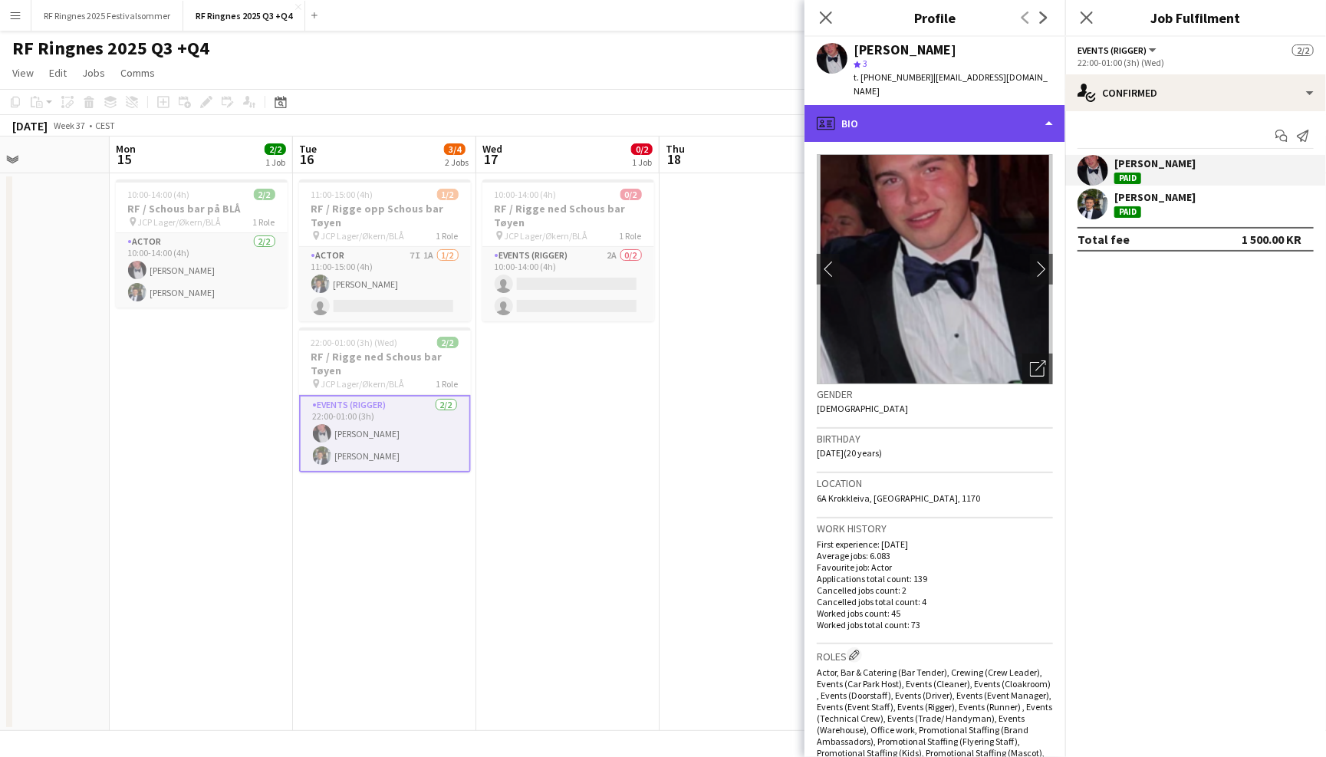
click at [1012, 122] on div "profile Bio" at bounding box center [935, 123] width 261 height 37
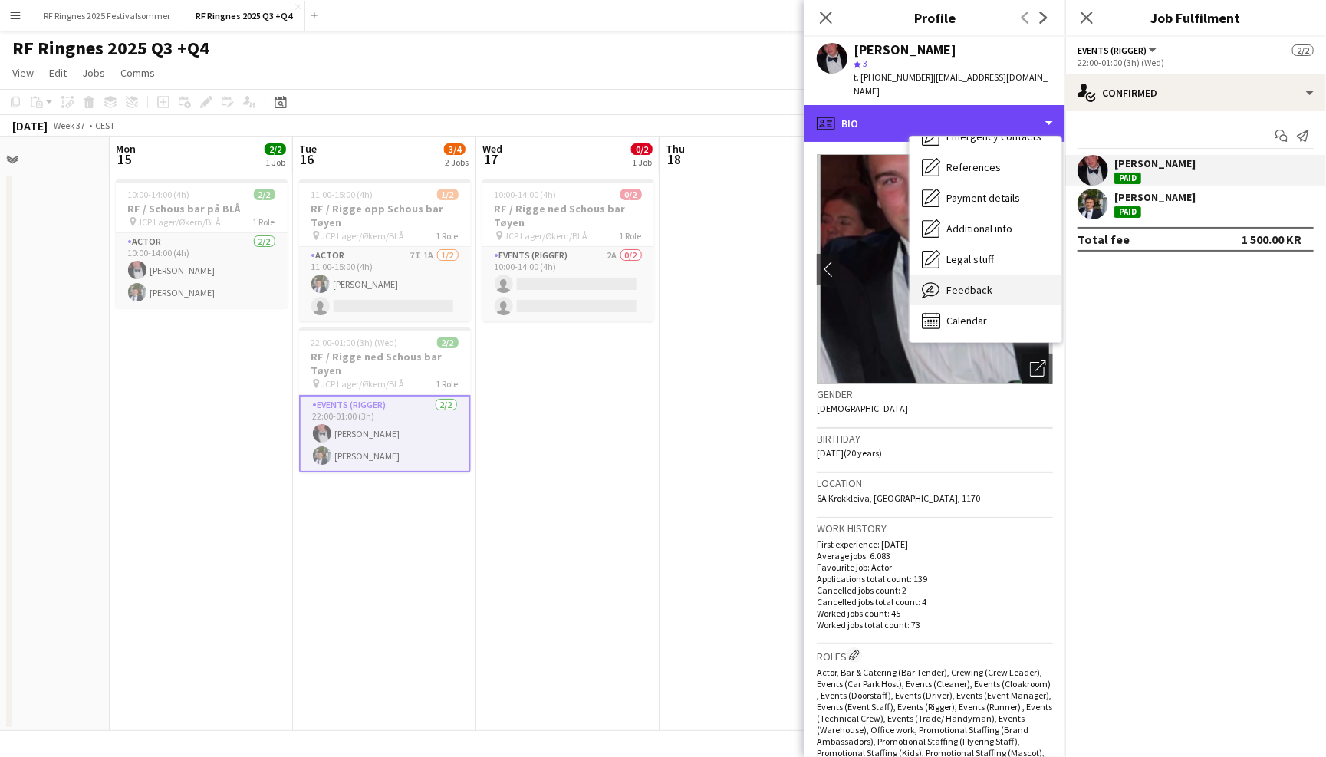
scroll to position [143, 0]
click at [994, 277] on div "Feedback Feedback" at bounding box center [986, 290] width 152 height 31
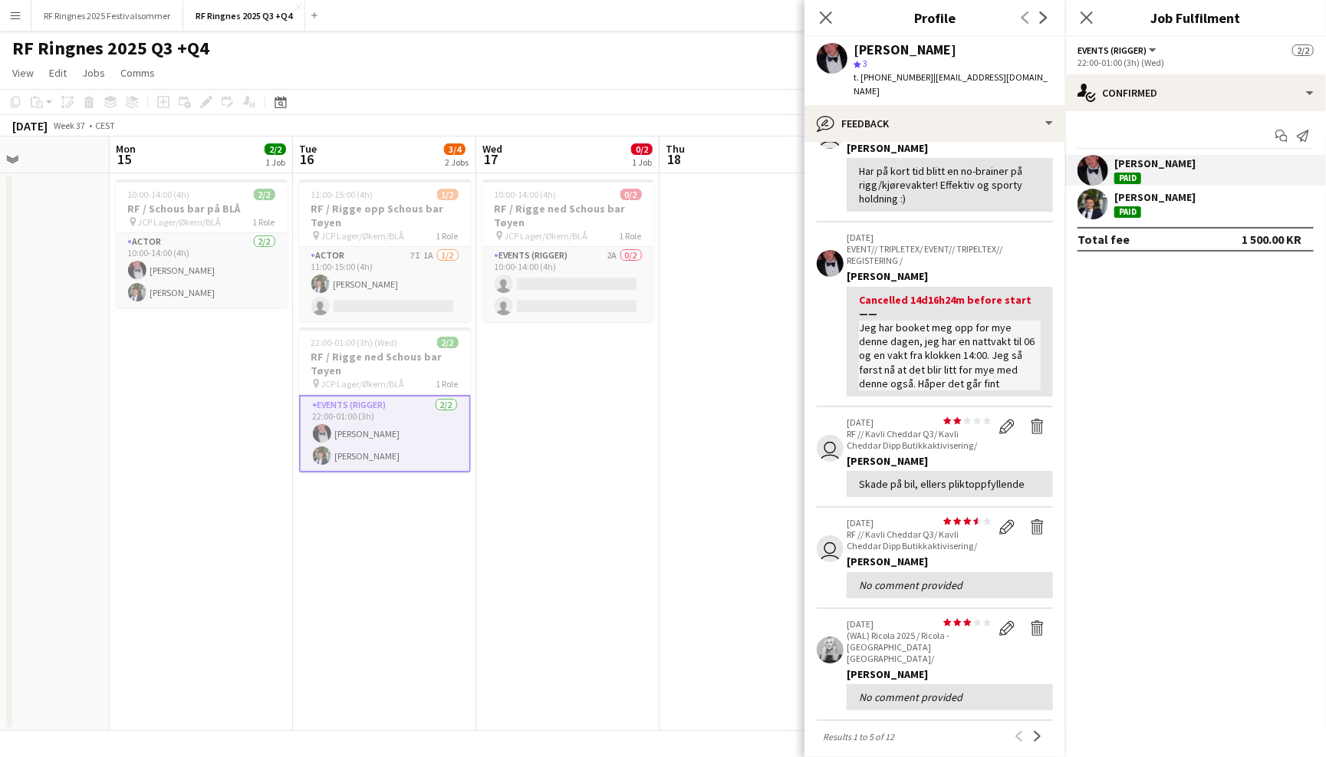
scroll to position [128, 0]
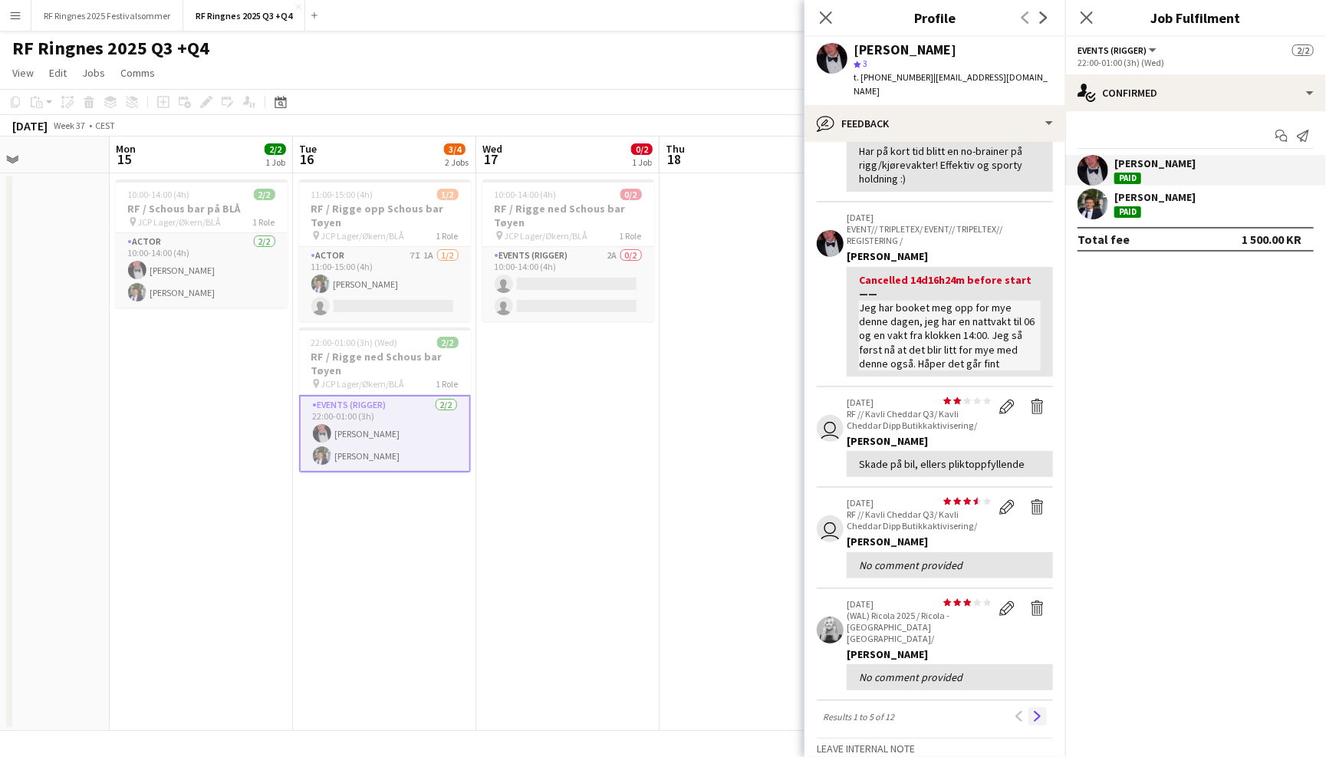
click at [1037, 711] on app-icon "Next" at bounding box center [1037, 716] width 11 height 11
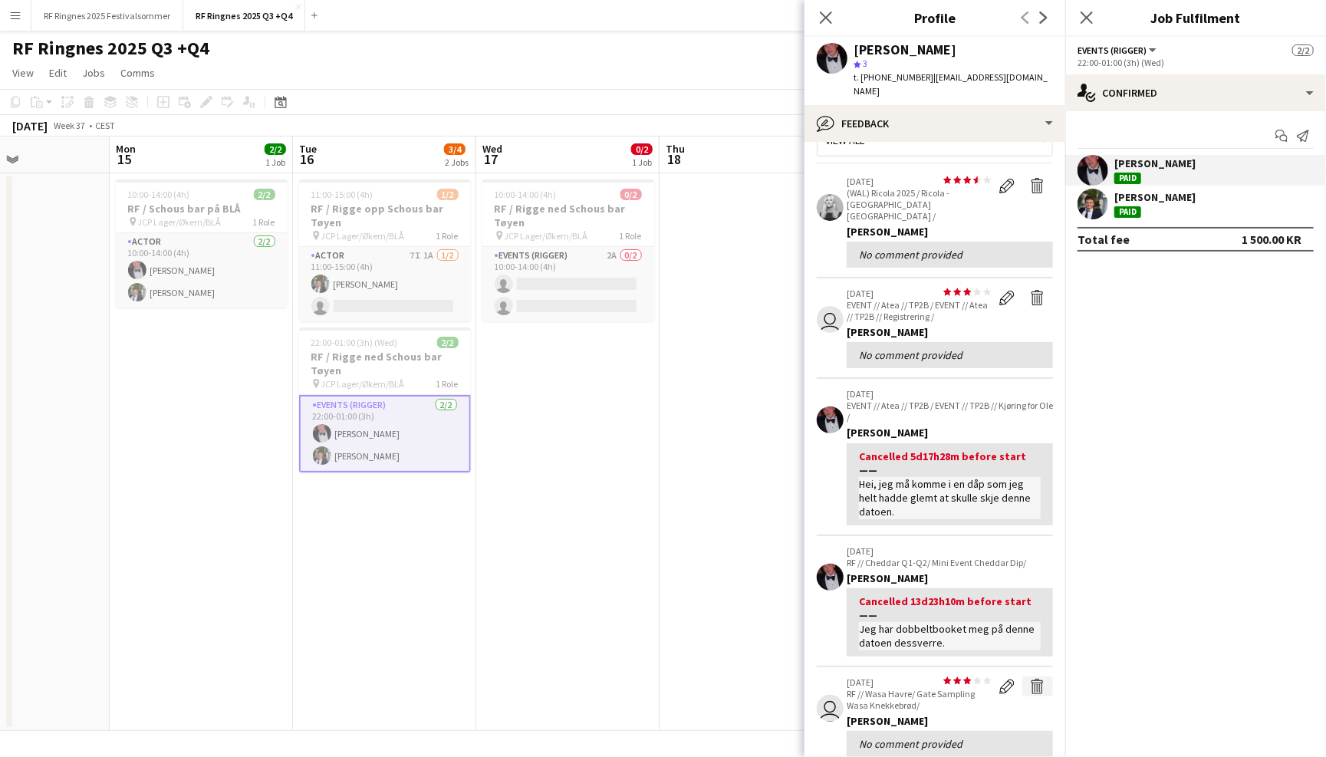
scroll to position [39, 0]
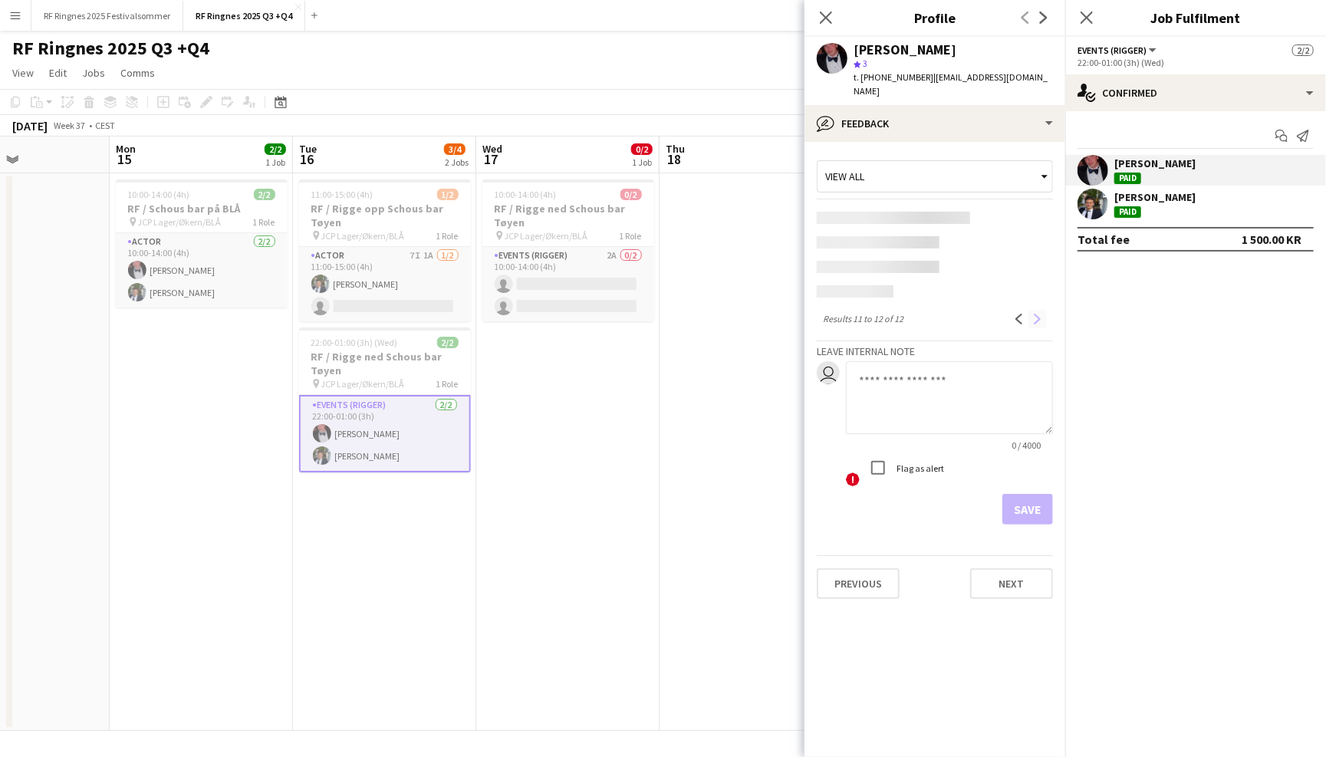
scroll to position [0, 0]
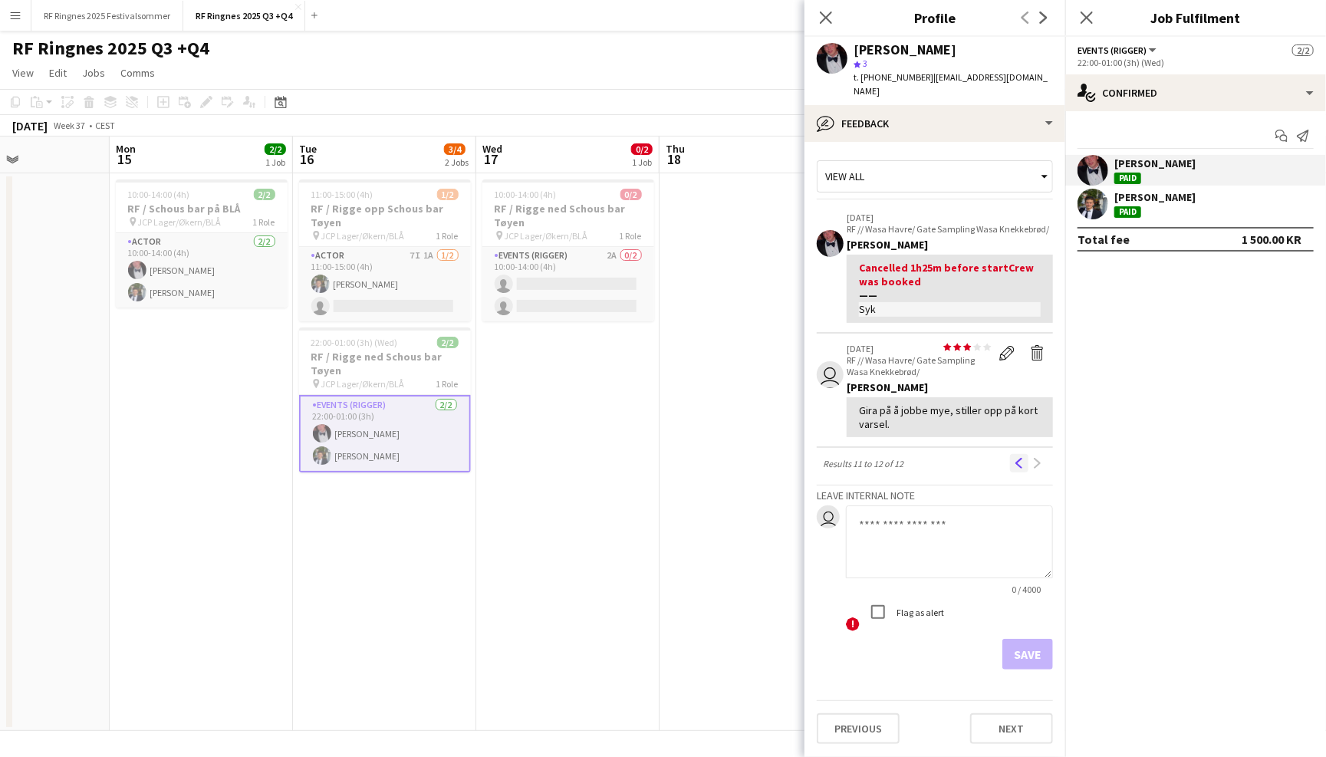
click at [1014, 458] on app-icon "Previous" at bounding box center [1019, 463] width 11 height 11
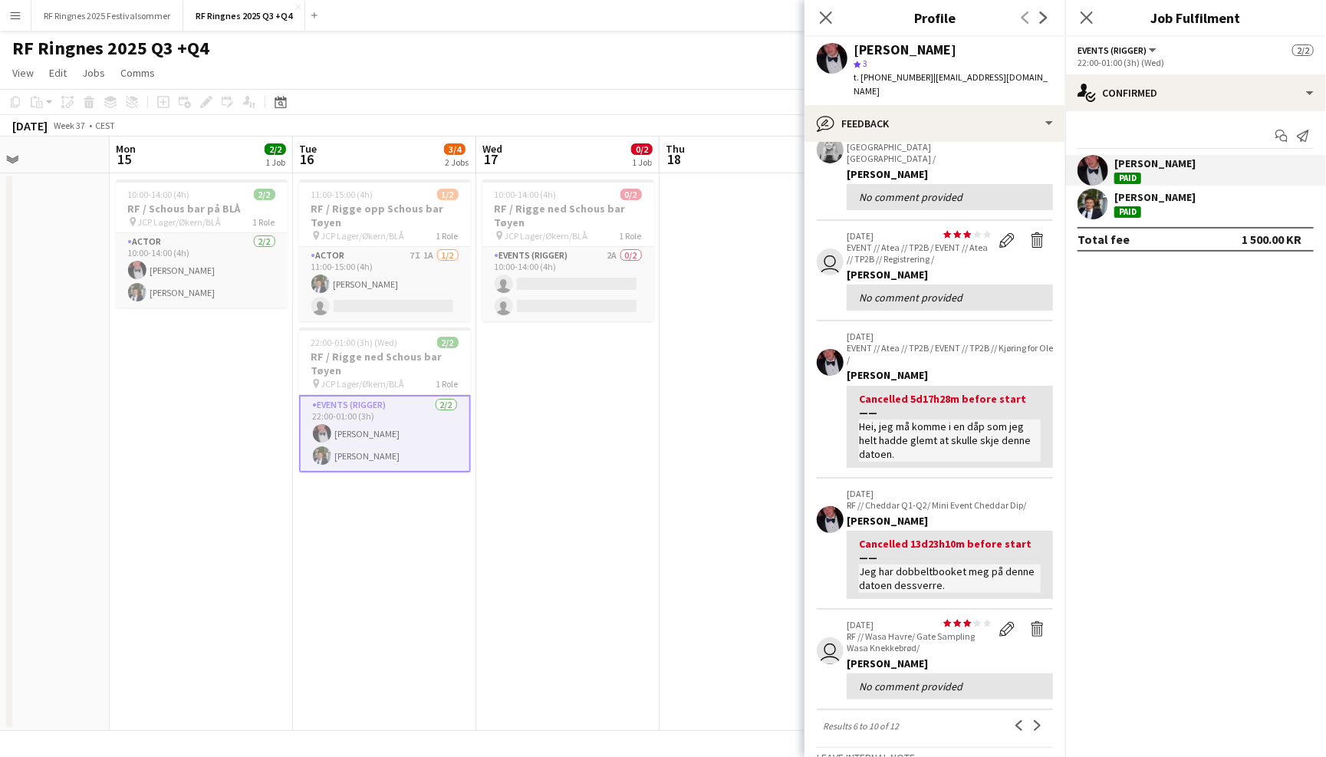
scroll to position [94, 0]
click at [1015, 716] on button "Previous" at bounding box center [1019, 725] width 18 height 18
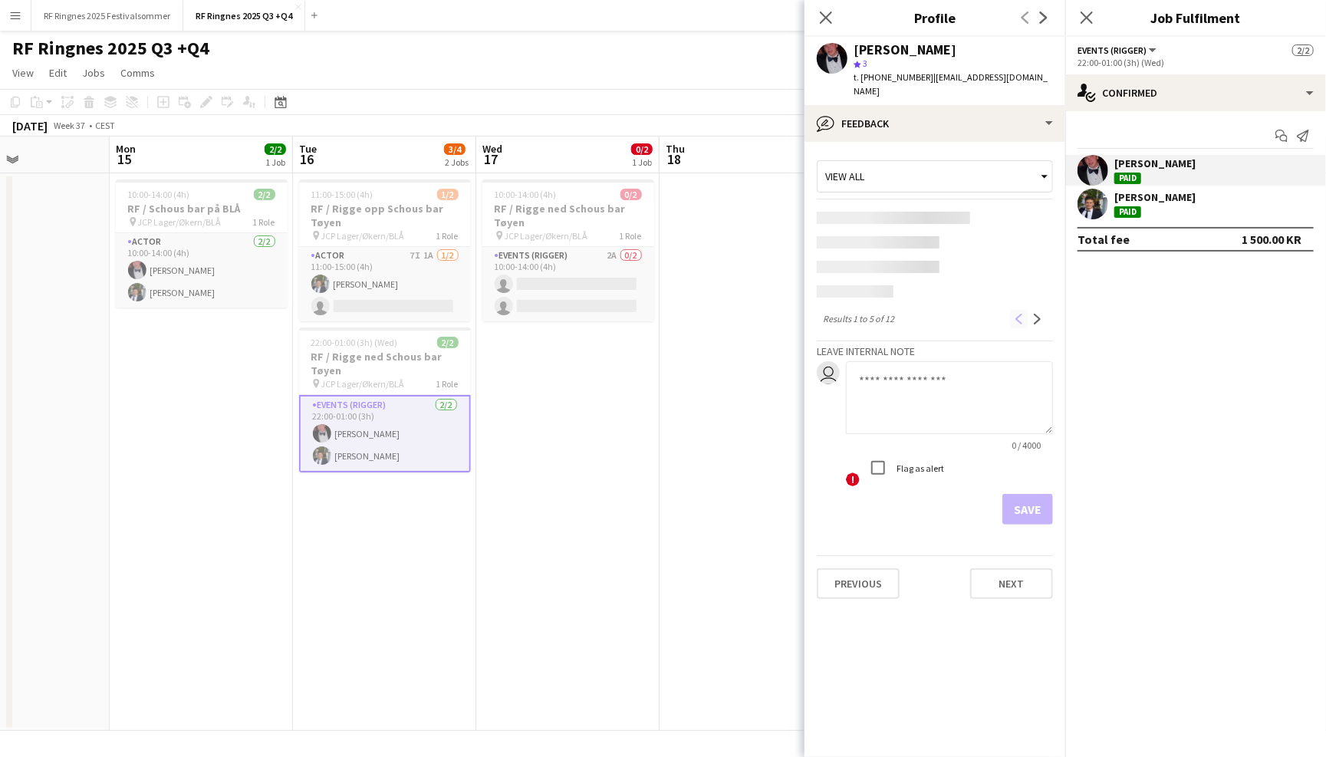
scroll to position [0, 0]
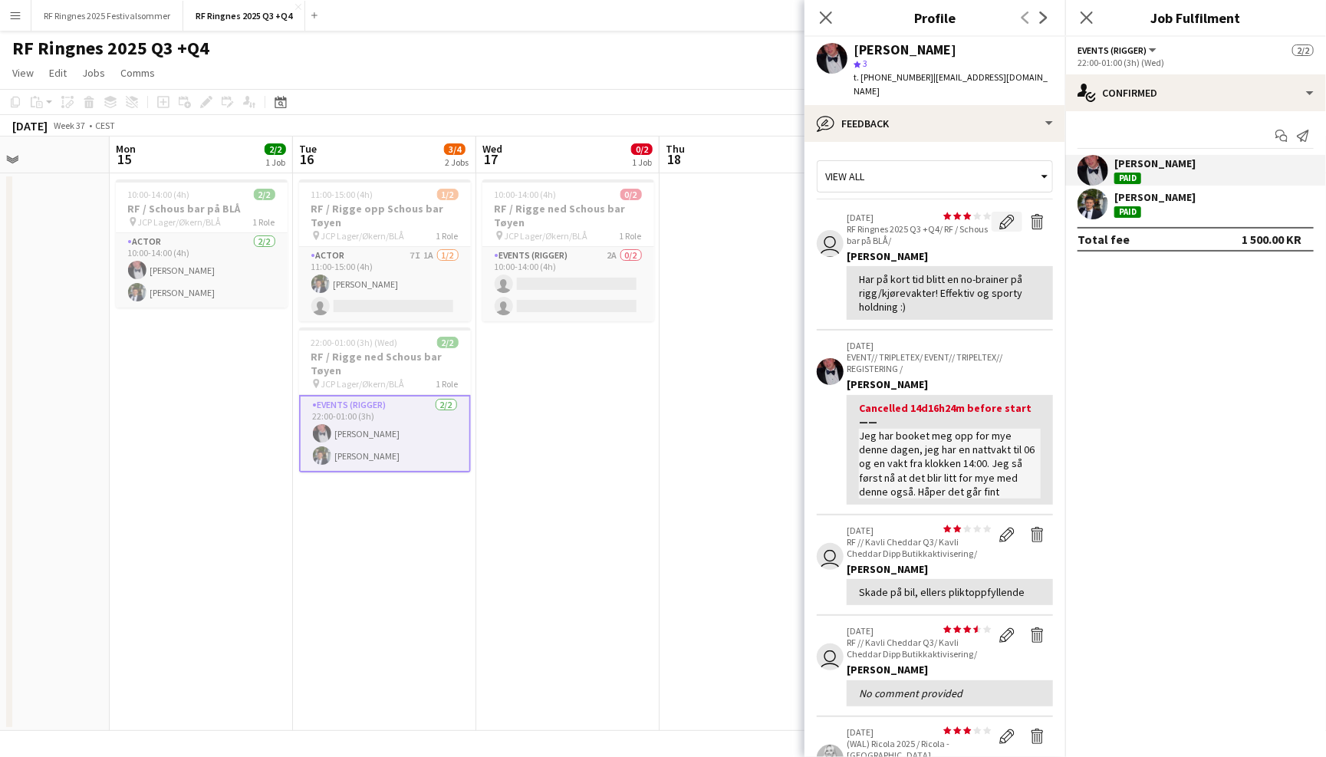
click at [1006, 214] on app-icon "Edit feedback" at bounding box center [1006, 221] width 15 height 15
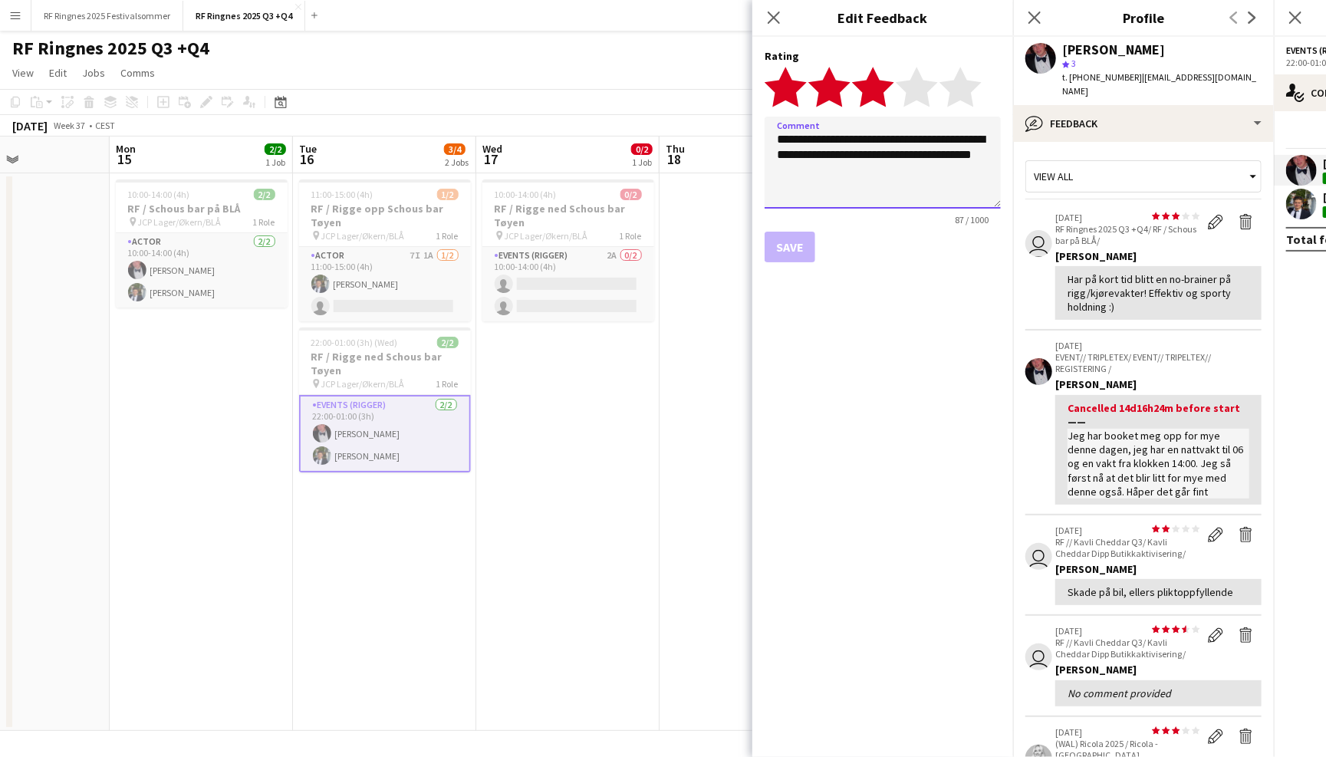
click at [866, 155] on textarea "**********" at bounding box center [883, 163] width 236 height 92
drag, startPoint x: 892, startPoint y: 174, endPoint x: 867, endPoint y: 155, distance: 31.8
click at [867, 155] on textarea "**********" at bounding box center [883, 163] width 236 height 92
click at [858, 159] on textarea "**********" at bounding box center [883, 163] width 236 height 92
type textarea "**********"
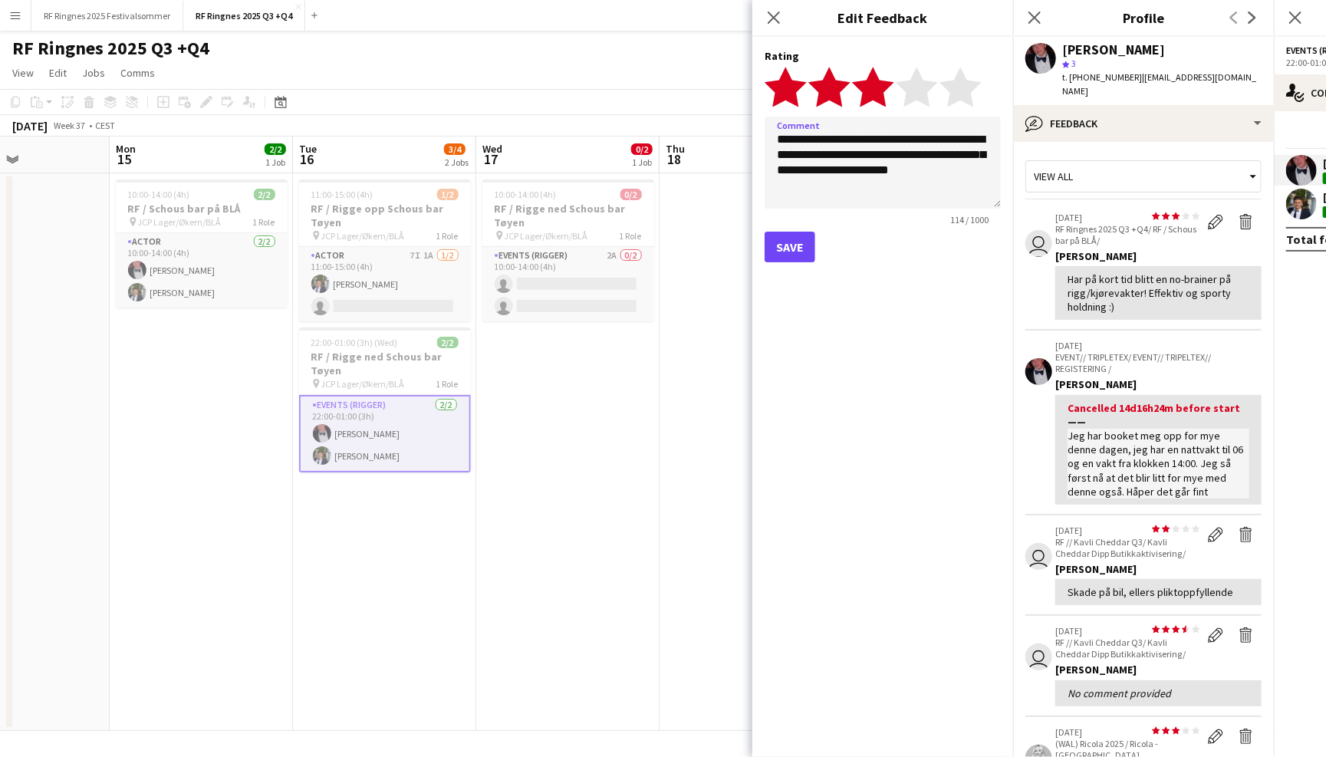
click at [808, 245] on button "Save" at bounding box center [790, 247] width 51 height 31
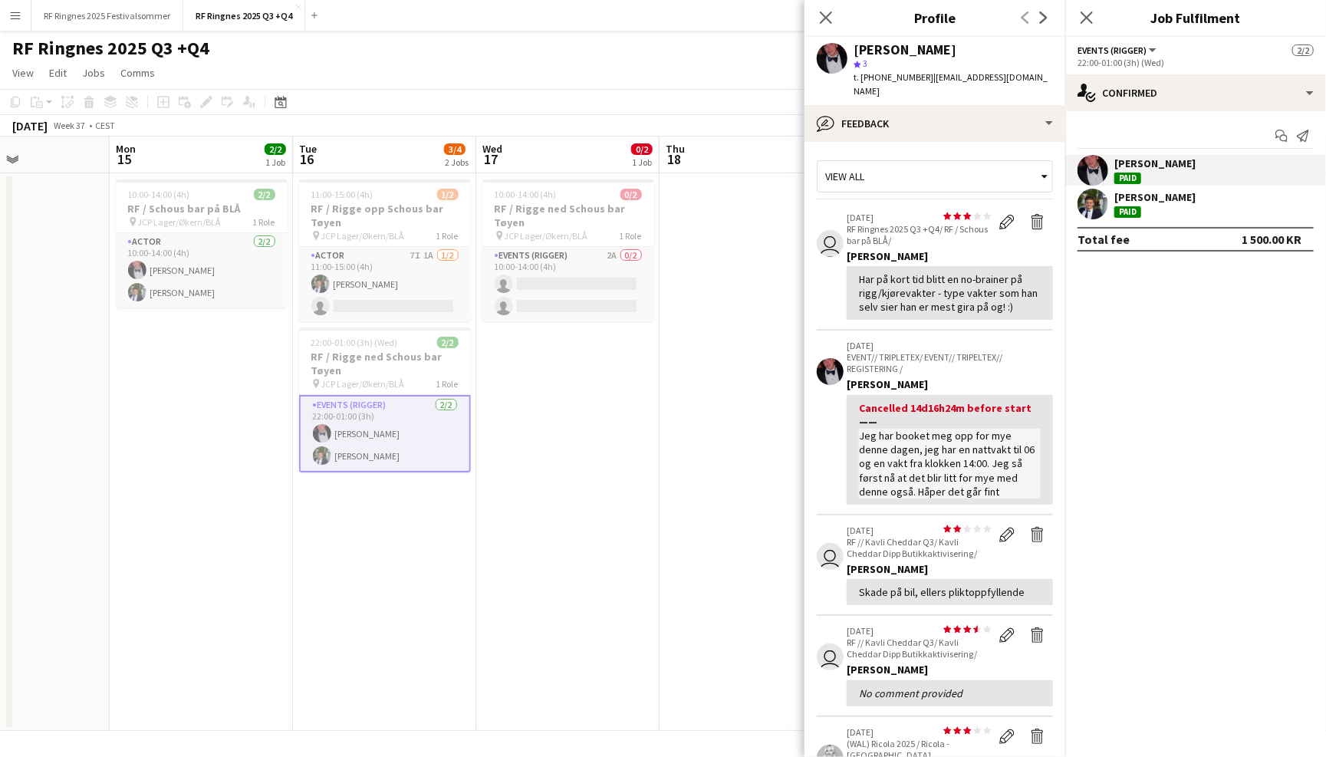
click at [344, 86] on app-page-menu "View Day view expanded Day view collapsed Month view Date picker Jump to [DATE]…" at bounding box center [663, 74] width 1326 height 29
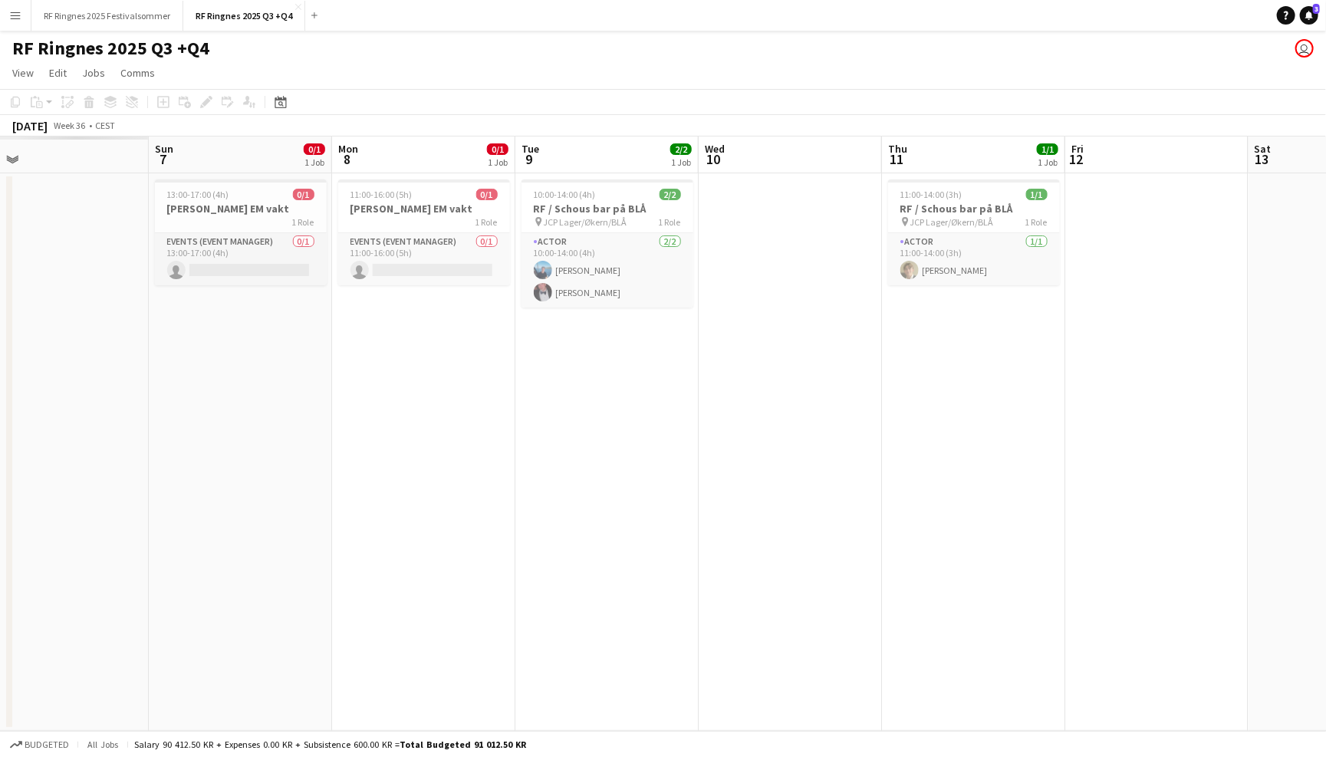
scroll to position [0, 468]
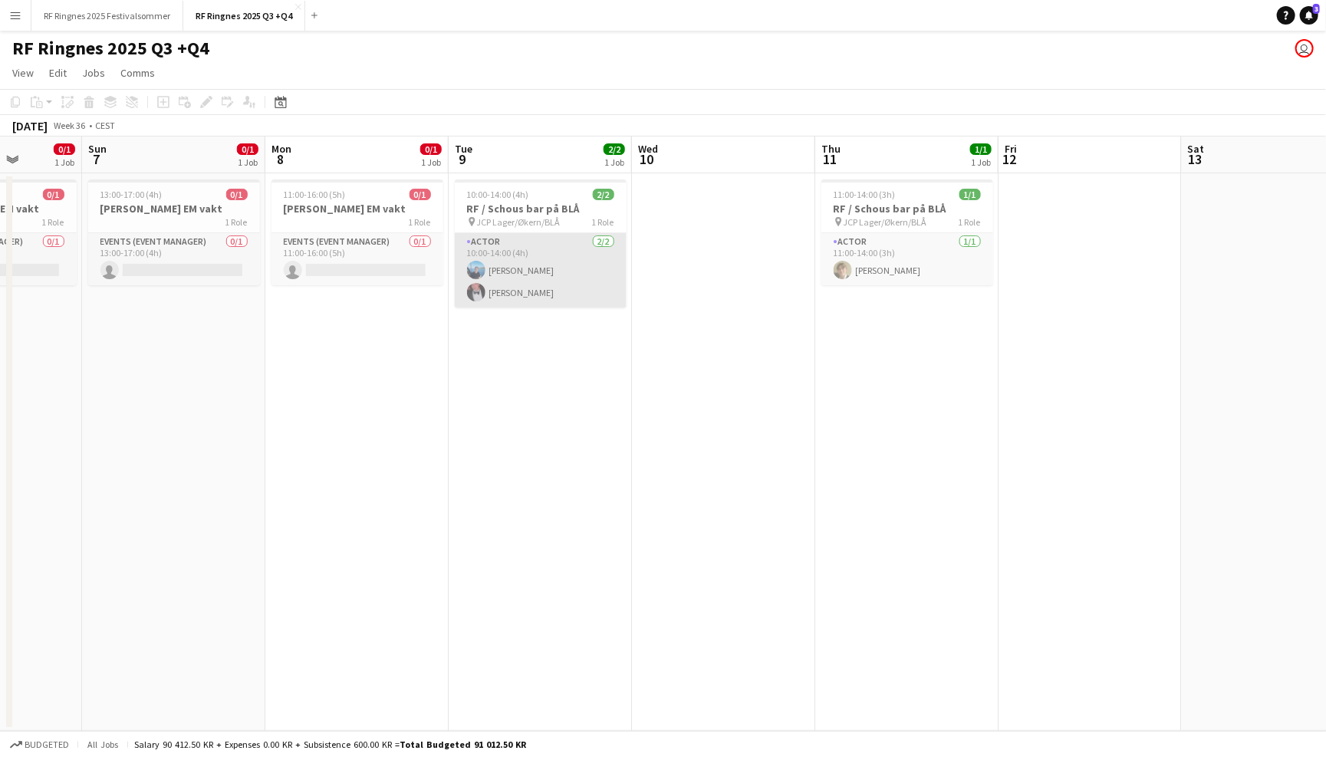
click at [502, 289] on app-card-role "Actor [DATE] 10:00-14:00 (4h) [PERSON_NAME] [PERSON_NAME]" at bounding box center [541, 270] width 172 height 74
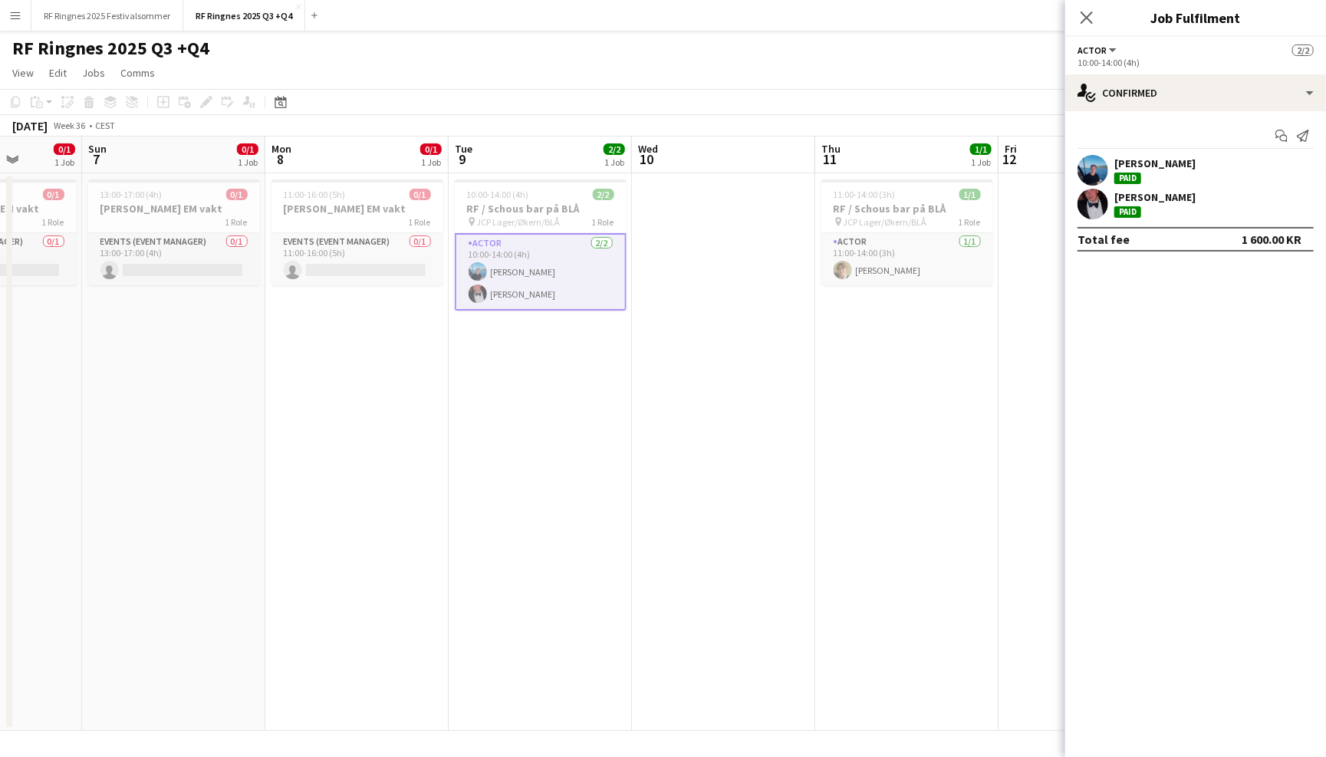
click at [1097, 173] on app-user-avatar at bounding box center [1093, 170] width 31 height 31
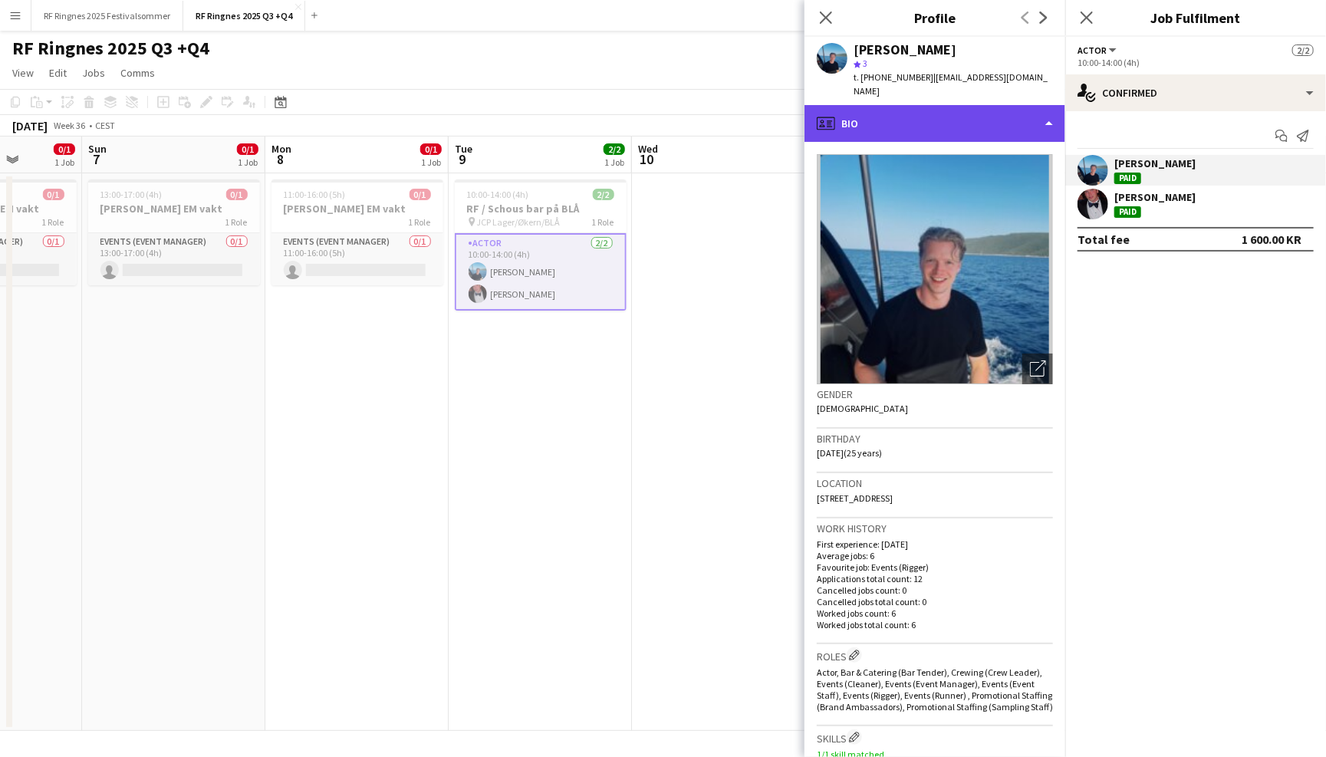
click at [1014, 105] on div "profile Bio" at bounding box center [935, 123] width 261 height 37
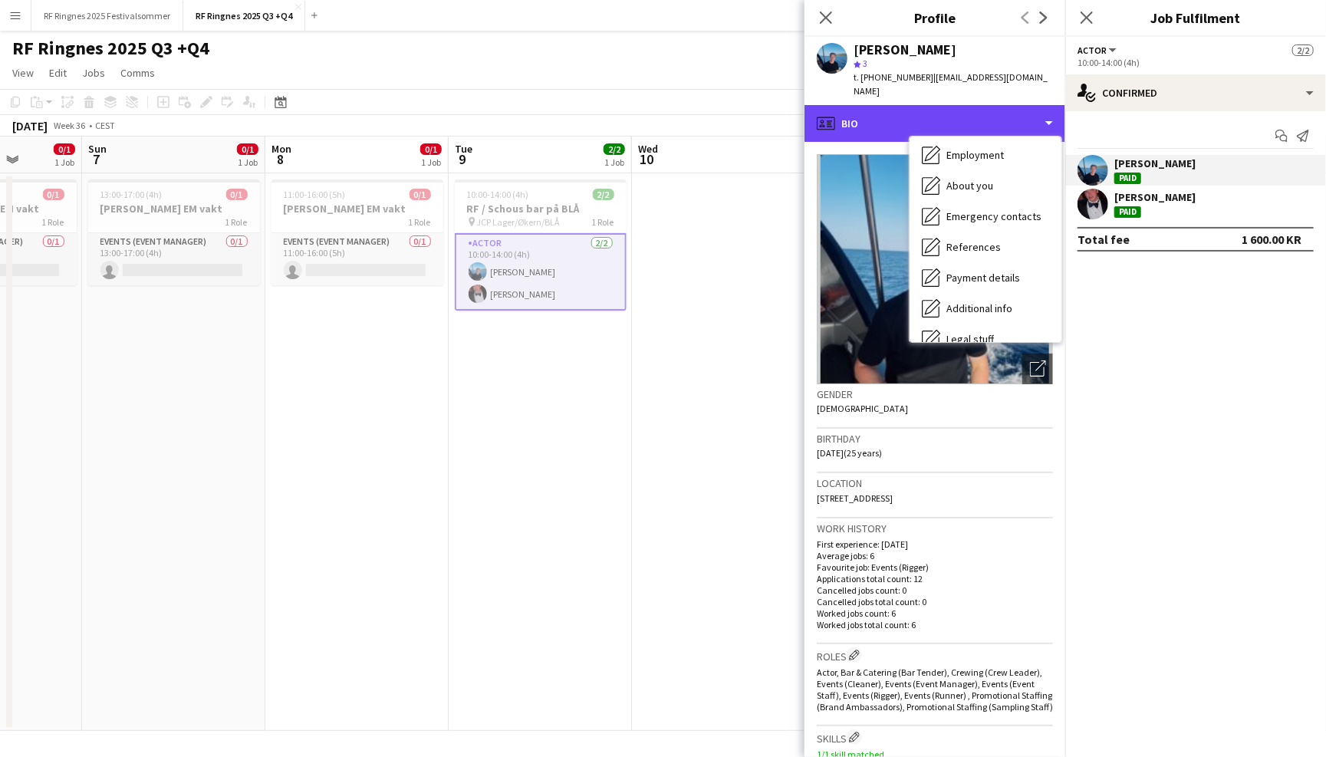
scroll to position [134, 0]
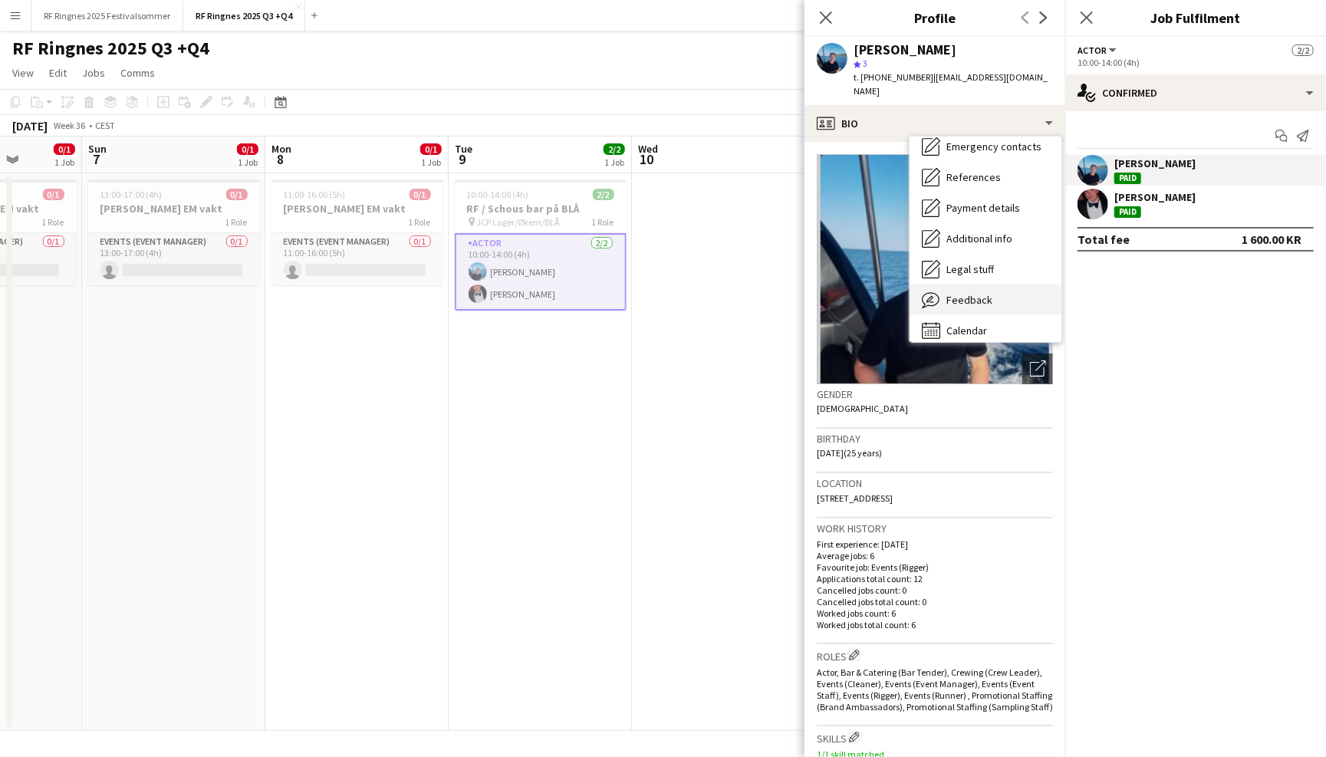
click at [1013, 285] on div "Feedback Feedback" at bounding box center [986, 300] width 152 height 31
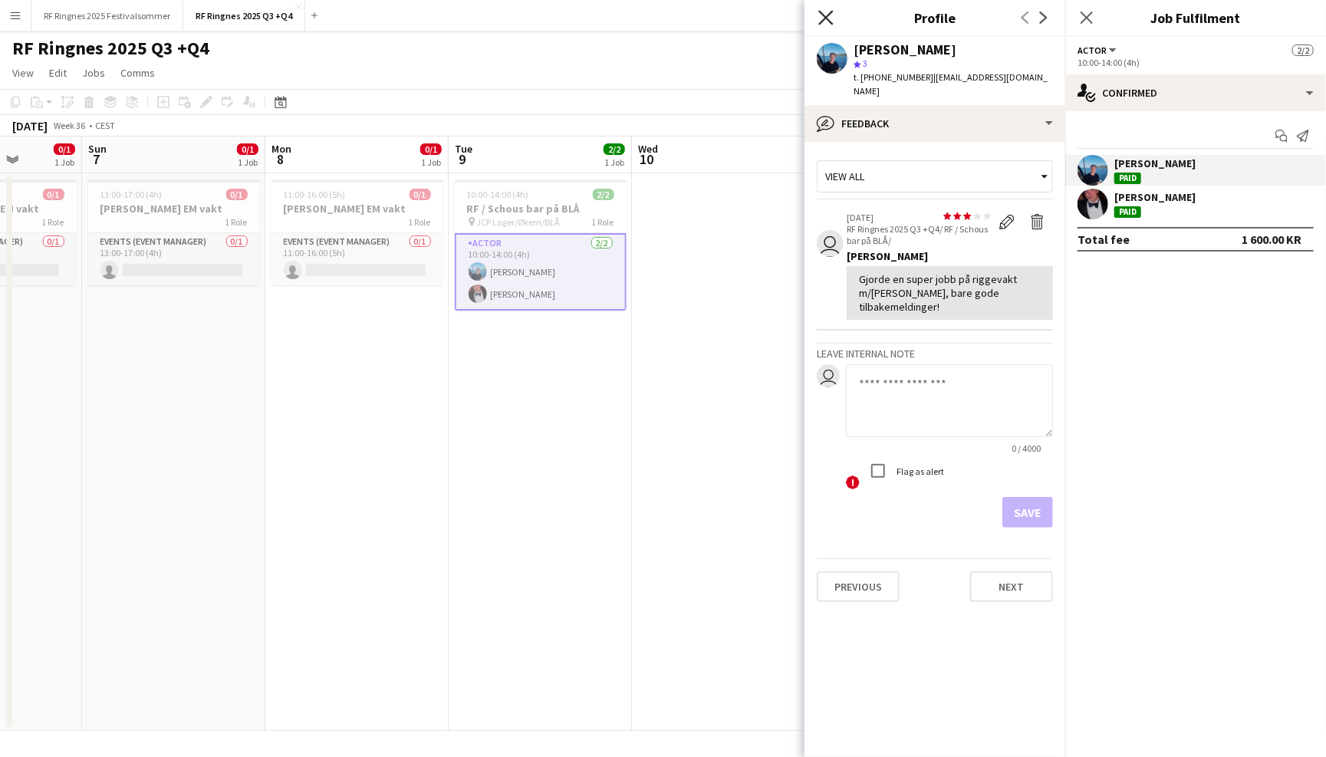
click at [826, 18] on icon at bounding box center [825, 17] width 15 height 15
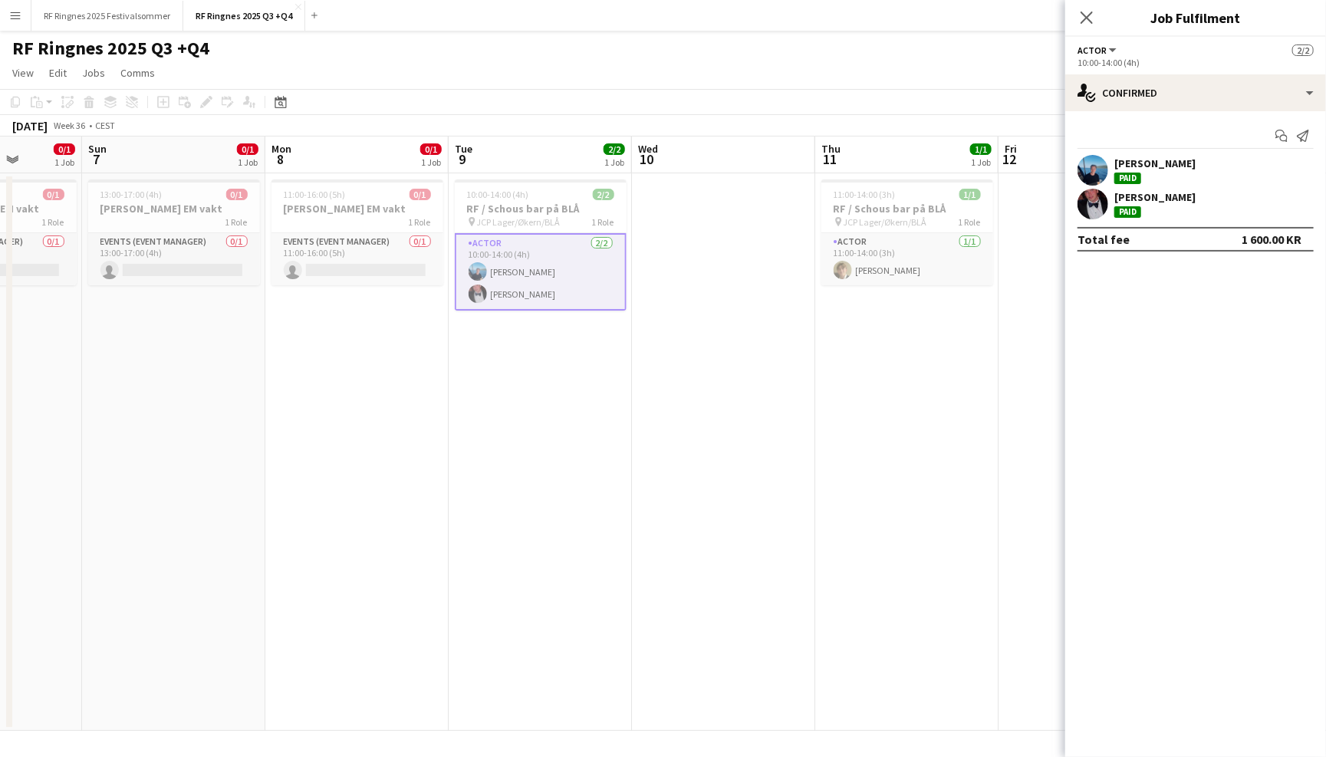
click at [793, 51] on div "RF Ringnes 2025 Q3 +Q4 user" at bounding box center [663, 45] width 1326 height 29
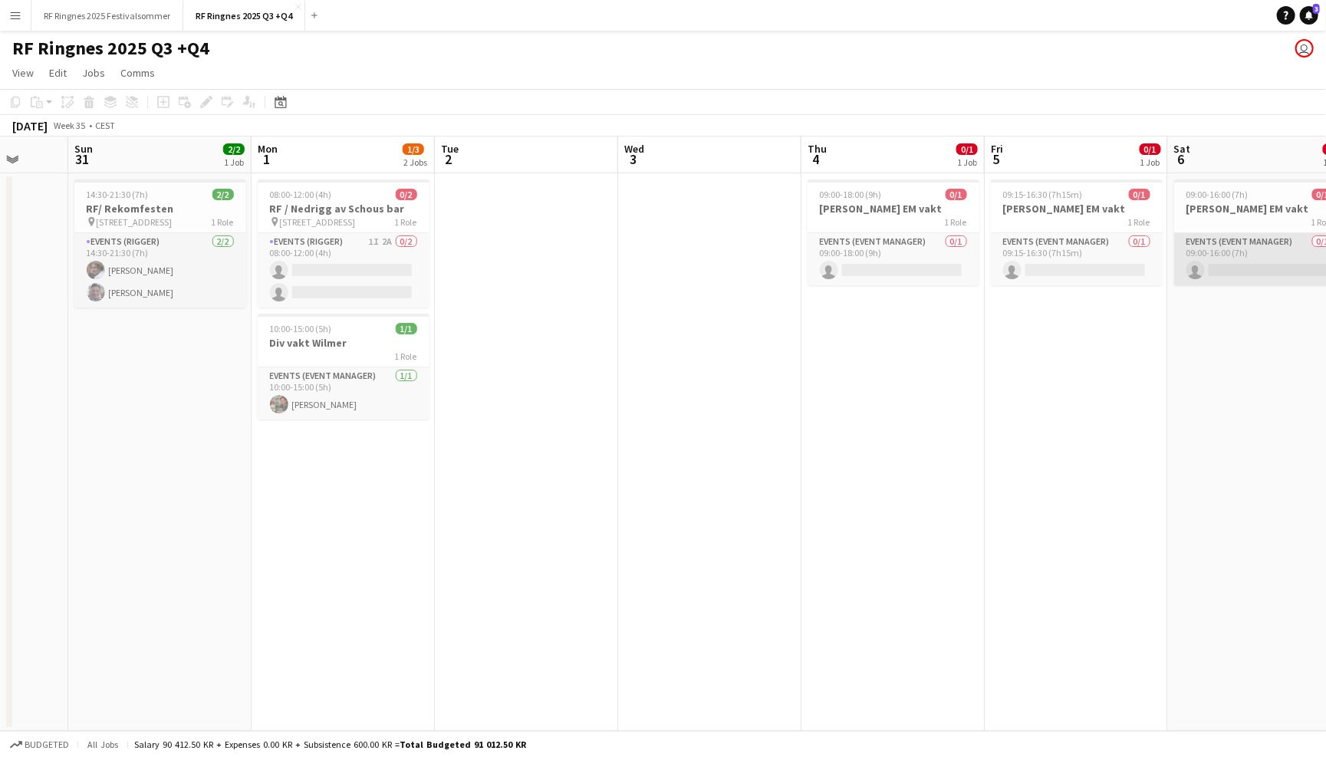
scroll to position [0, 479]
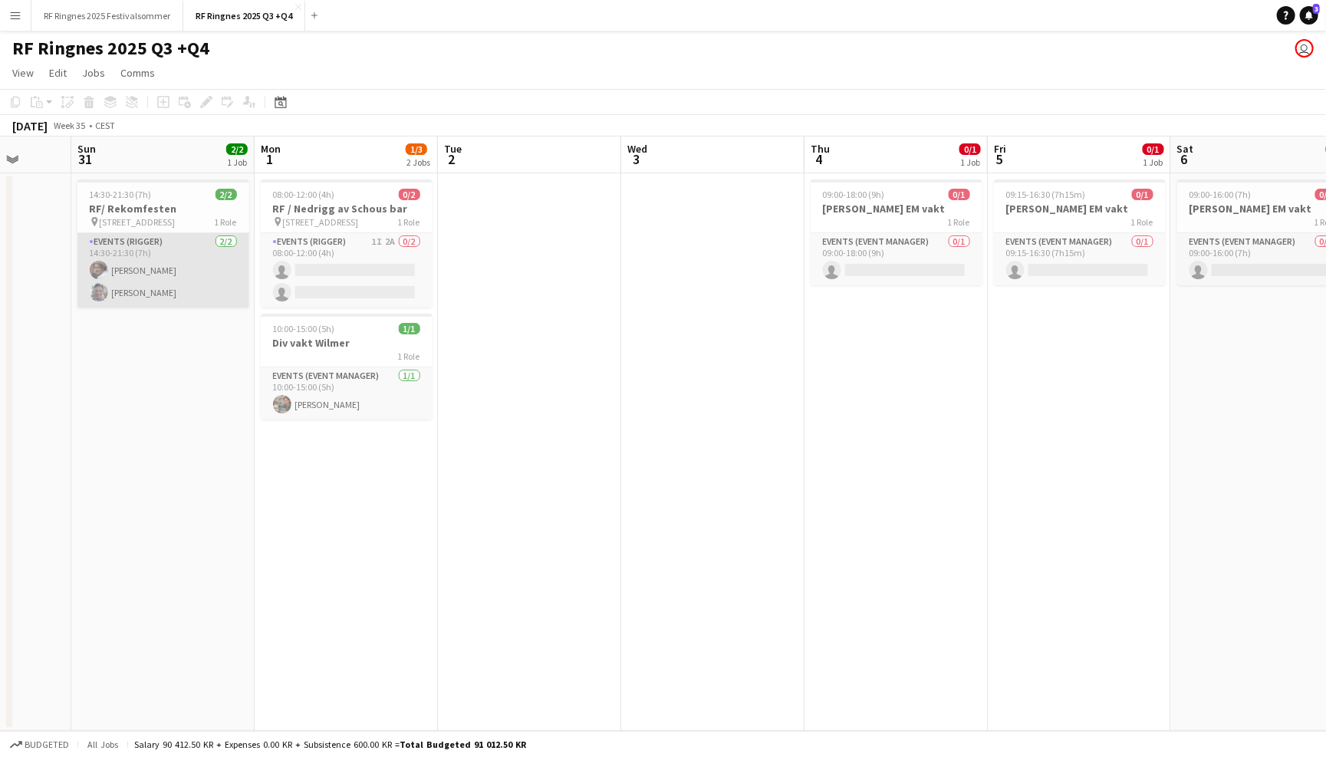
click at [198, 272] on app-card-role "Events (Rigger) [DATE] 14:30-21:30 (7h) [PERSON_NAME]" at bounding box center [163, 270] width 172 height 74
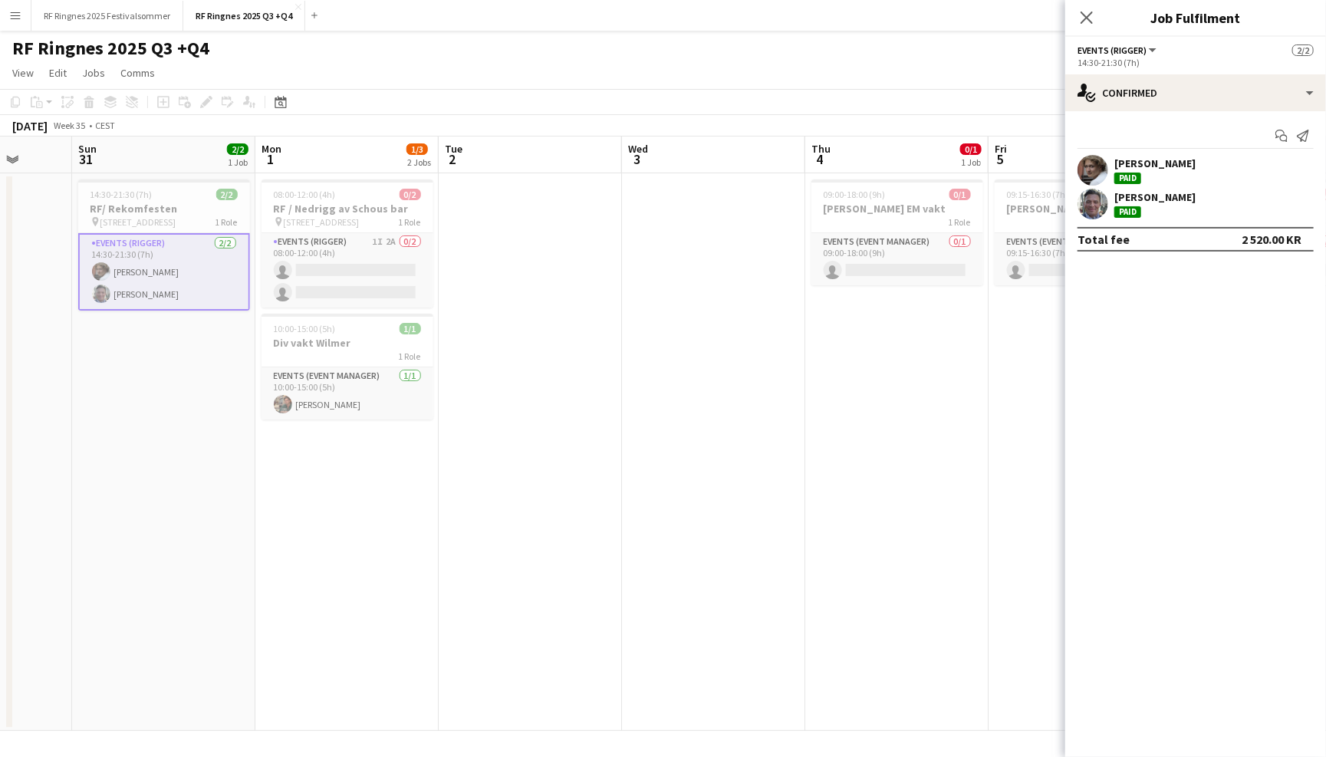
click at [1087, 214] on app-user-avatar at bounding box center [1093, 204] width 31 height 31
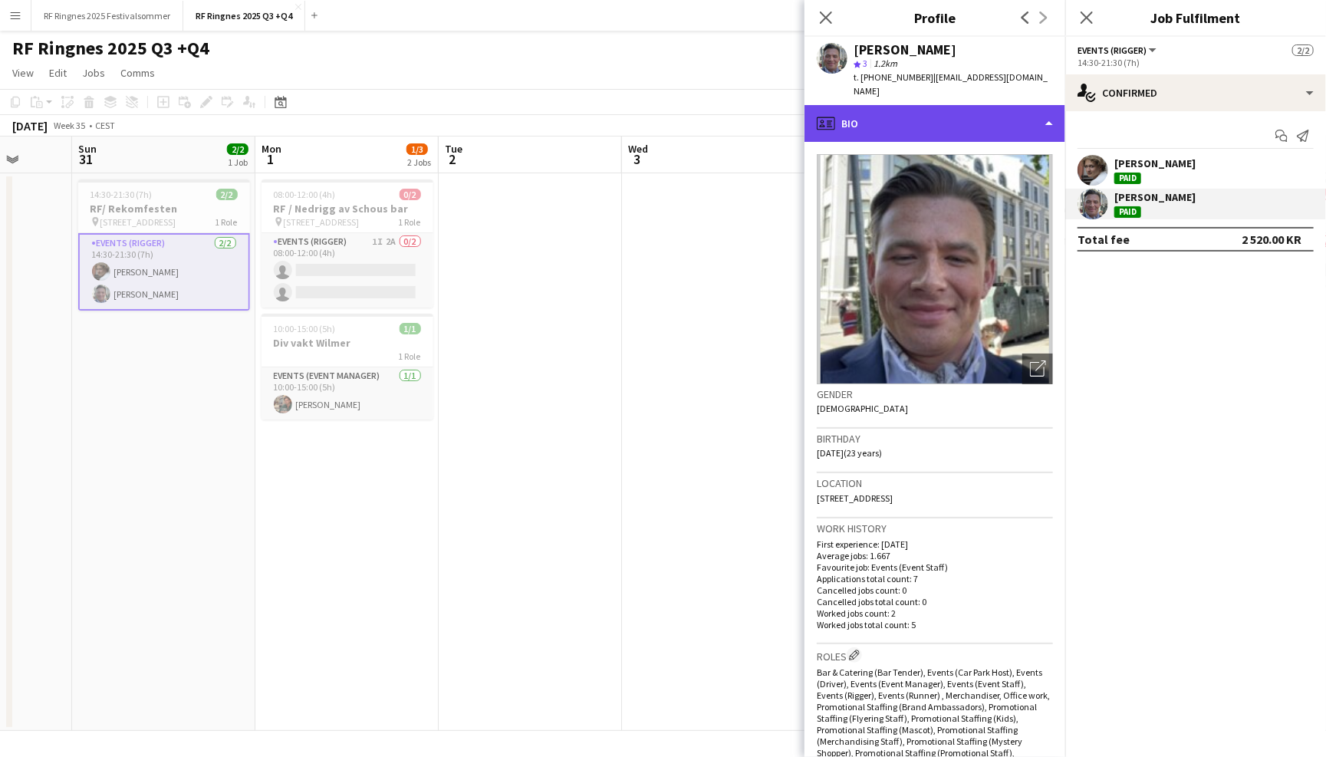
click at [986, 105] on div "profile Bio" at bounding box center [935, 123] width 261 height 37
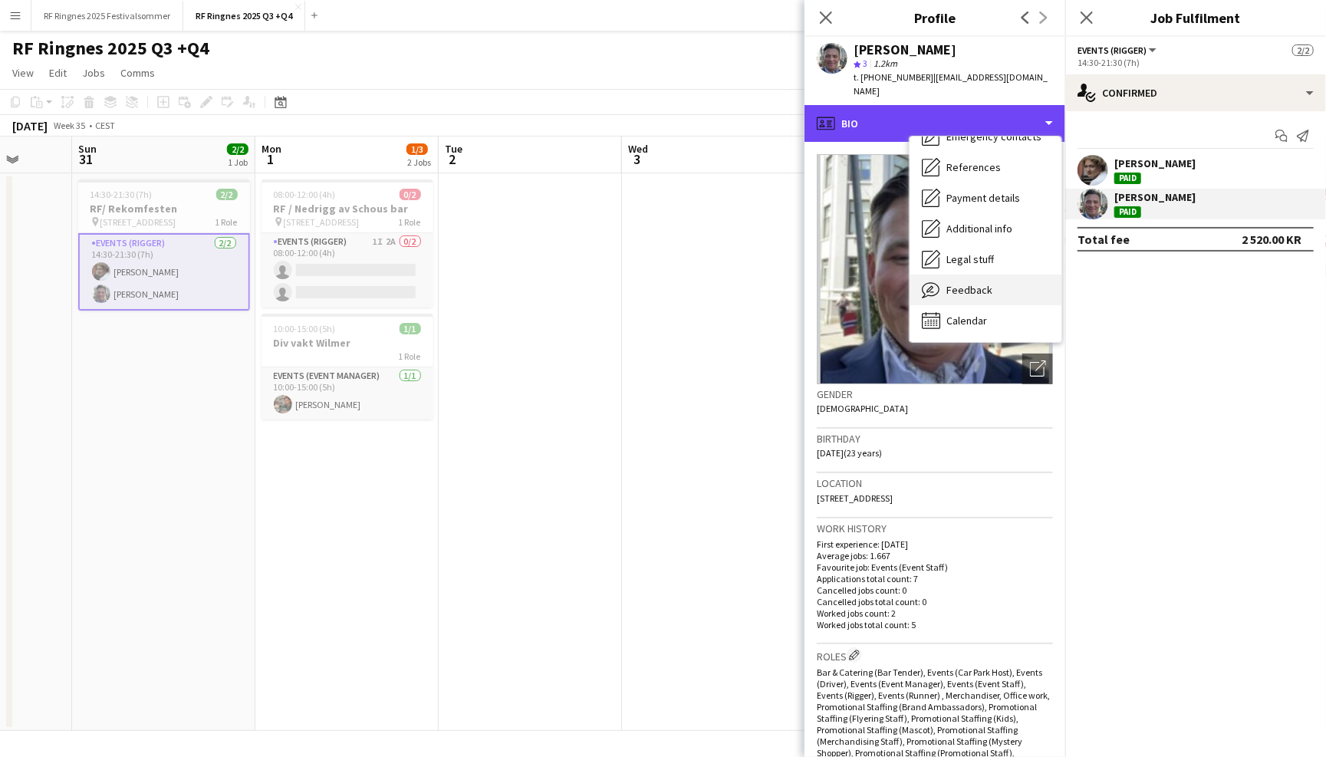
scroll to position [143, 0]
click at [1005, 275] on div "Feedback Feedback" at bounding box center [986, 290] width 152 height 31
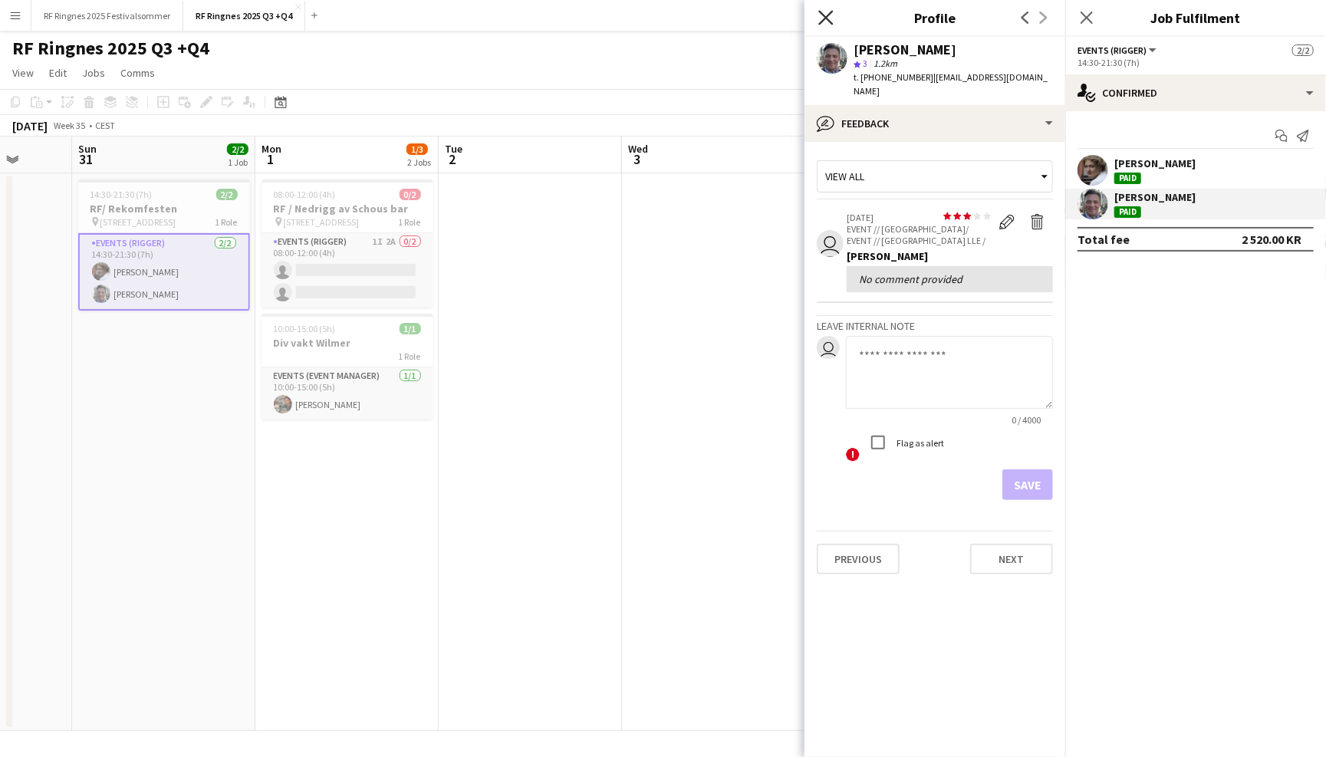
click at [831, 21] on icon "Close pop-in" at bounding box center [825, 17] width 15 height 15
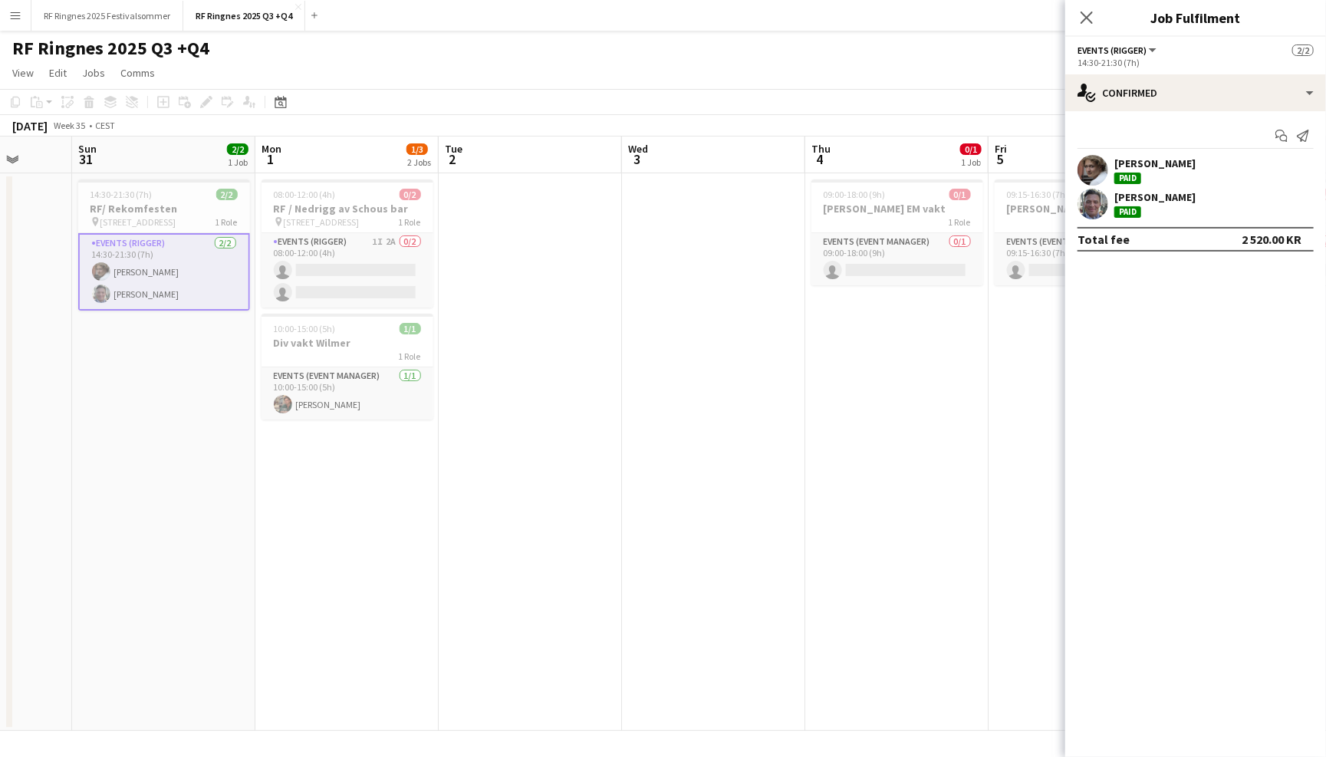
click at [825, 81] on app-page-menu "View Day view expanded Day view collapsed Month view Date picker Jump to [DATE]…" at bounding box center [663, 74] width 1326 height 29
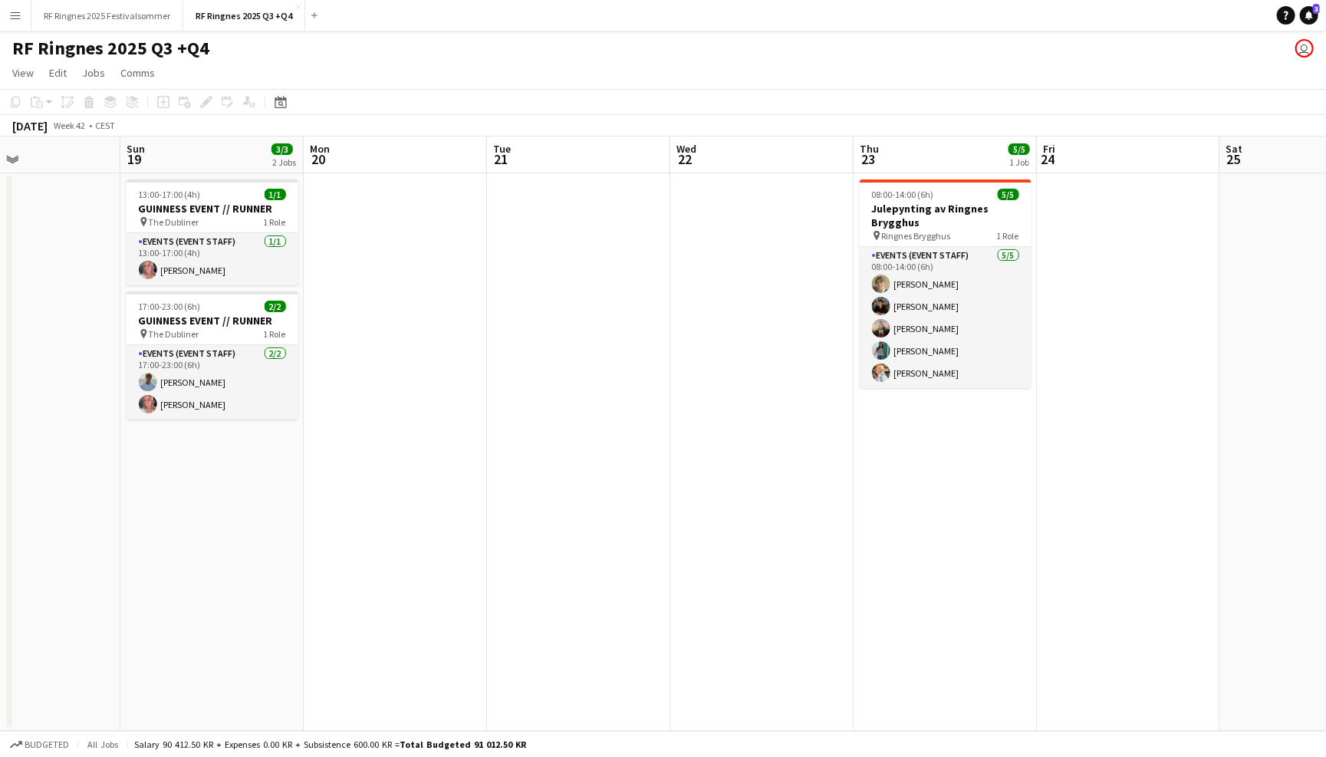
scroll to position [0, 440]
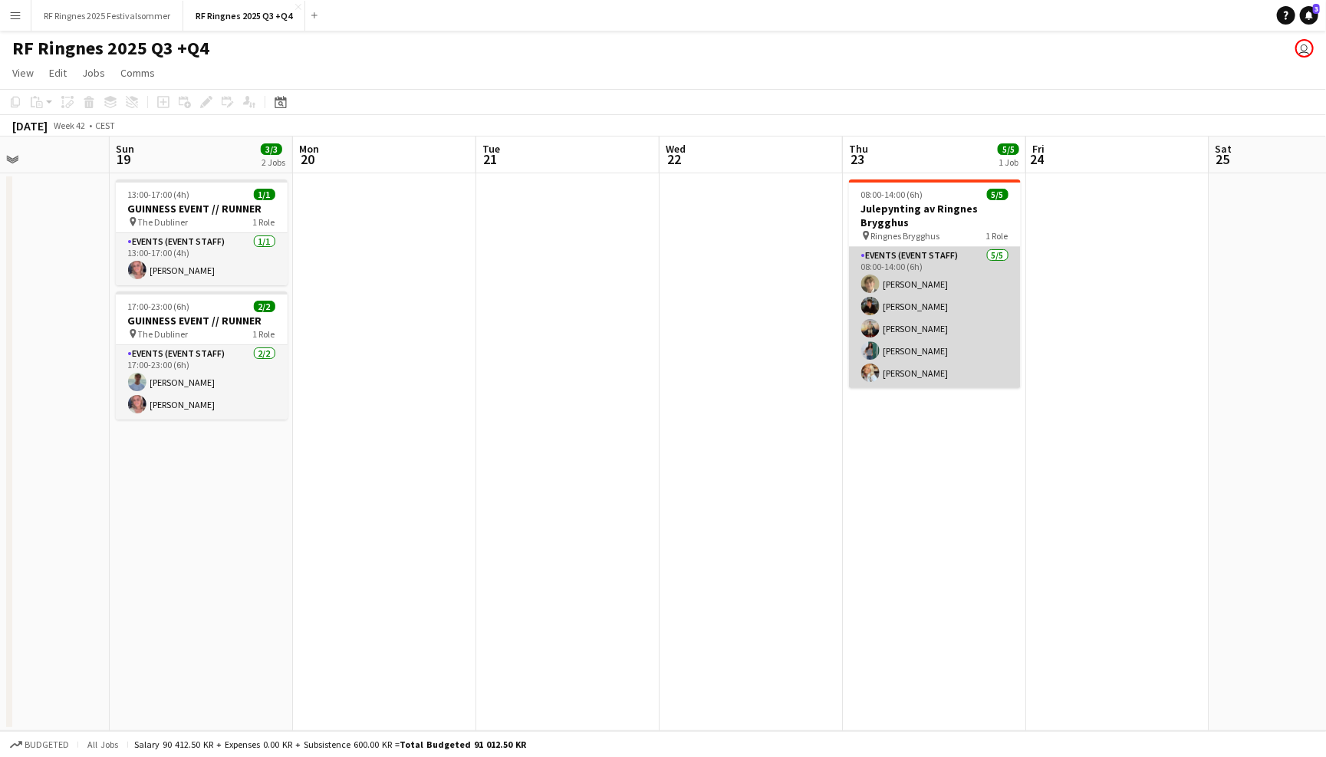
click at [972, 334] on app-card-role "Events (Event Staff) [DATE] 08:00-14:00 (6h) [PERSON_NAME] [PERSON_NAME] [PERSO…" at bounding box center [935, 317] width 172 height 141
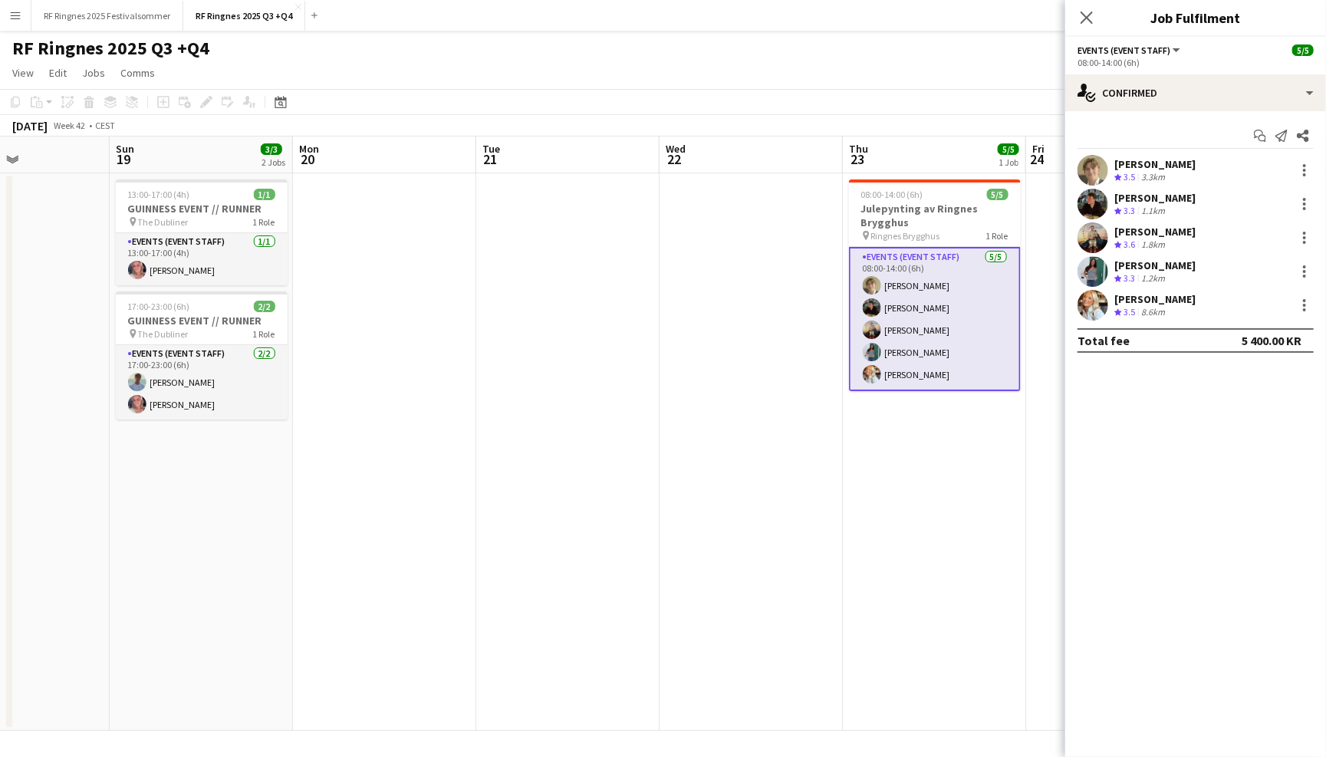
click at [1091, 308] on app-user-avatar at bounding box center [1093, 305] width 31 height 31
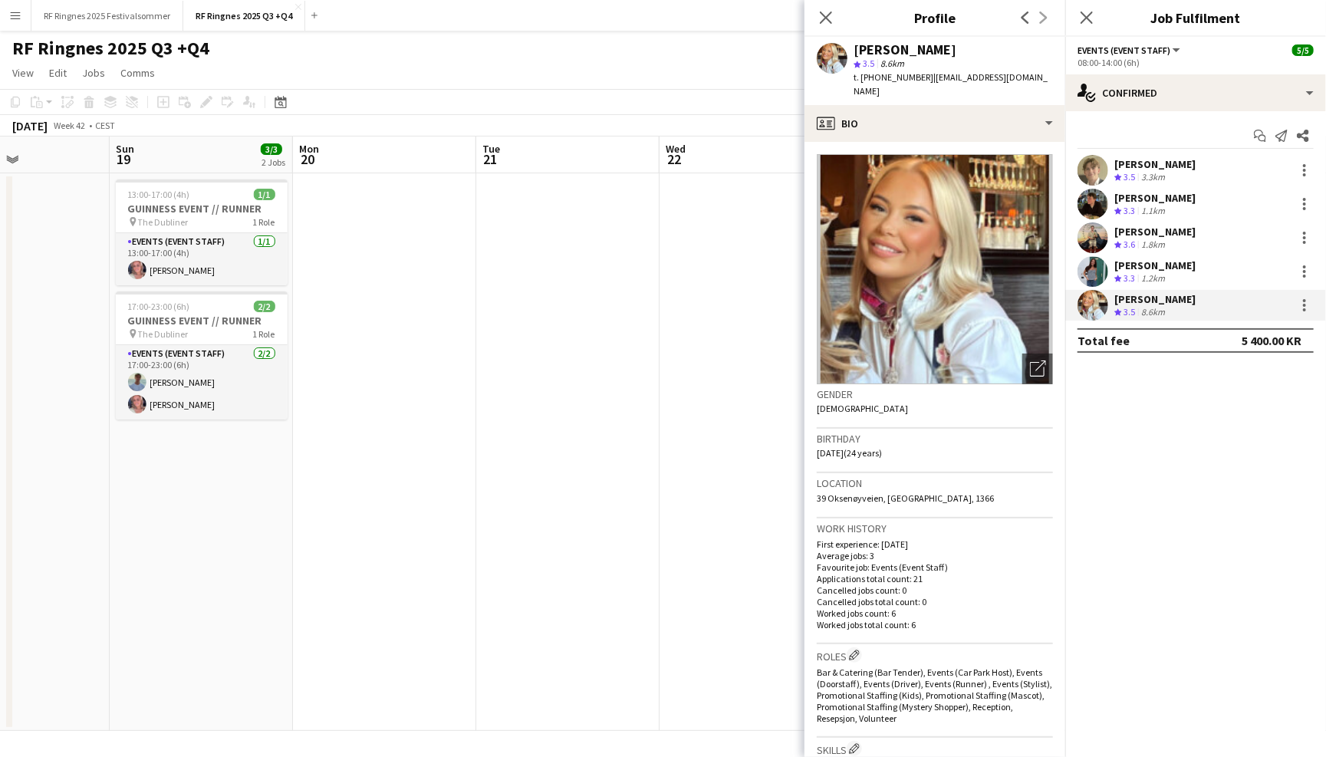
click at [1092, 267] on app-user-avatar at bounding box center [1093, 271] width 31 height 31
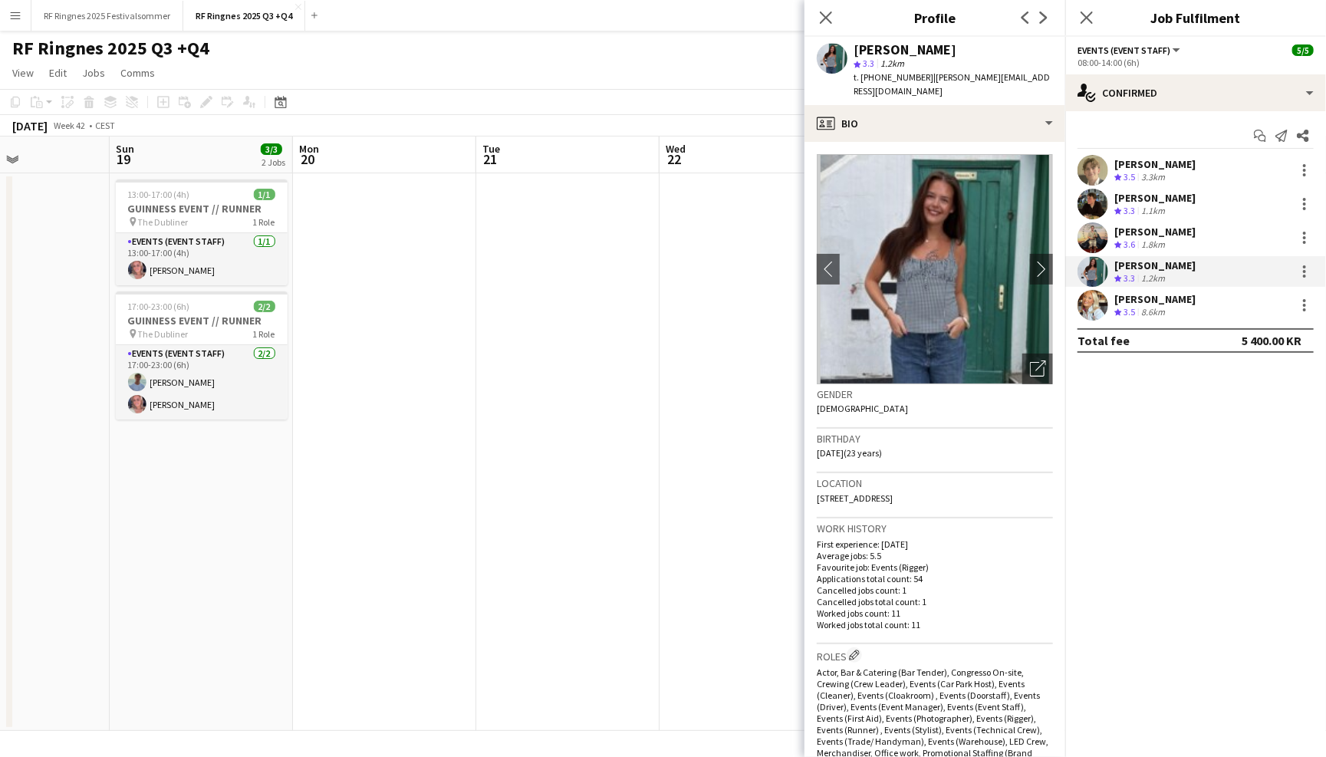
click at [1094, 224] on app-user-avatar at bounding box center [1093, 237] width 31 height 31
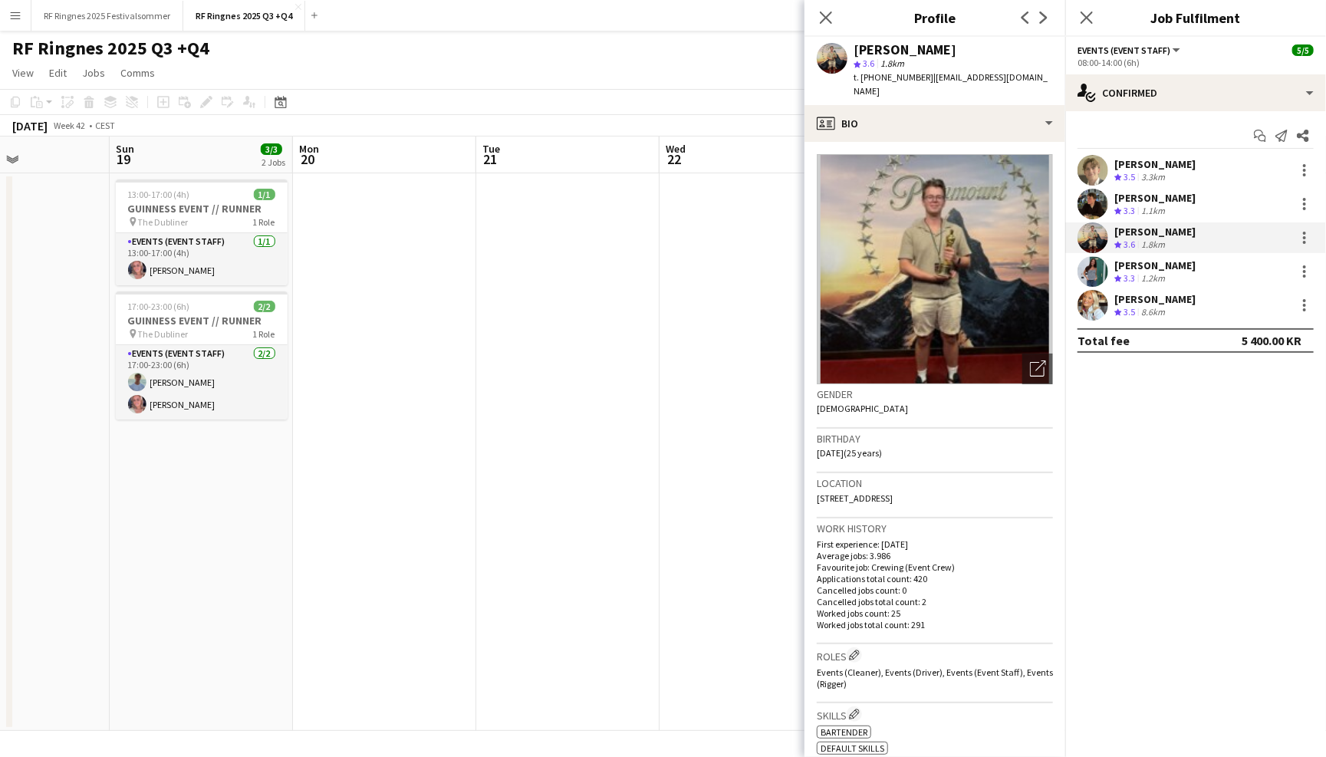
click at [1091, 192] on app-user-avatar at bounding box center [1093, 204] width 31 height 31
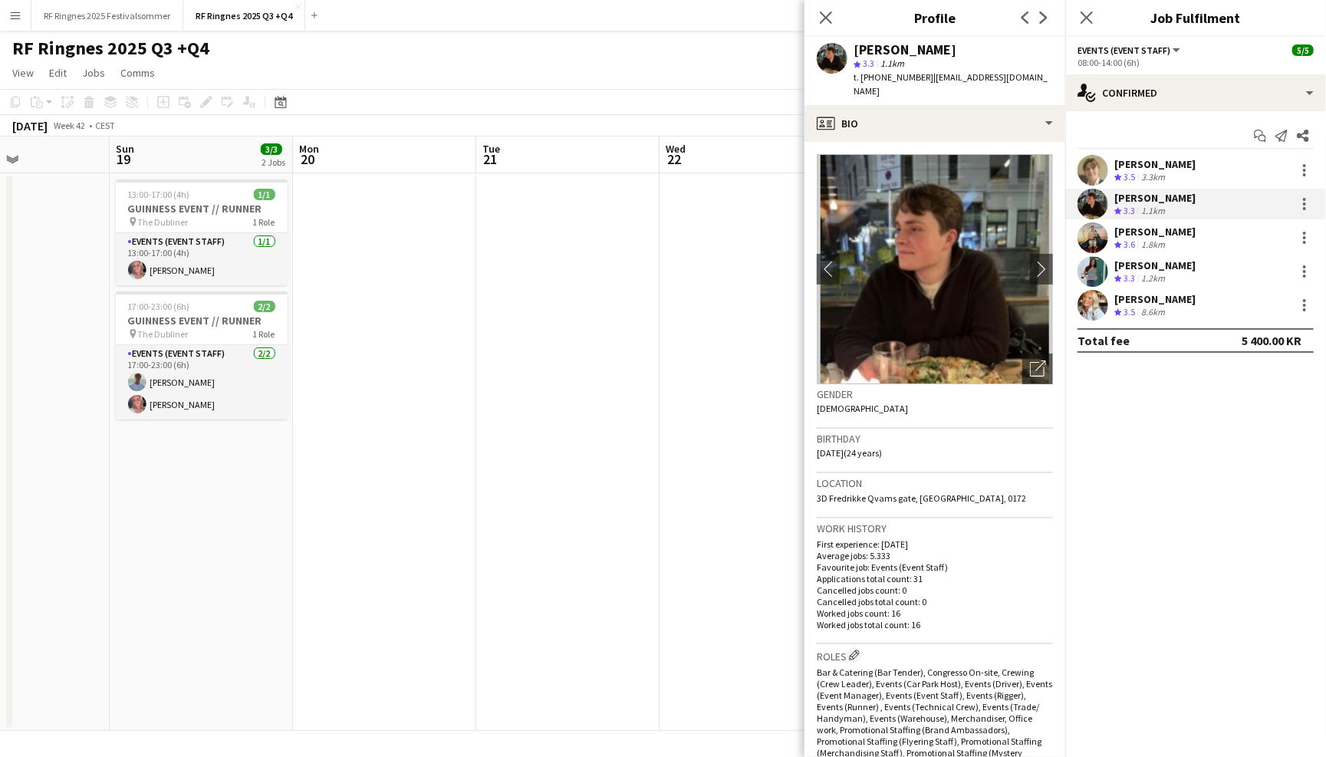
click at [1091, 173] on app-user-avatar at bounding box center [1093, 170] width 31 height 31
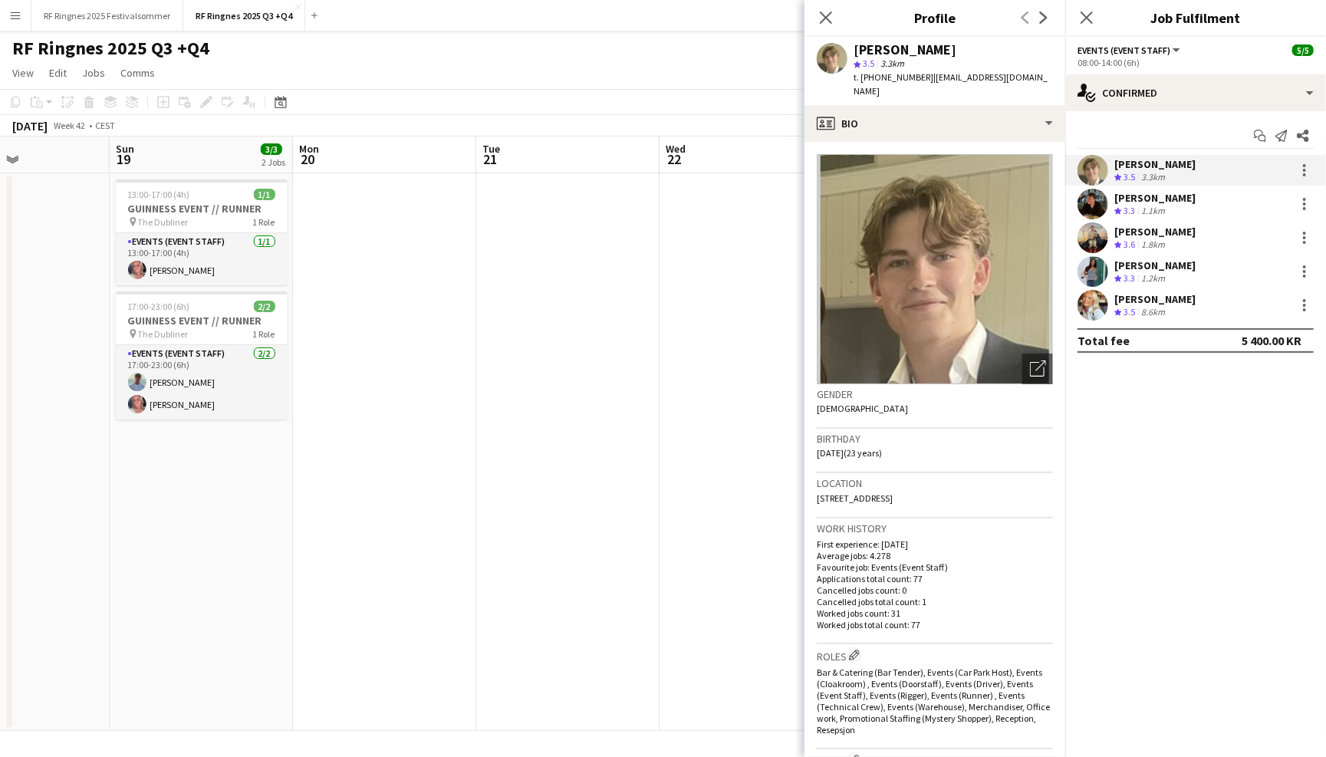
click at [742, 58] on div "RF Ringnes 2025 Q3 +Q4 user" at bounding box center [663, 45] width 1326 height 29
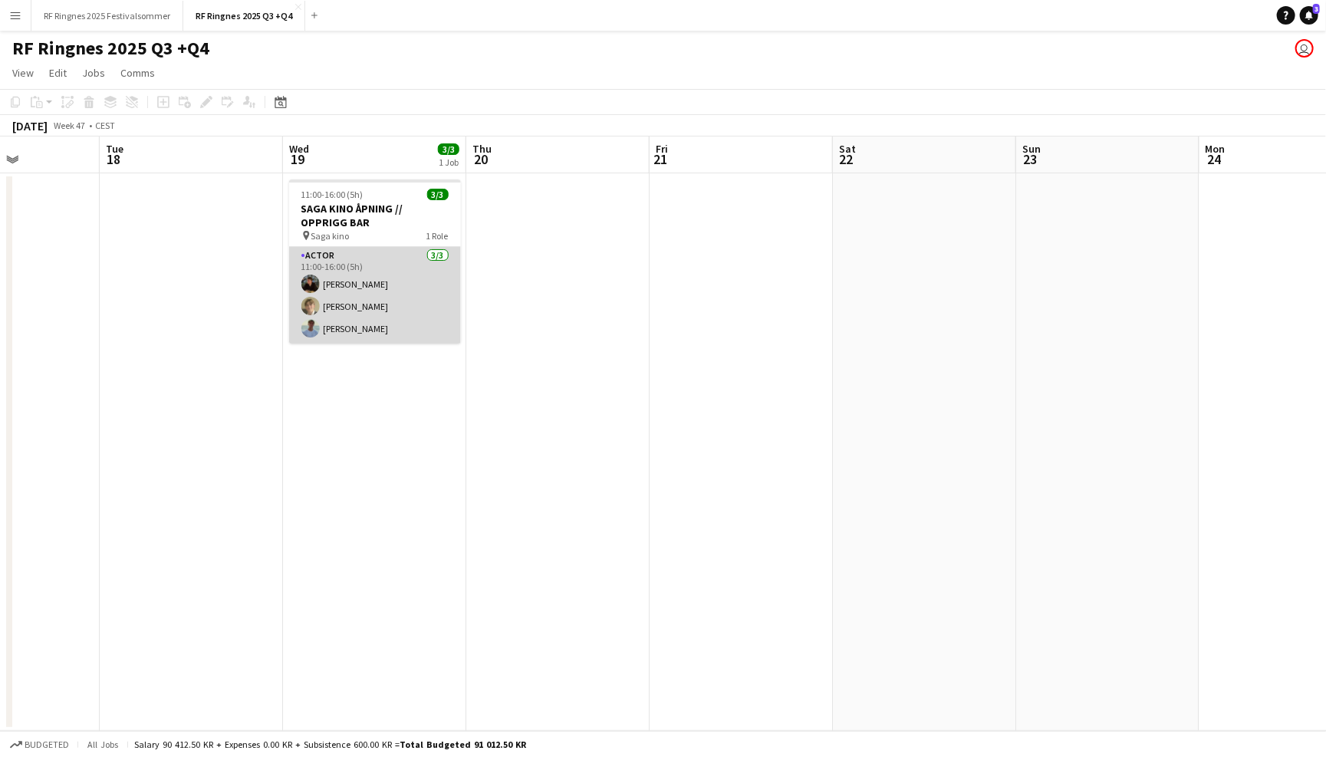
scroll to position [0, 449]
click at [418, 278] on app-card-role "Actor [DATE] 11:00-16:00 (5h) [PERSON_NAME] [PERSON_NAME] [PERSON_NAME]" at bounding box center [377, 295] width 172 height 97
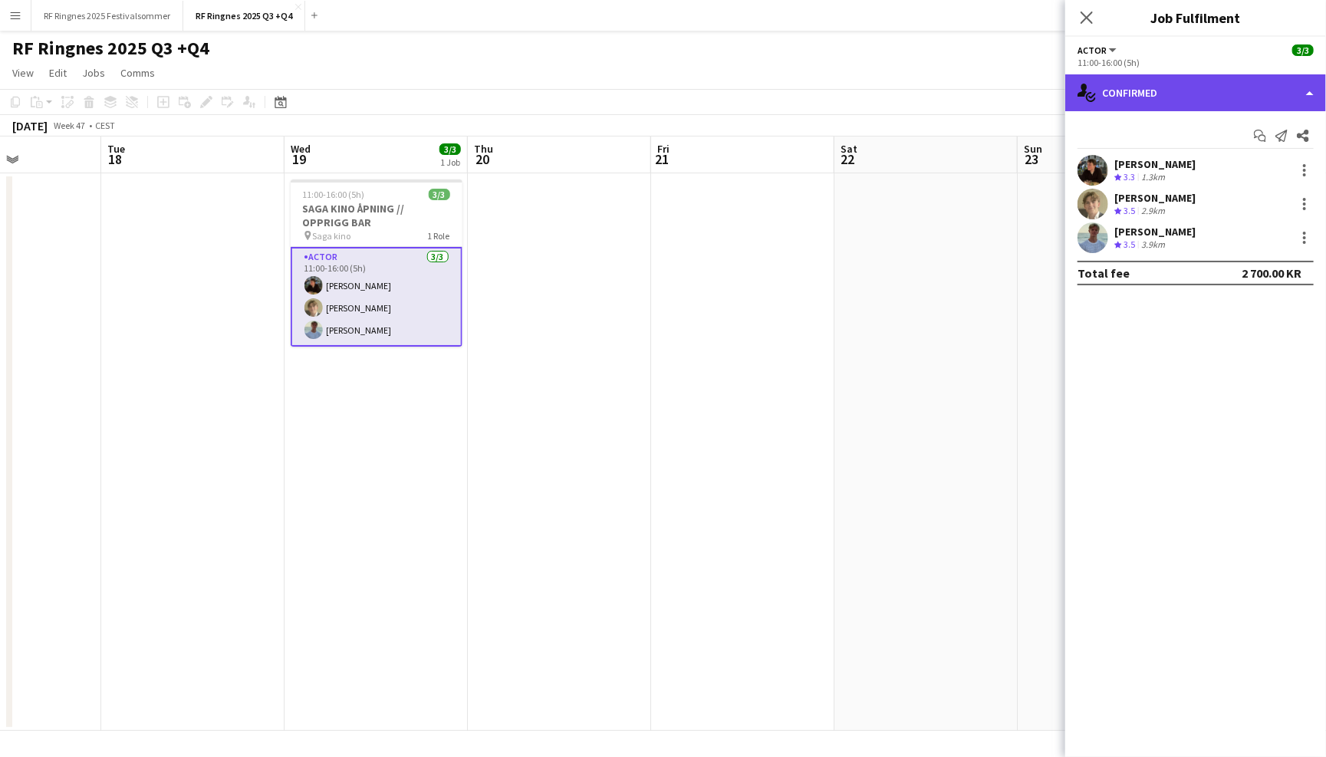
click at [1143, 83] on div "single-neutral-actions-check-2 Confirmed" at bounding box center [1195, 92] width 261 height 37
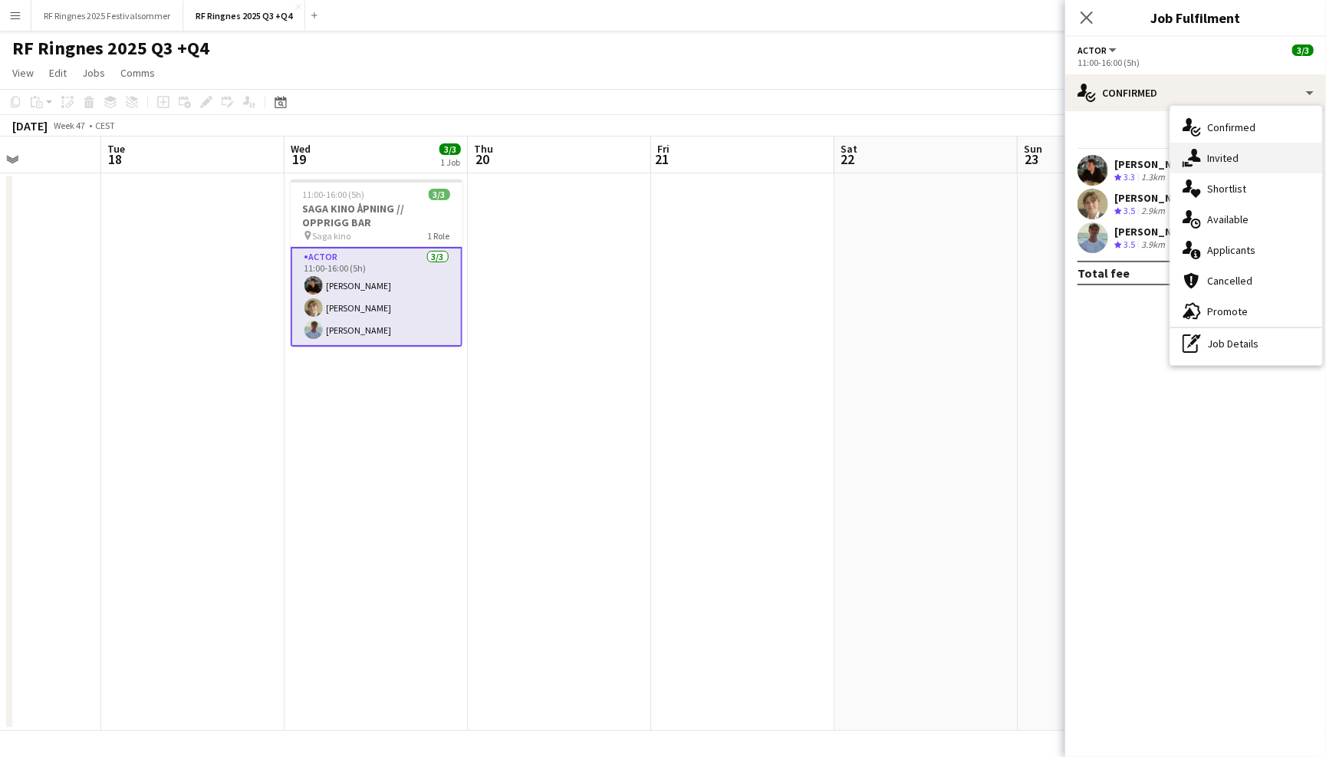
click at [1235, 156] on span "Invited" at bounding box center [1222, 158] width 31 height 14
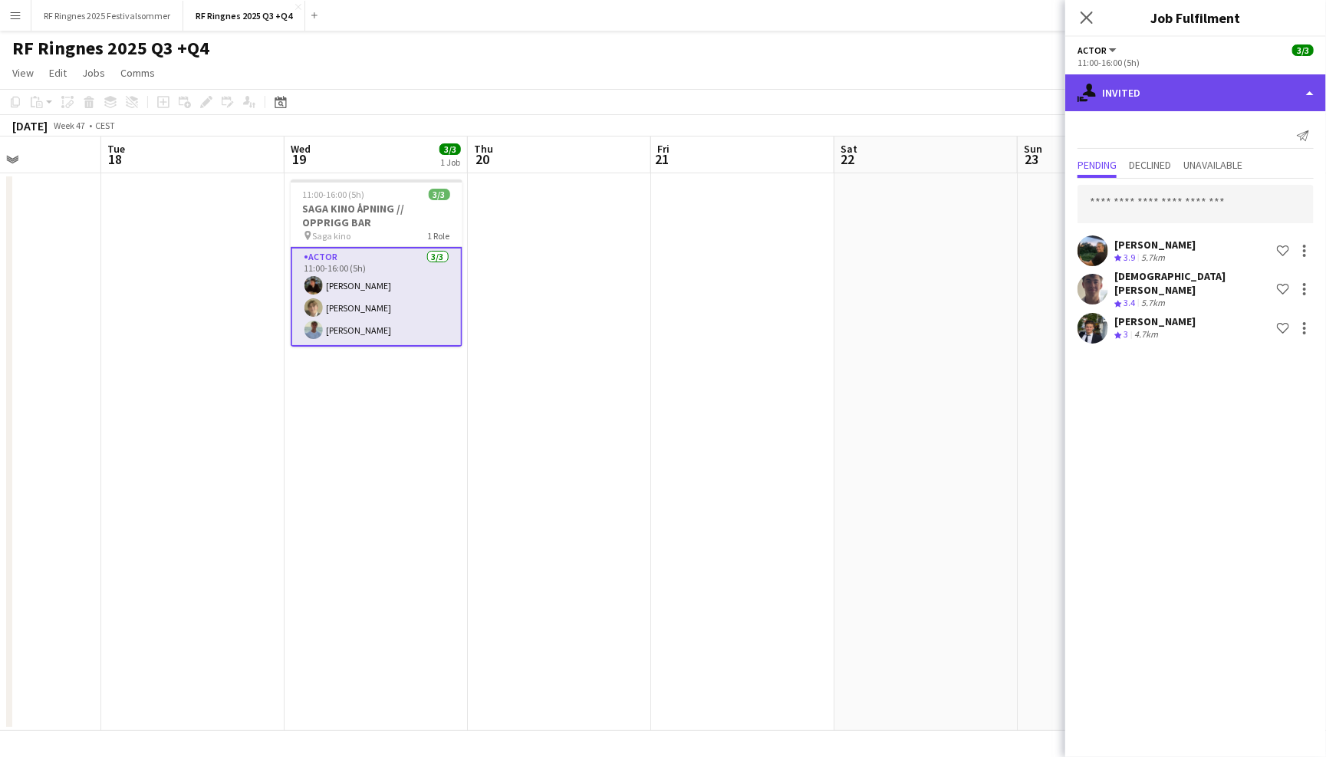
click at [1171, 98] on div "single-neutral-actions-share-1 Invited" at bounding box center [1195, 92] width 261 height 37
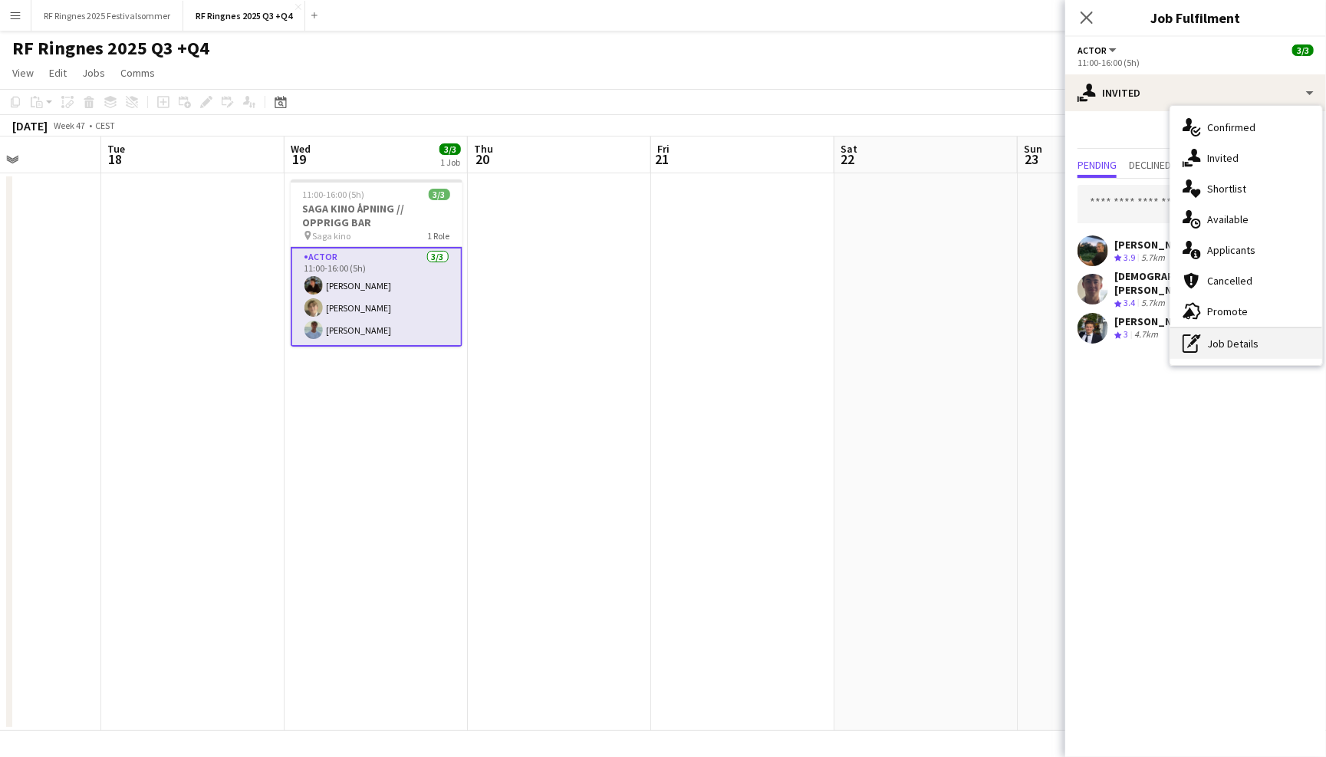
click at [1250, 334] on div "pen-write Job Details" at bounding box center [1246, 343] width 152 height 31
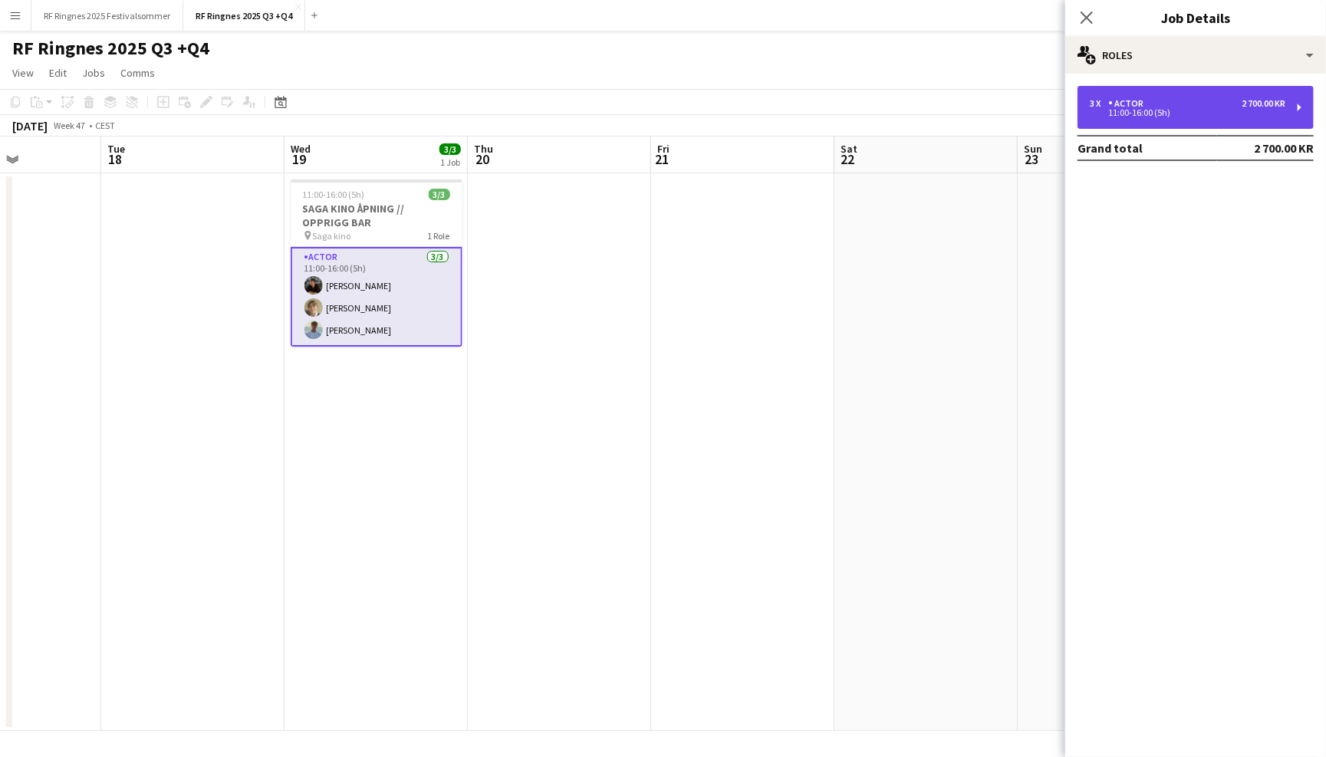
click at [1137, 101] on div "Actor" at bounding box center [1128, 103] width 41 height 11
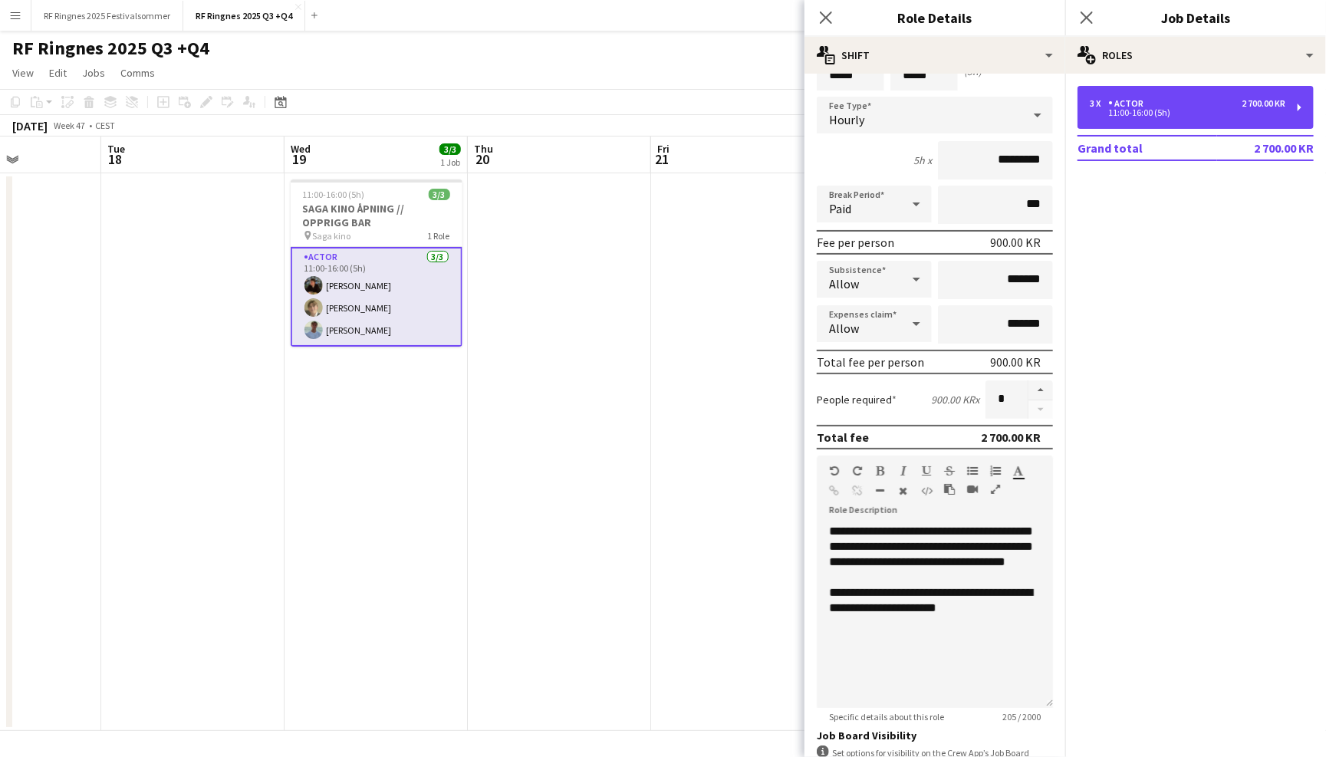
scroll to position [87, 0]
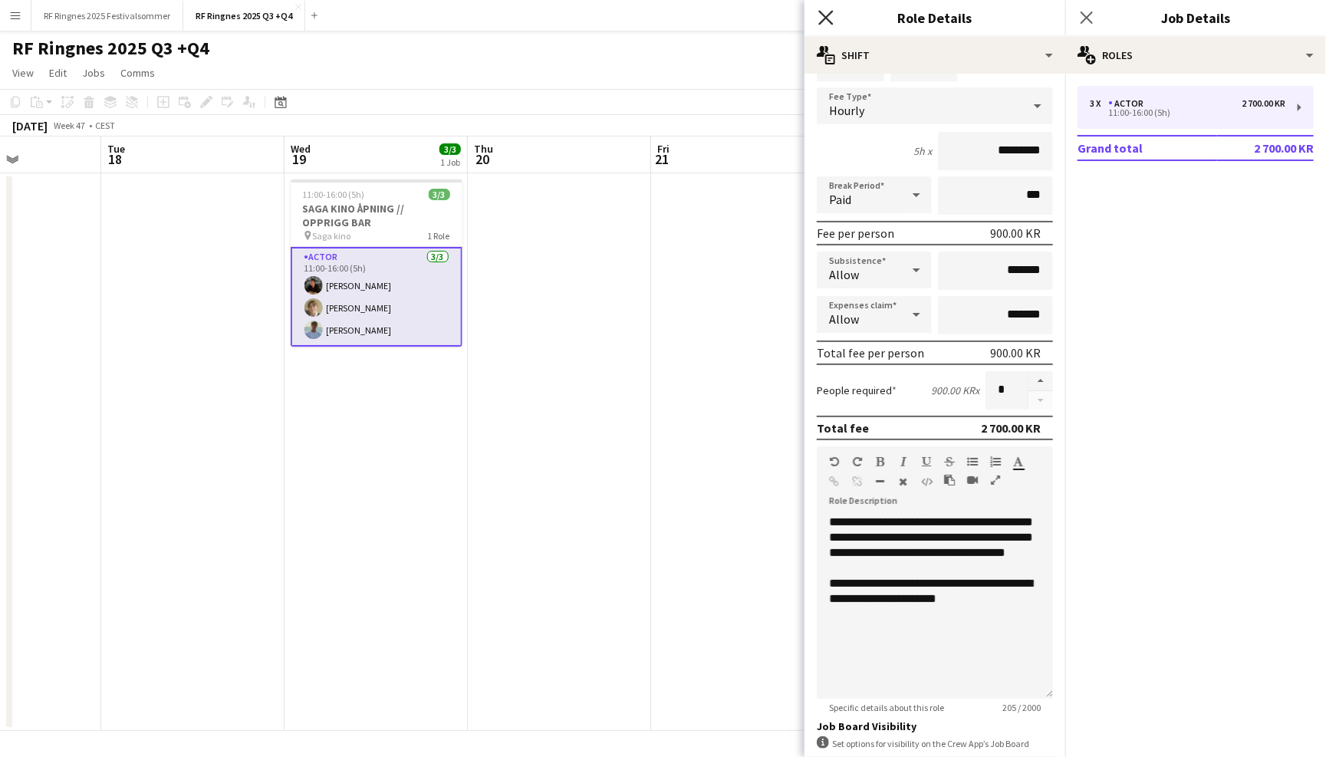
click at [826, 11] on icon "Close pop-in" at bounding box center [825, 17] width 15 height 15
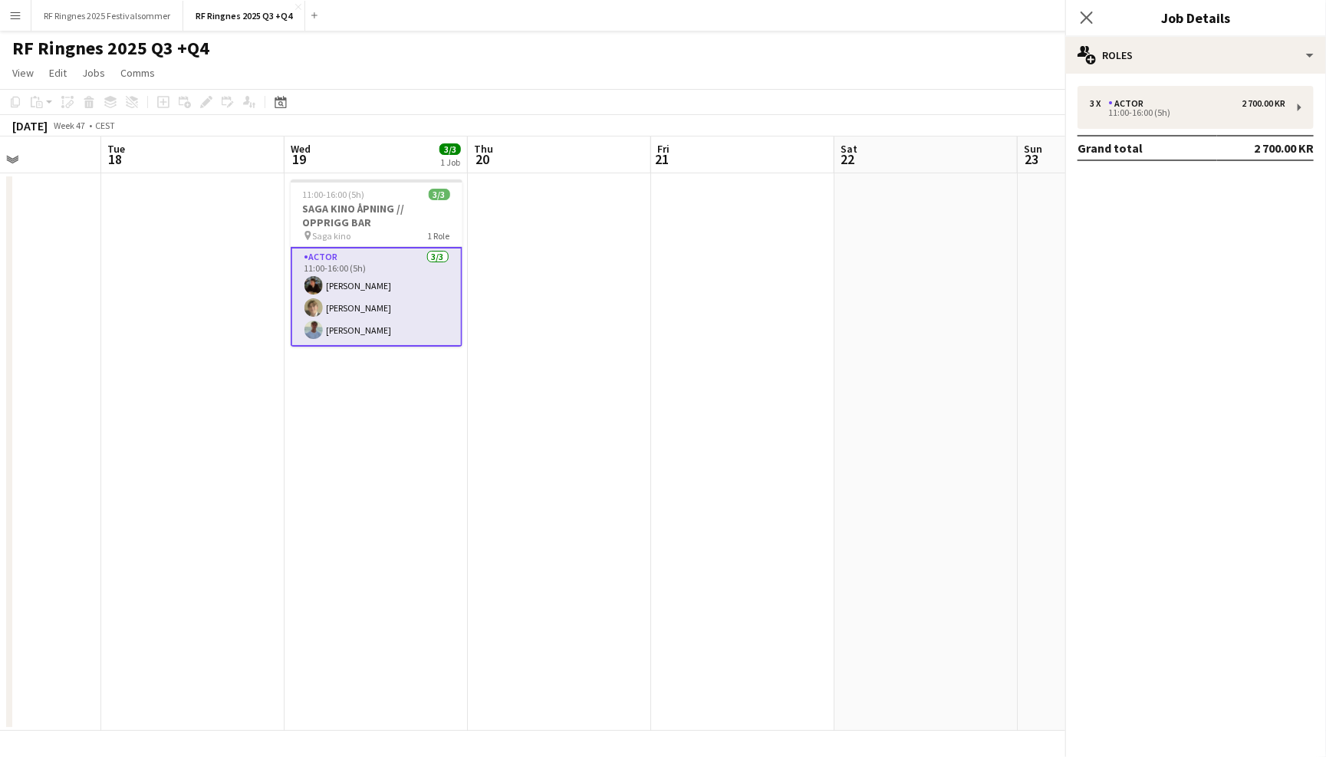
click at [820, 36] on div "RF Ringnes 2025 Q3 +Q4 user" at bounding box center [663, 45] width 1326 height 29
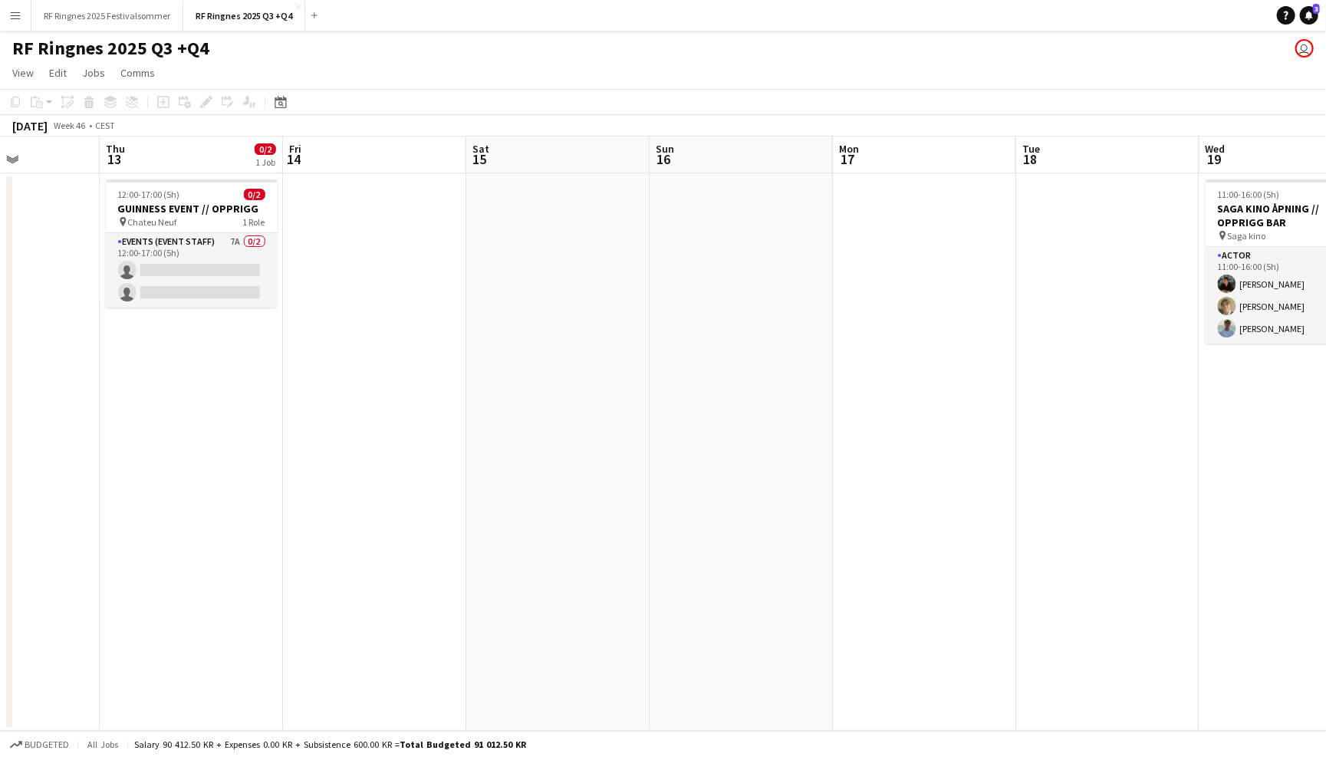
scroll to position [0, 325]
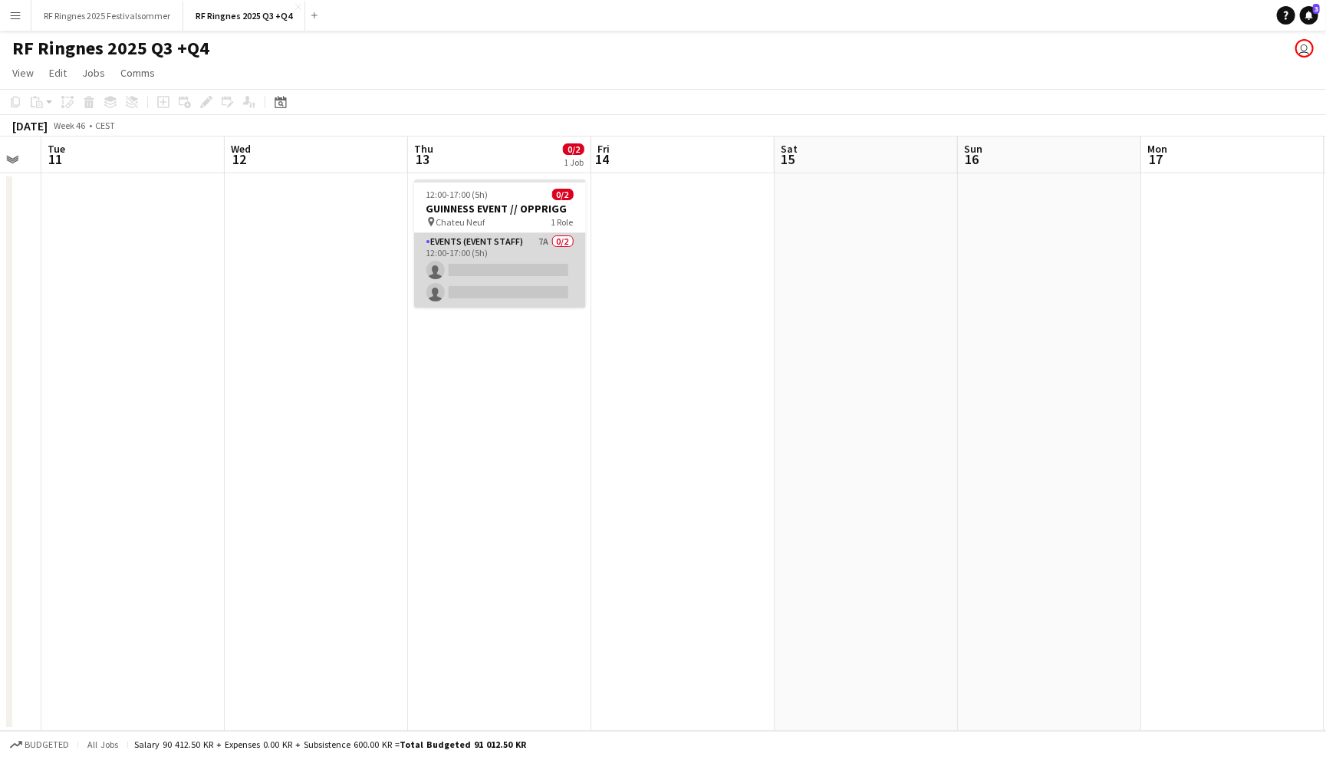
click at [535, 256] on app-card-role "Events (Event Staff) 7A 0/2 12:00-17:00 (5h) single-neutral-actions single-neut…" at bounding box center [500, 270] width 172 height 74
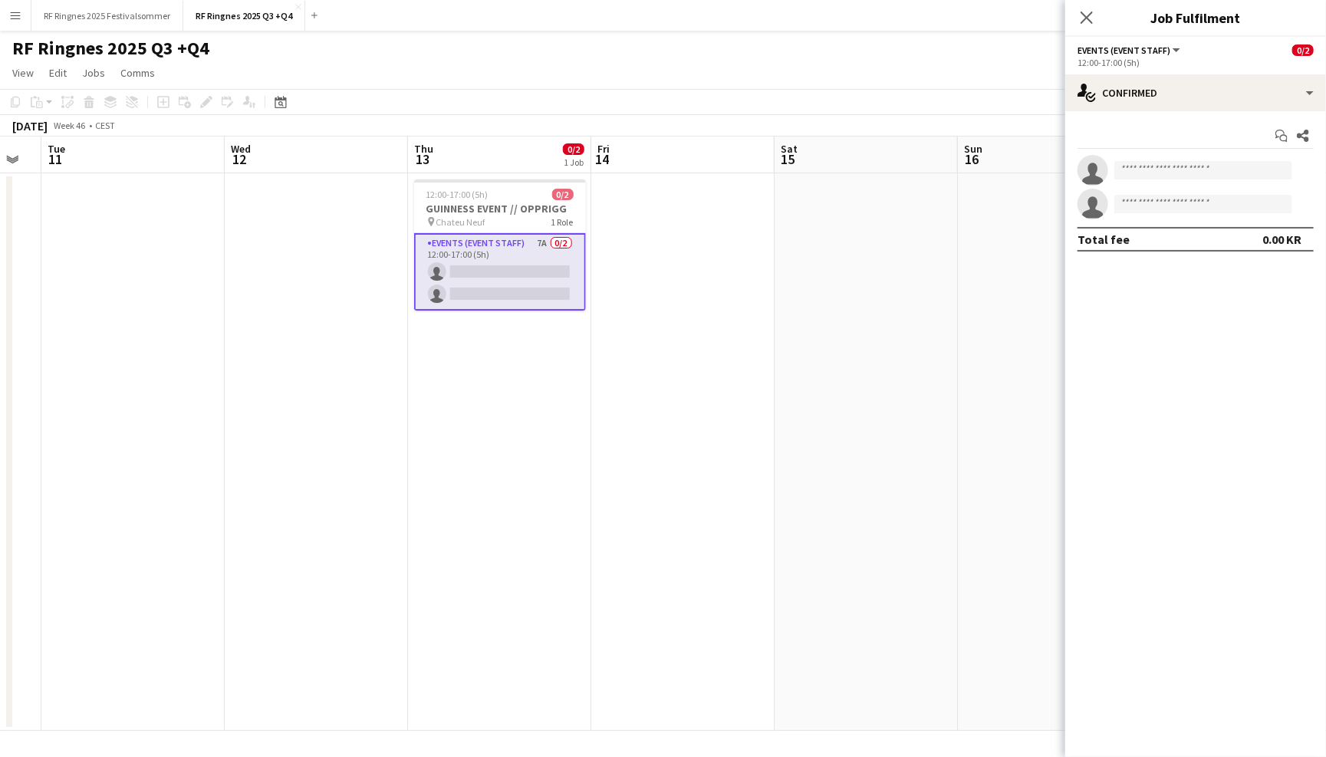
click at [969, 84] on app-page-menu "View Day view expanded Day view collapsed Month view Date picker Jump to [DATE]…" at bounding box center [663, 74] width 1326 height 29
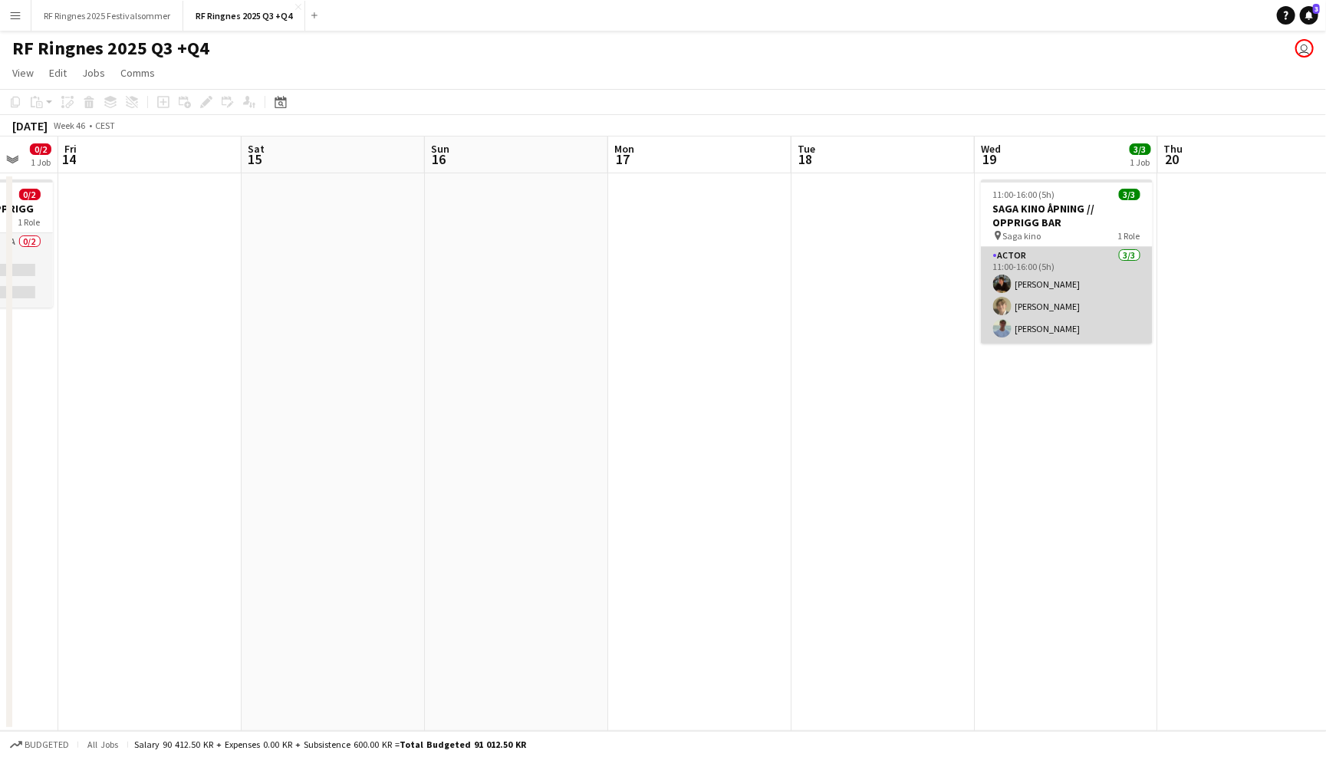
click at [1076, 304] on app-card-role "Actor [DATE] 11:00-16:00 (5h) [PERSON_NAME] [PERSON_NAME] [PERSON_NAME]" at bounding box center [1067, 295] width 172 height 97
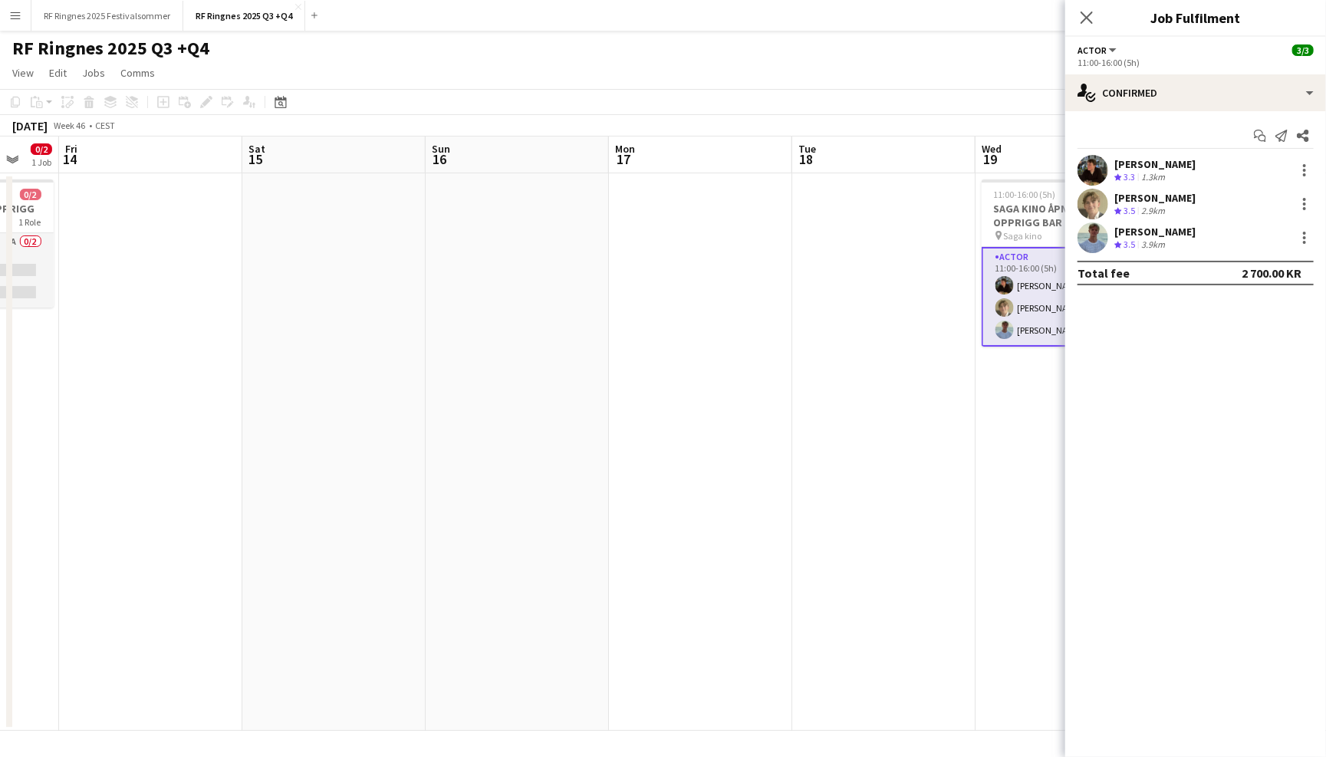
click at [1102, 232] on app-user-avatar at bounding box center [1093, 237] width 31 height 31
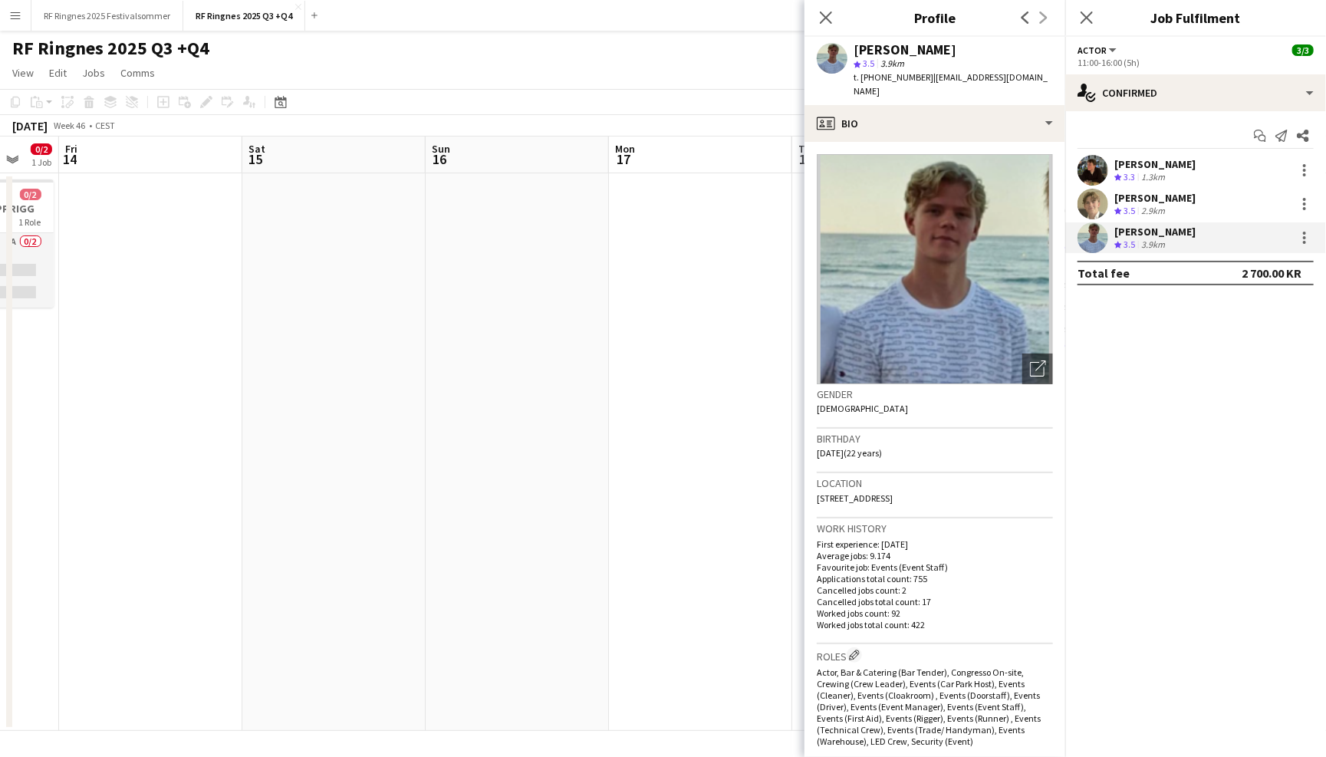
click at [1094, 205] on app-user-avatar at bounding box center [1093, 204] width 31 height 31
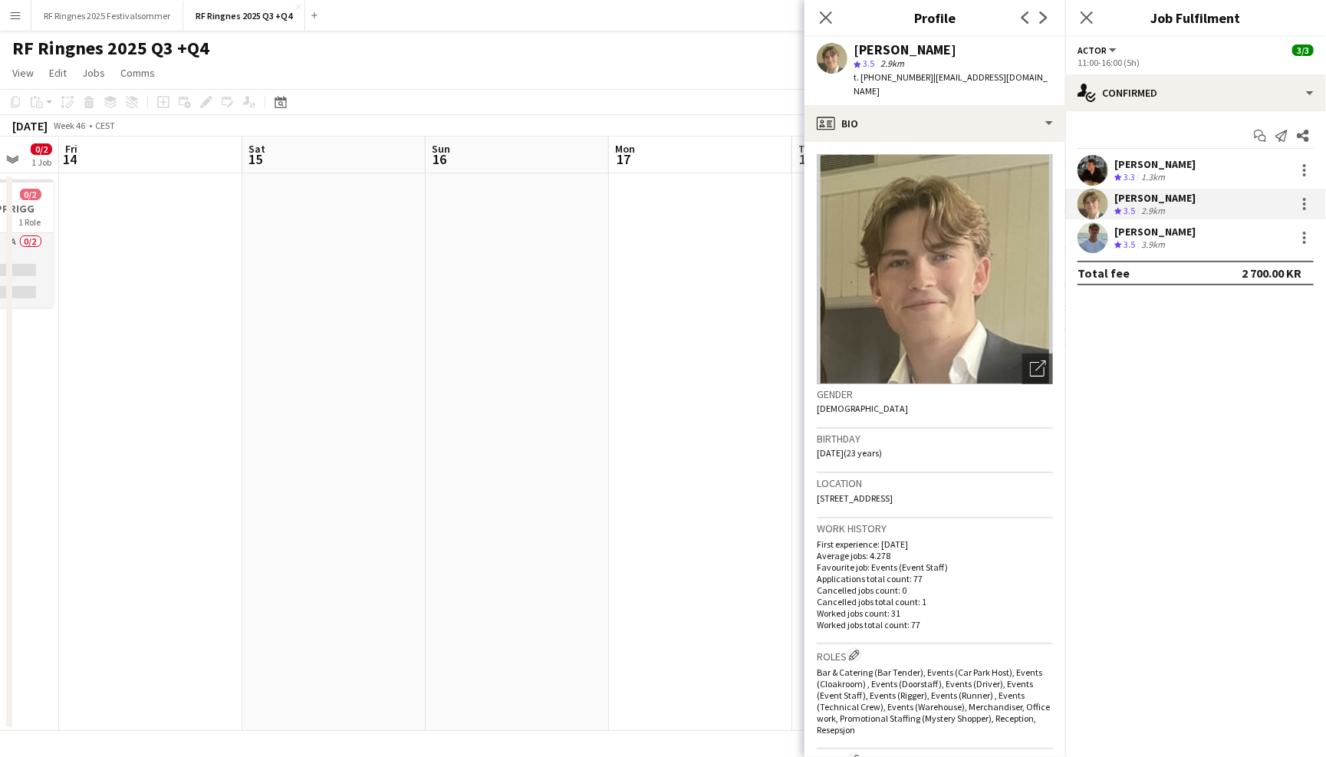
click at [1091, 171] on app-user-avatar at bounding box center [1093, 170] width 31 height 31
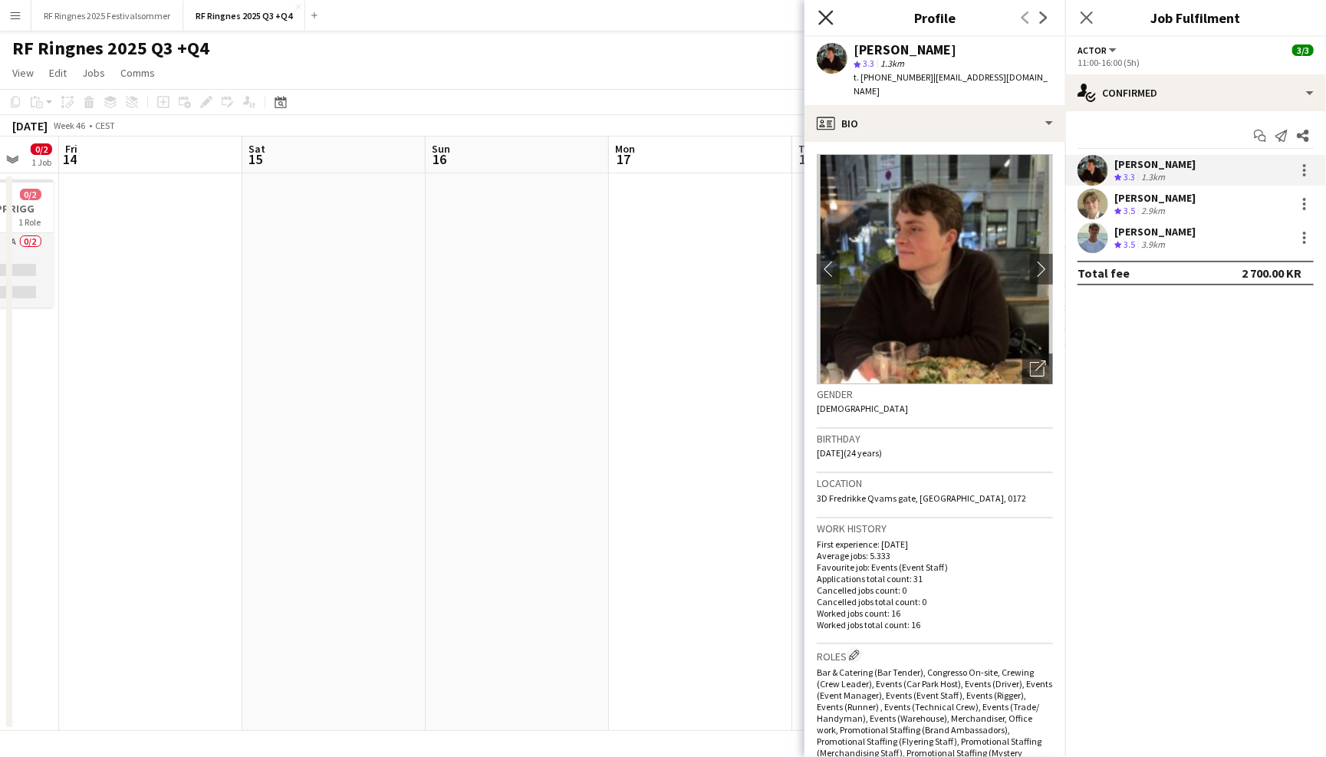
click at [828, 19] on icon at bounding box center [825, 17] width 15 height 15
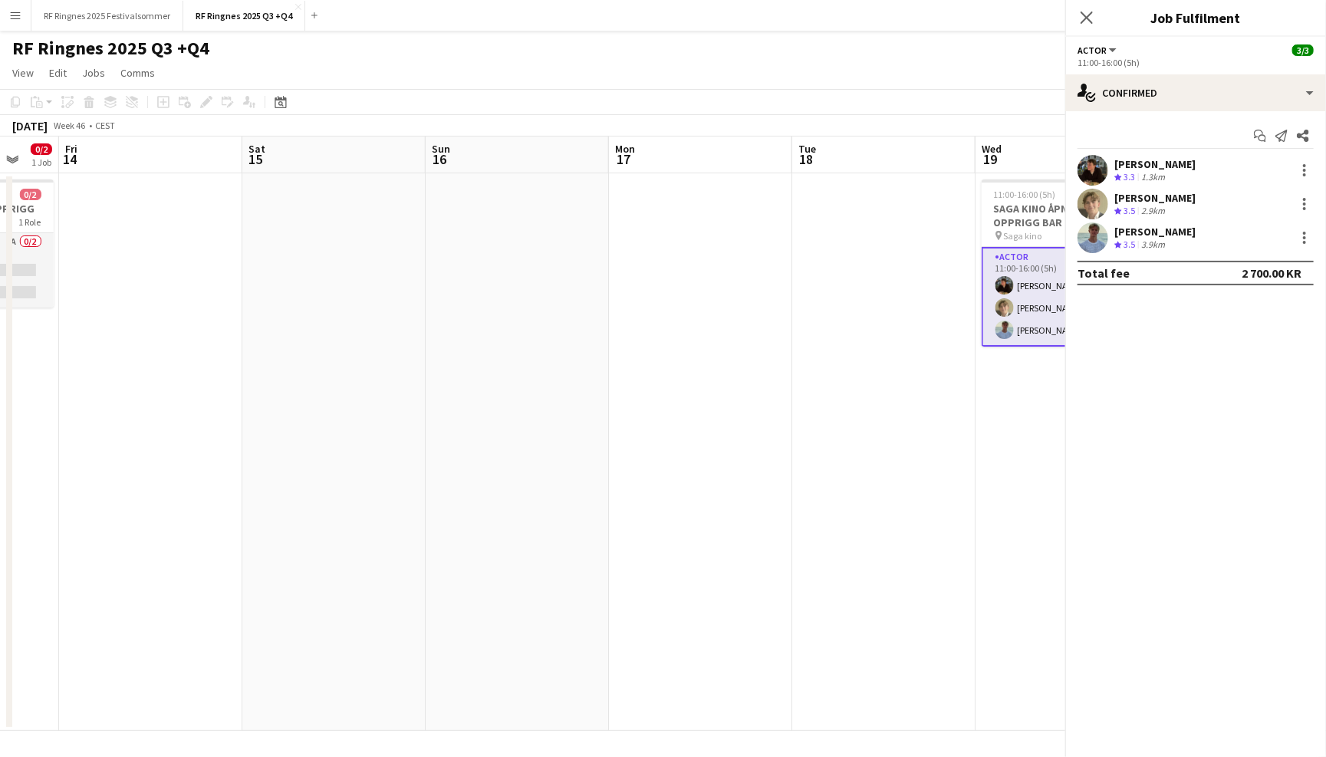
click at [832, 44] on div "RF Ringnes 2025 Q3 +Q4 user" at bounding box center [663, 45] width 1326 height 29
